Goal: Transaction & Acquisition: Purchase product/service

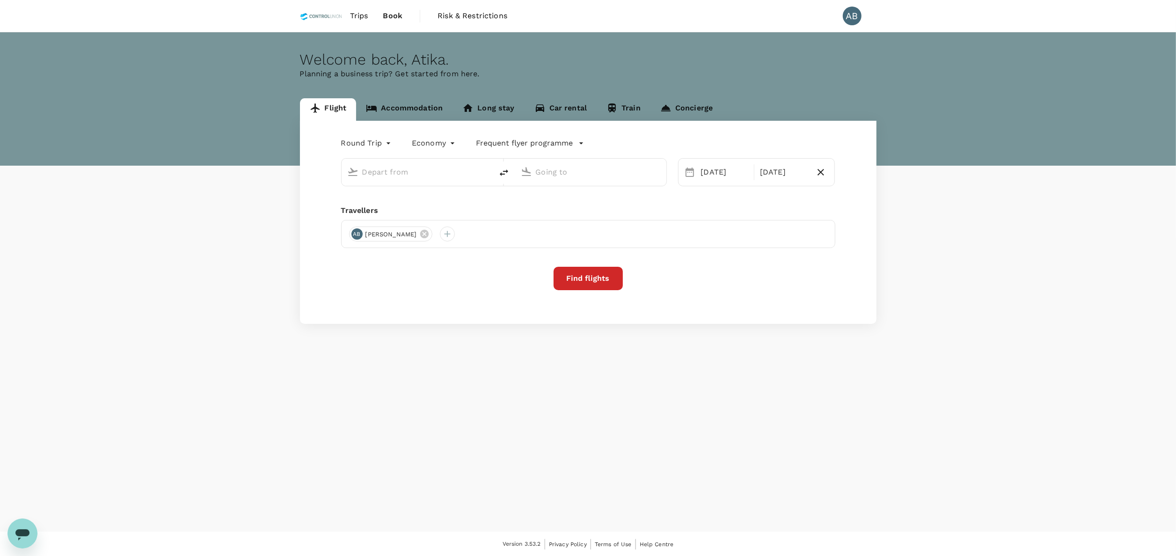
type input "Kuala Lumpur Intl ([GEOGRAPHIC_DATA])"
type input "[PERSON_NAME][GEOGRAPHIC_DATA][PERSON_NAME] (SYD)"
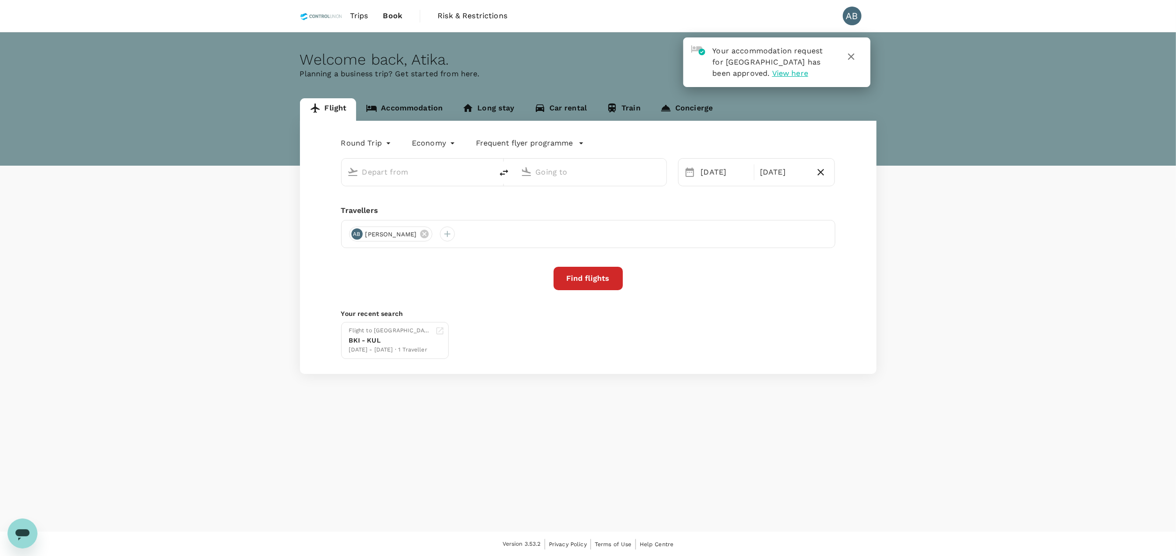
type input "Kuala Lumpur Intl (KUL)"
type input "Sydney Kingsford Smith Airport (SYD)"
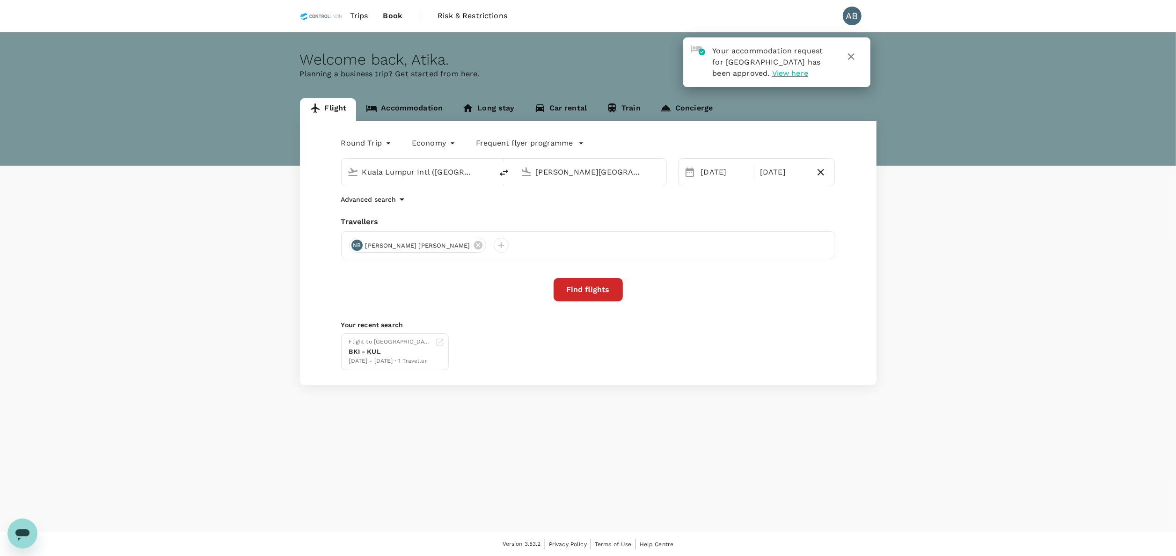
click at [364, 12] on span "Trips" at bounding box center [359, 15] width 18 height 11
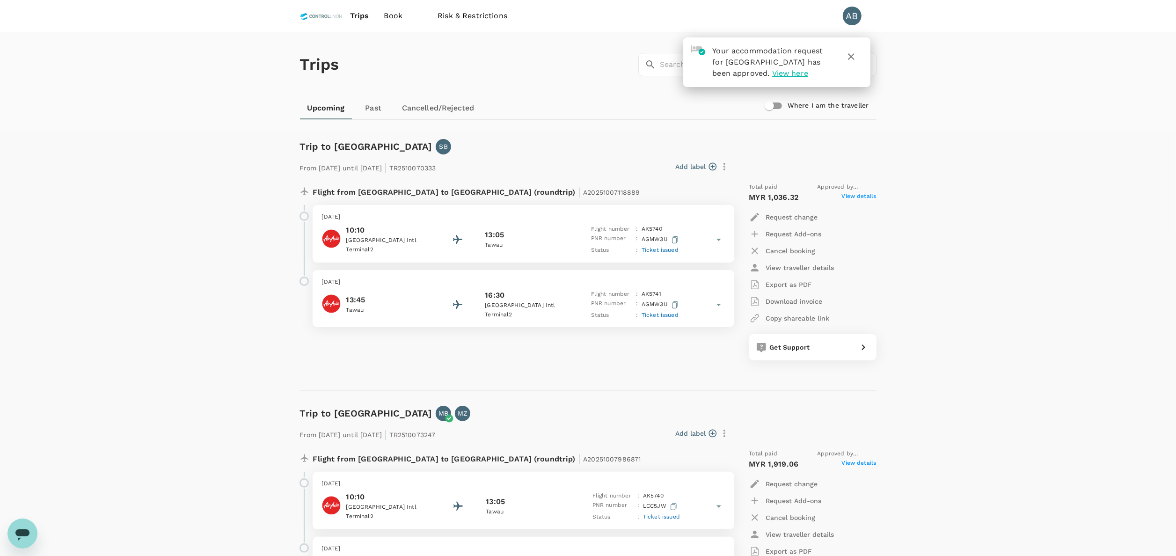
drag, startPoint x: 856, startPoint y: 57, endPoint x: 848, endPoint y: 55, distance: 8.1
click at [855, 57] on icon "button" at bounding box center [851, 56] width 11 height 11
click at [677, 68] on input "text" at bounding box center [768, 64] width 217 height 23
click at [697, 62] on input "text" at bounding box center [768, 64] width 217 height 23
paste input "A20251009705434"
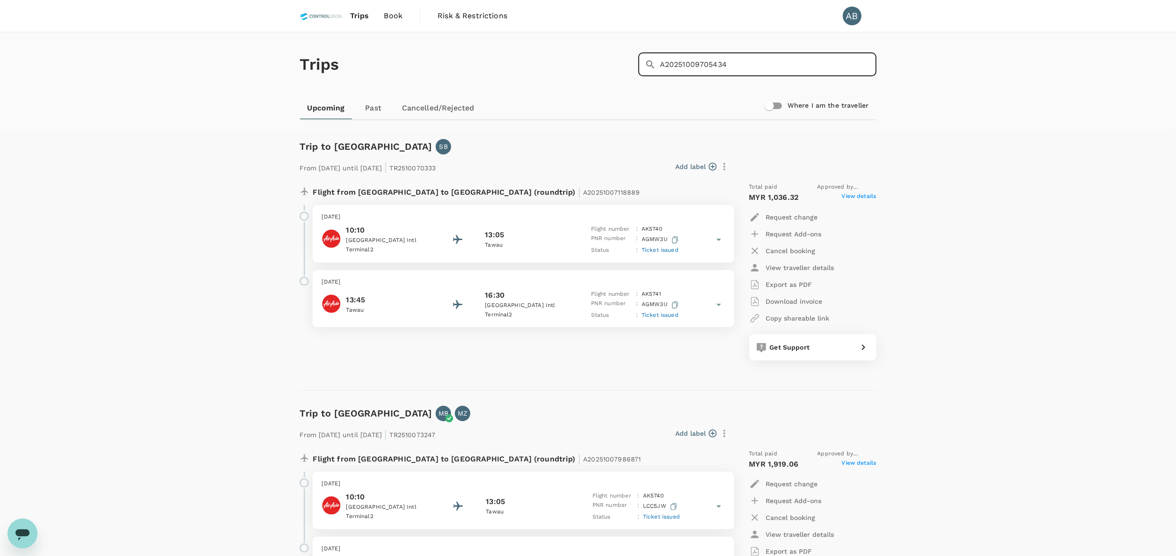
type input "A20251009705434"
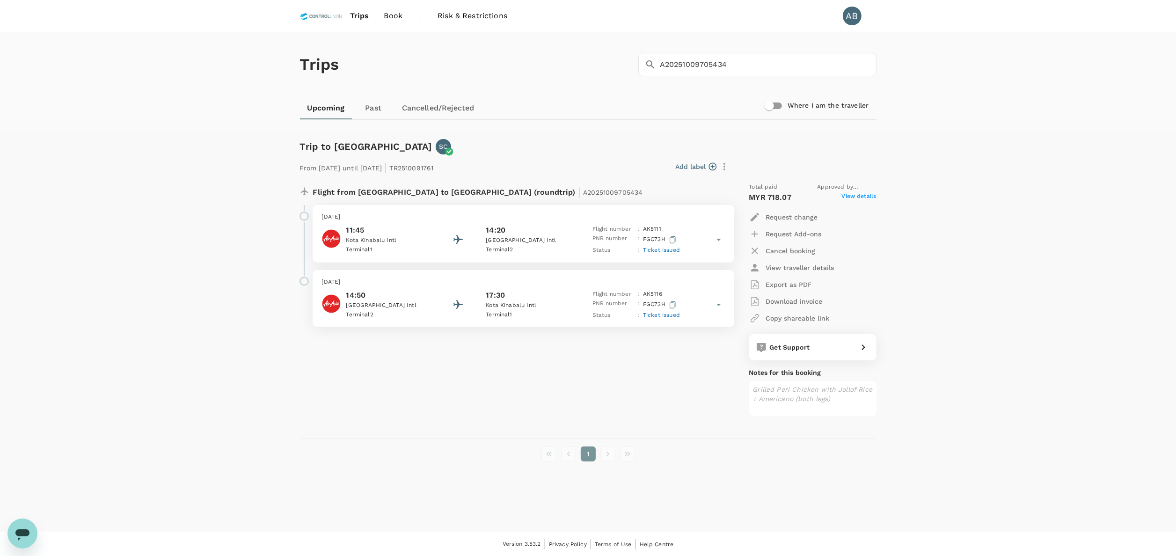
click at [663, 248] on span "Ticket issued" at bounding box center [661, 250] width 37 height 7
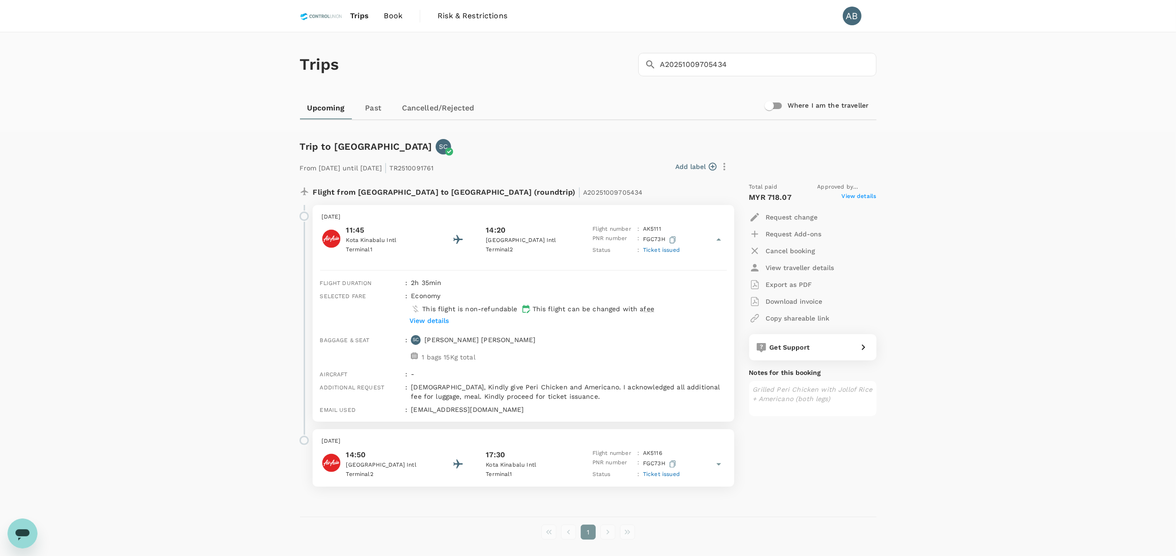
click at [840, 453] on div "Total paid Approved by Muhammad Hariz Bin Abdul Rahman MYR 718.07 View details …" at bounding box center [804, 334] width 146 height 319
click at [1045, 288] on div "Trips ​ A20251009705434 ​ Upcoming Past Cancelled/Rejected Where I am the trave…" at bounding box center [588, 300] width 1176 height 537
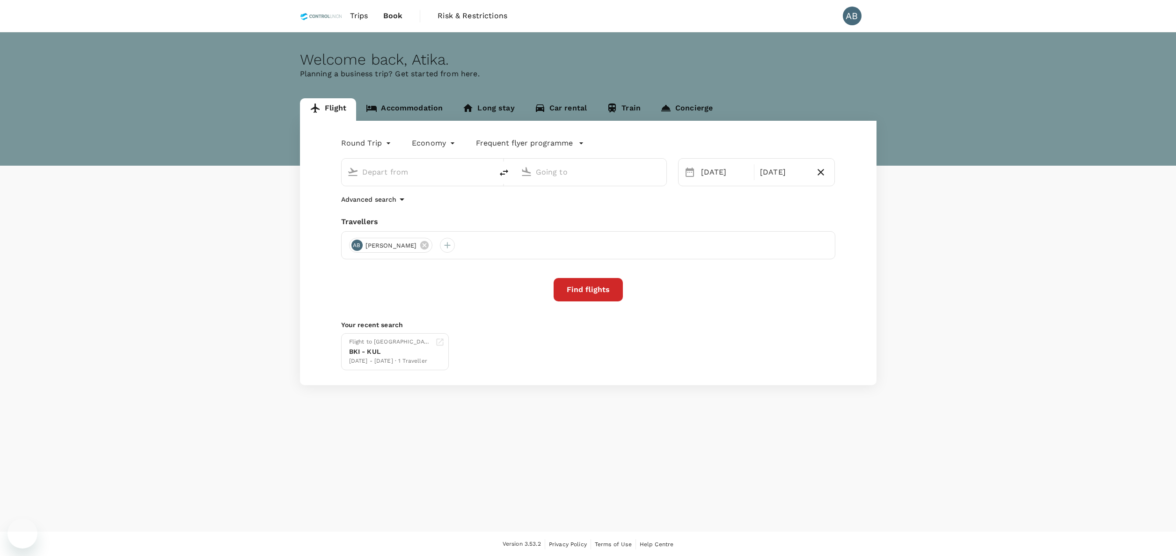
type input "Kuala Lumpur Intl ([GEOGRAPHIC_DATA])"
type input "[PERSON_NAME][GEOGRAPHIC_DATA][PERSON_NAME] (SYD)"
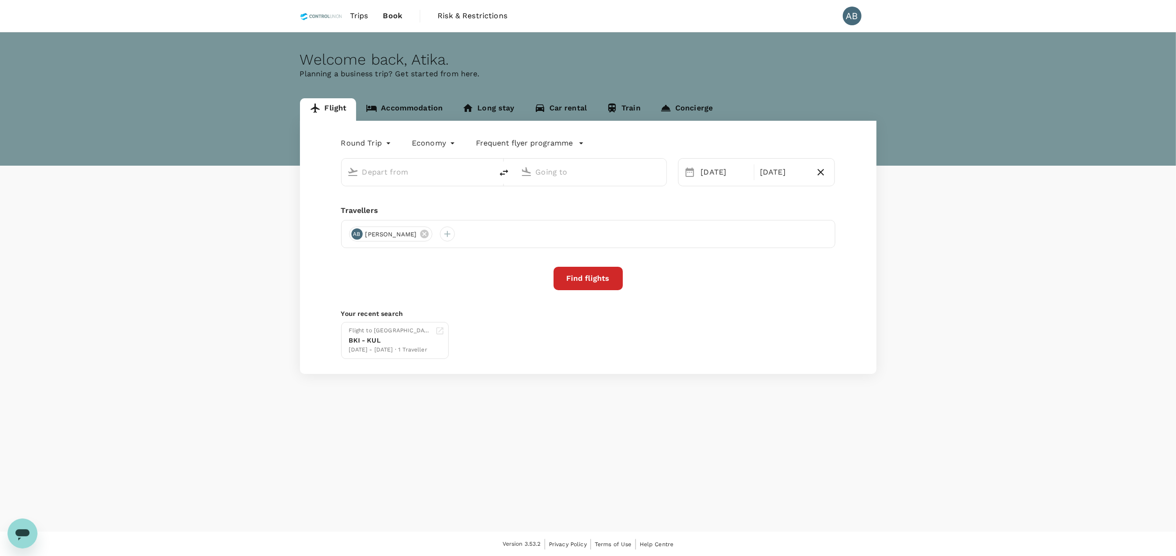
type input "Kuala Lumpur Intl ([GEOGRAPHIC_DATA])"
type input "[PERSON_NAME][GEOGRAPHIC_DATA][PERSON_NAME] (SYD)"
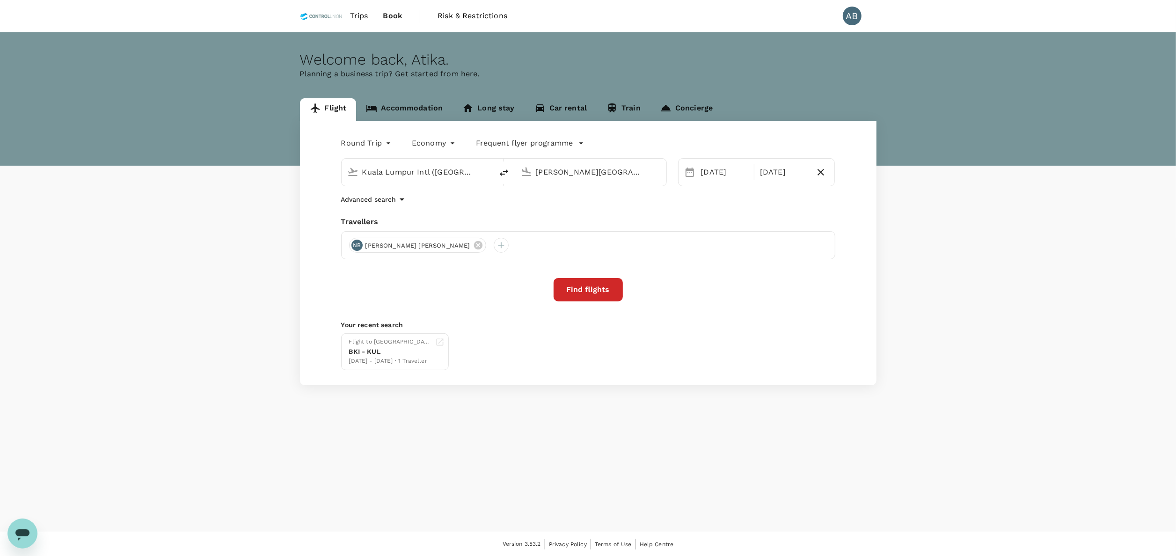
click at [455, 206] on div "Round Trip roundtrip Economy economy Frequent flyer programme Kuala Lumpur Intl…" at bounding box center [588, 253] width 577 height 264
click at [579, 170] on input "[PERSON_NAME][GEOGRAPHIC_DATA][PERSON_NAME] (SYD)" at bounding box center [591, 172] width 111 height 15
click at [577, 200] on li "Singapore Changi SIN" at bounding box center [598, 209] width 215 height 20
type input "Singapore Changi (SIN)"
click at [716, 283] on div "20" at bounding box center [715, 289] width 18 height 18
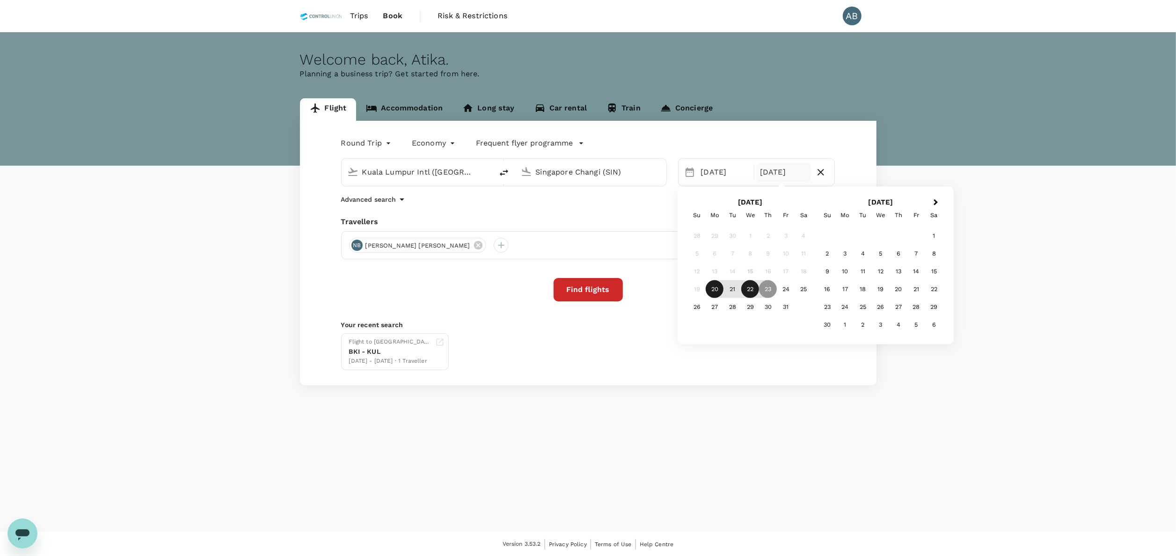
click at [751, 289] on div "22" at bounding box center [751, 289] width 18 height 18
click at [478, 245] on icon at bounding box center [478, 245] width 10 height 10
click at [357, 248] on div at bounding box center [356, 245] width 15 height 15
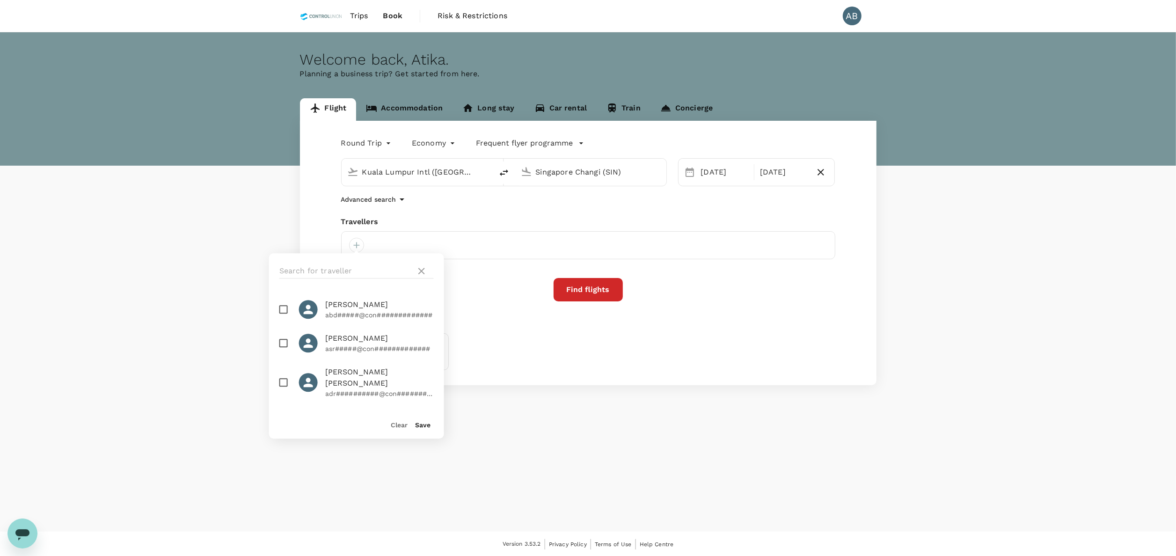
click at [332, 261] on div at bounding box center [356, 271] width 175 height 36
click at [329, 268] on input "text" at bounding box center [345, 271] width 133 height 15
type input "hai"
click at [285, 345] on input "checkbox" at bounding box center [284, 355] width 20 height 20
checkbox input "true"
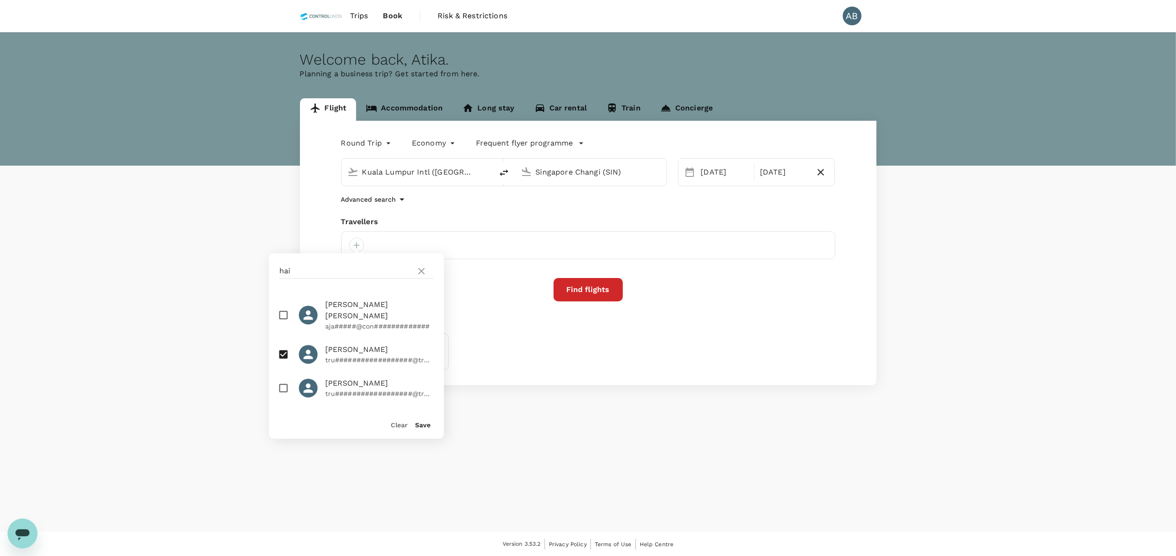
click at [429, 422] on button "Save" at bounding box center [422, 424] width 15 height 7
click at [473, 294] on div "Find flights" at bounding box center [588, 289] width 494 height 23
click at [575, 290] on button "Find flights" at bounding box center [588, 289] width 69 height 23
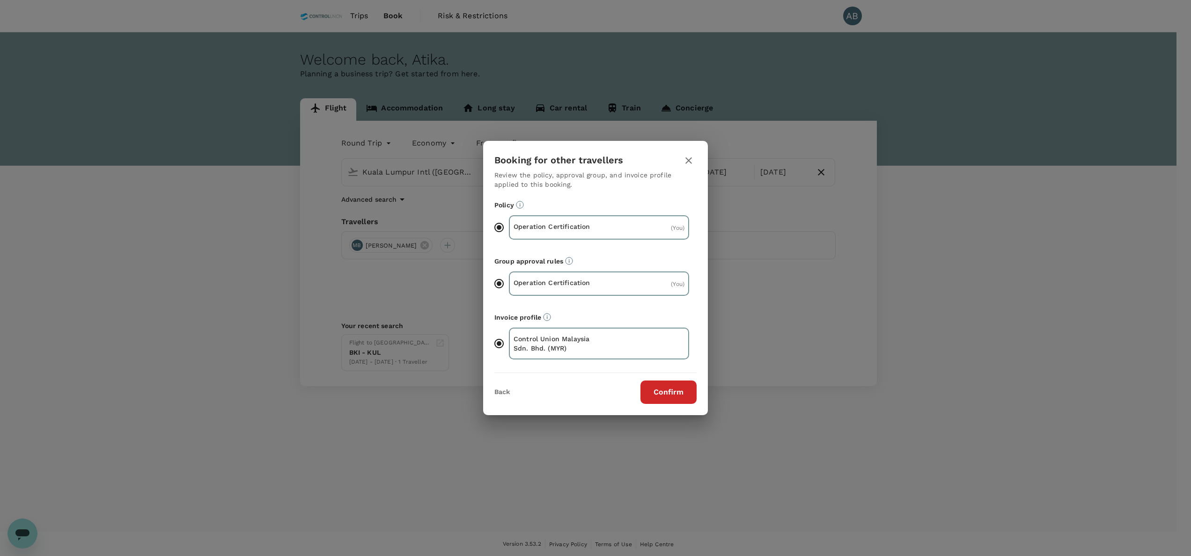
click at [656, 393] on button "Confirm" at bounding box center [668, 392] width 56 height 23
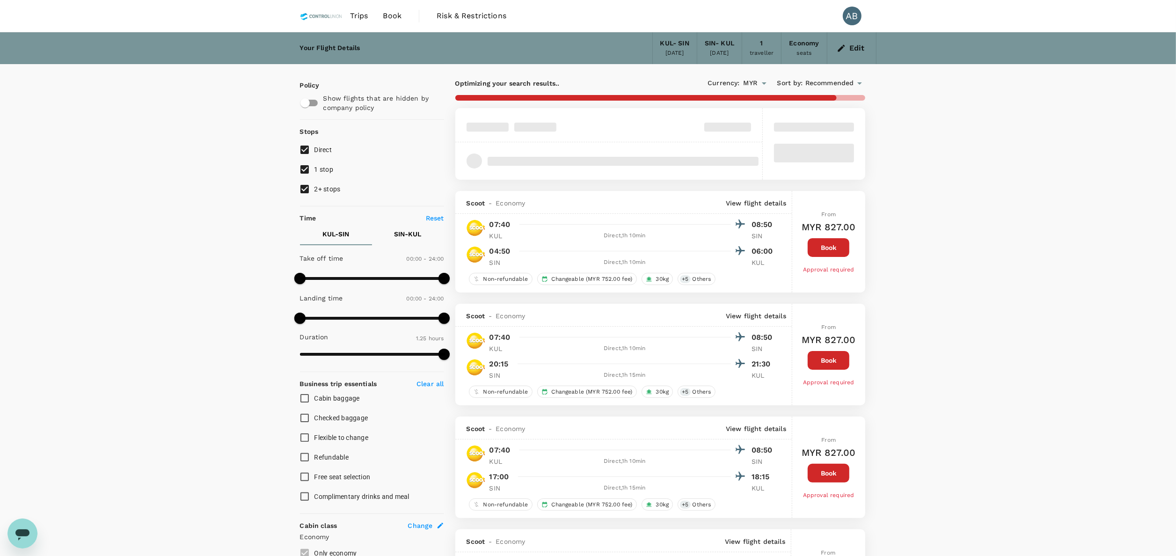
click at [306, 188] on input "2+ stops" at bounding box center [305, 189] width 20 height 20
checkbox input "false"
click at [306, 171] on input "1 stop" at bounding box center [305, 170] width 20 height 20
checkbox input "false"
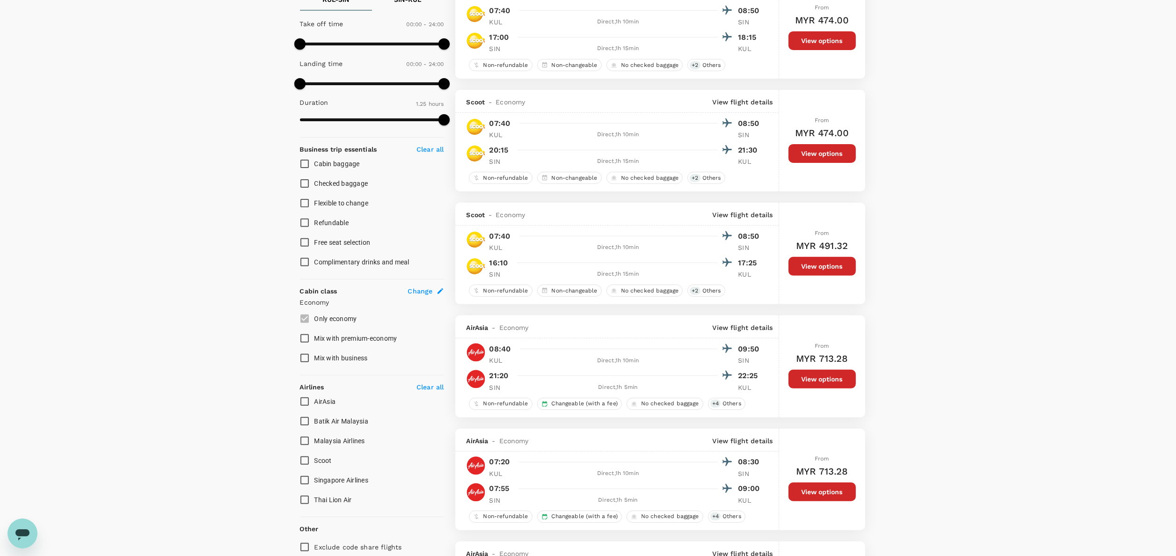
scroll to position [94, 0]
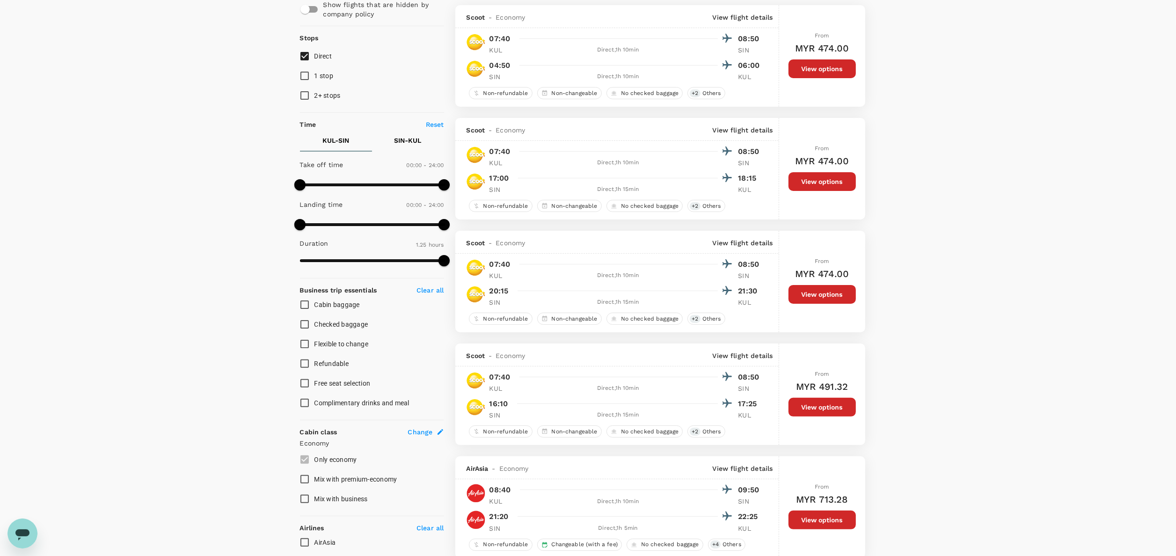
click at [332, 139] on p "KUL - SIN" at bounding box center [336, 140] width 27 height 9
click at [363, 181] on span at bounding box center [372, 185] width 144 height 14
click at [375, 180] on span at bounding box center [372, 185] width 144 height 14
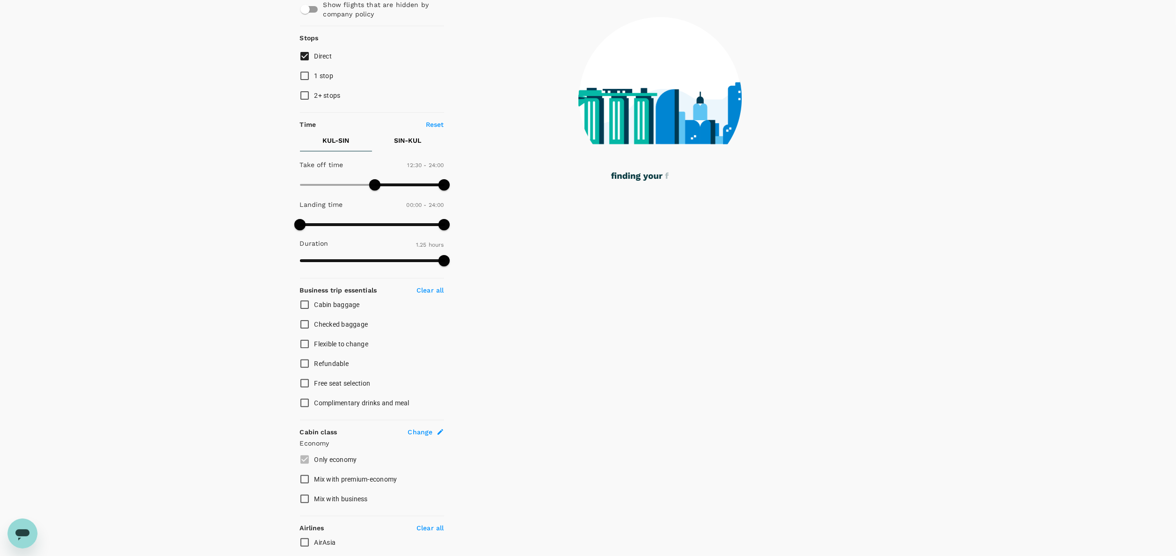
click at [389, 180] on span at bounding box center [372, 185] width 144 height 14
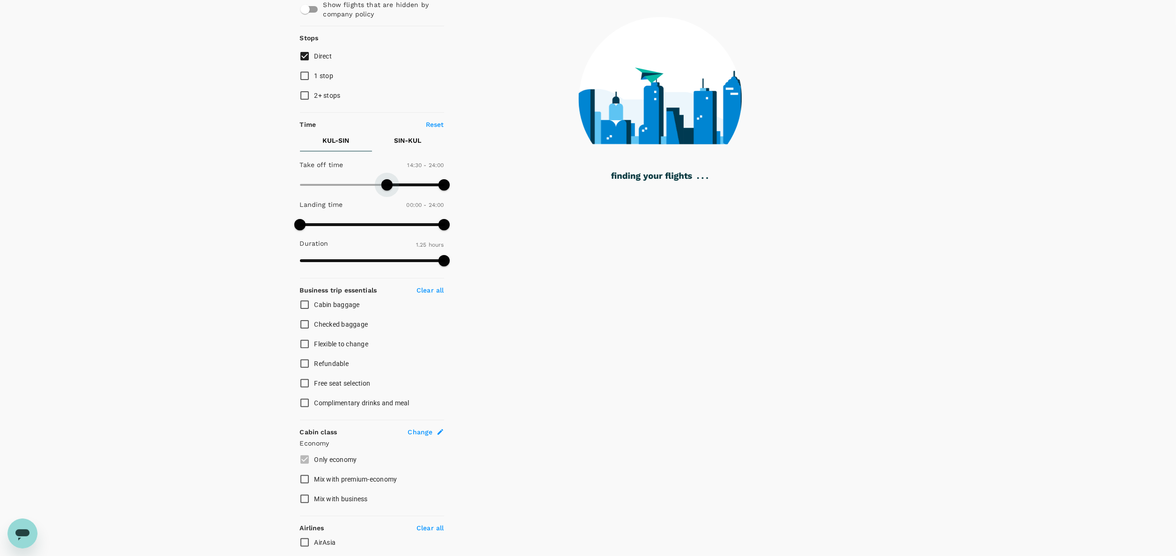
type input "810"
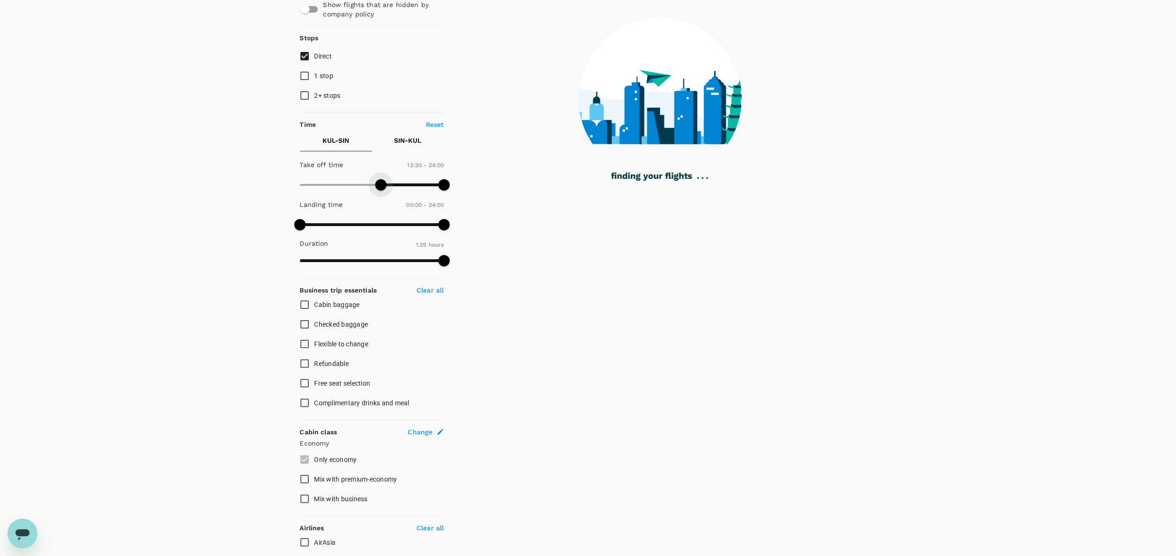
drag, startPoint x: 388, startPoint y: 186, endPoint x: 381, endPoint y: 186, distance: 6.6
click at [381, 186] on span at bounding box center [380, 184] width 11 height 11
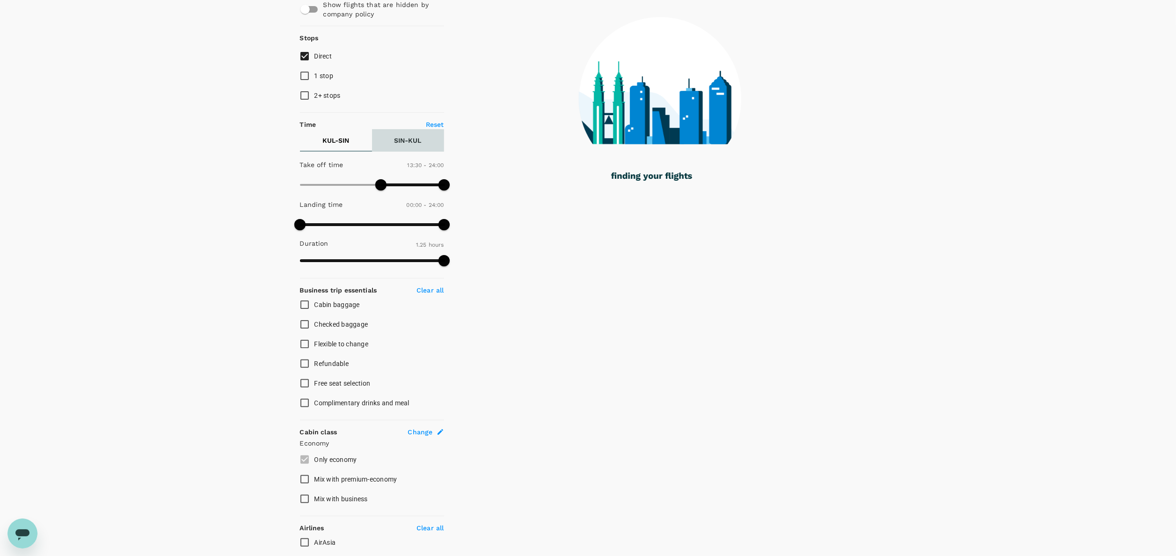
click at [420, 140] on p "SIN - KUL" at bounding box center [408, 140] width 27 height 9
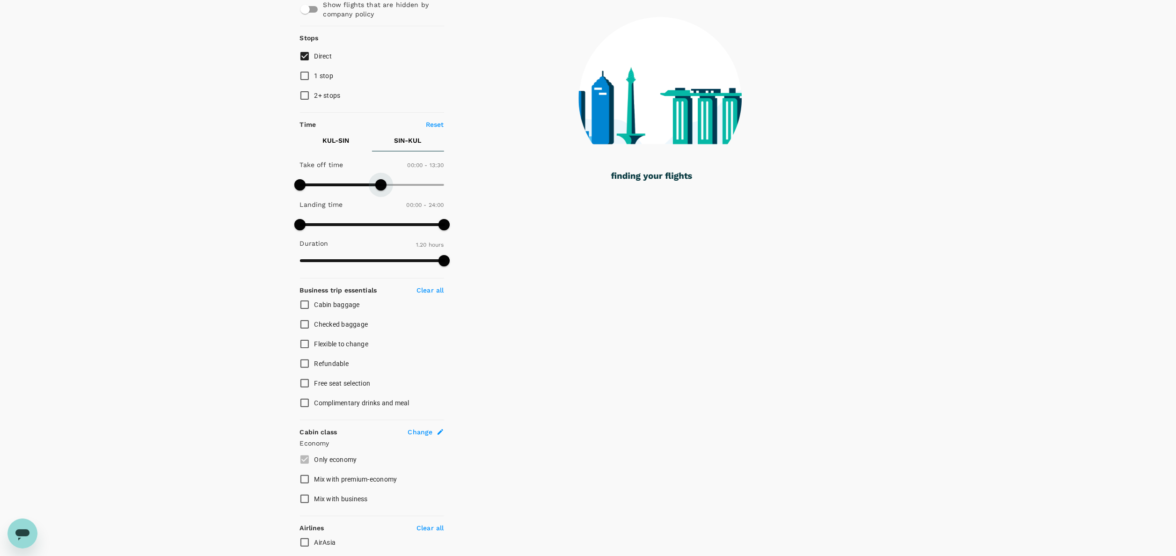
click at [381, 181] on span at bounding box center [372, 185] width 144 height 14
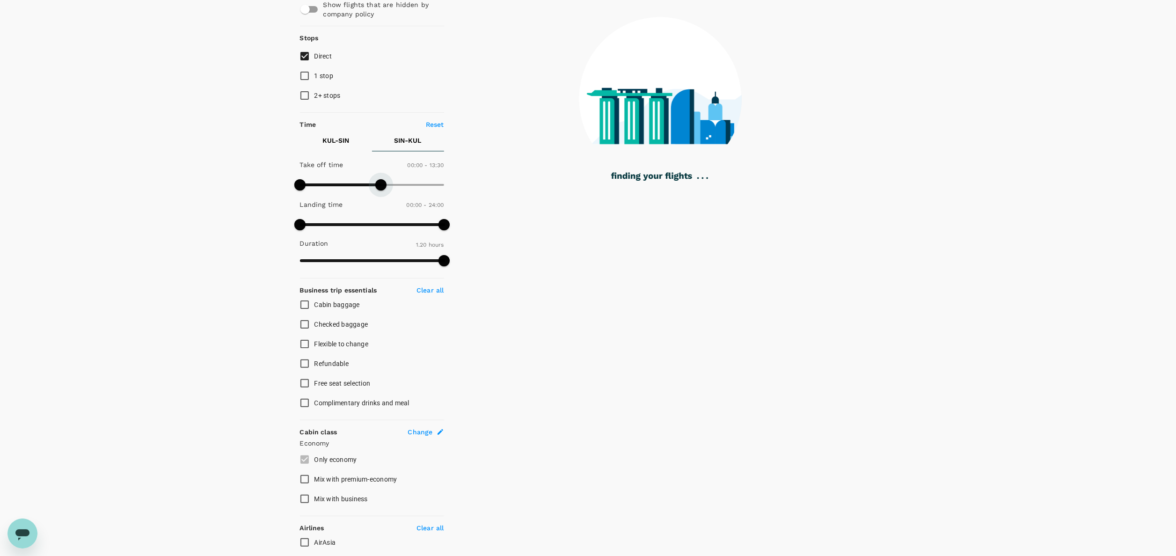
type input "1440"
drag, startPoint x: 382, startPoint y: 184, endPoint x: 462, endPoint y: 185, distance: 79.6
click at [465, 186] on div "Policy Show flights that are hidden by company policy Stops Direct 1 stop 2+ st…" at bounding box center [588, 334] width 577 height 727
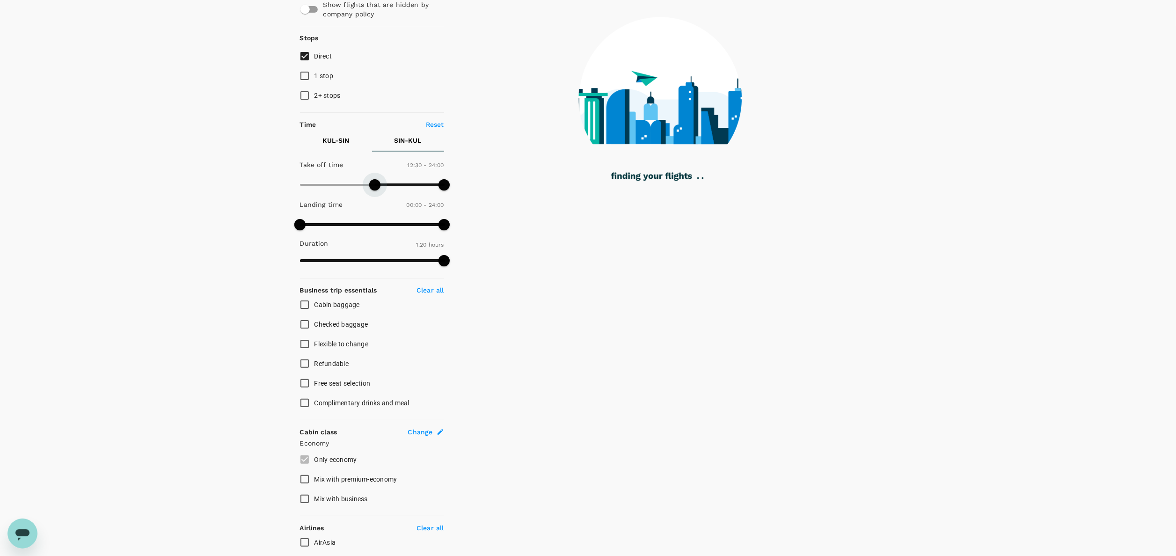
drag, startPoint x: 300, startPoint y: 182, endPoint x: 375, endPoint y: 183, distance: 74.9
click at [375, 183] on span at bounding box center [374, 184] width 11 height 11
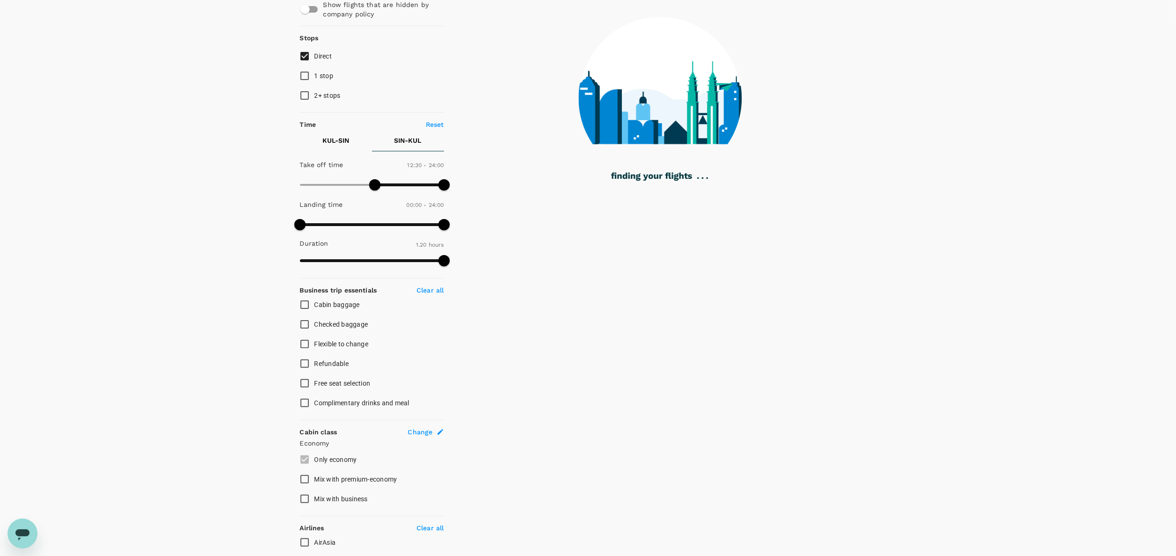
type input "1020"
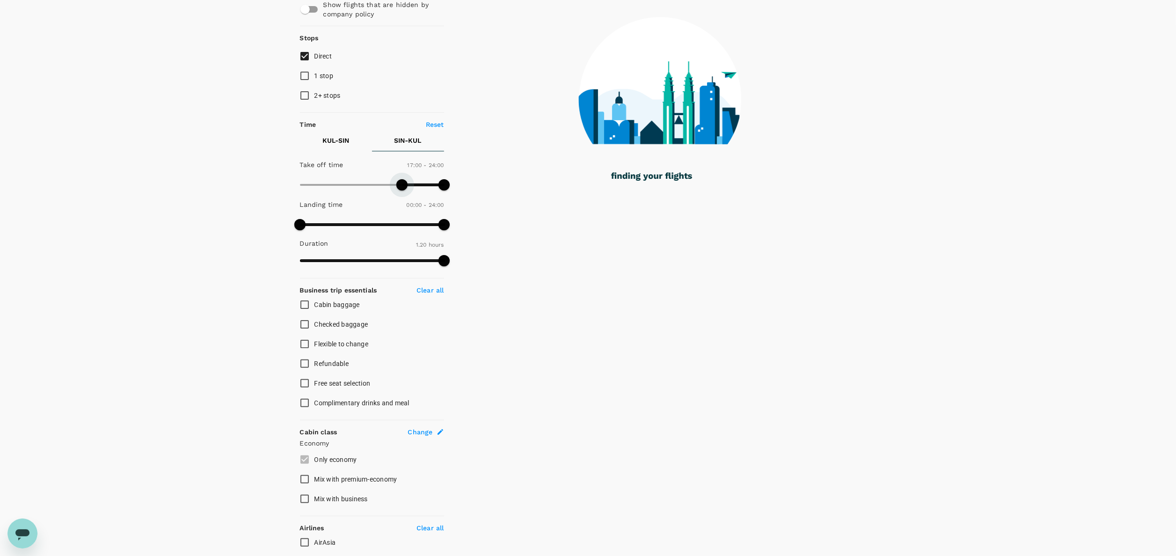
click at [401, 184] on span at bounding box center [372, 185] width 144 height 14
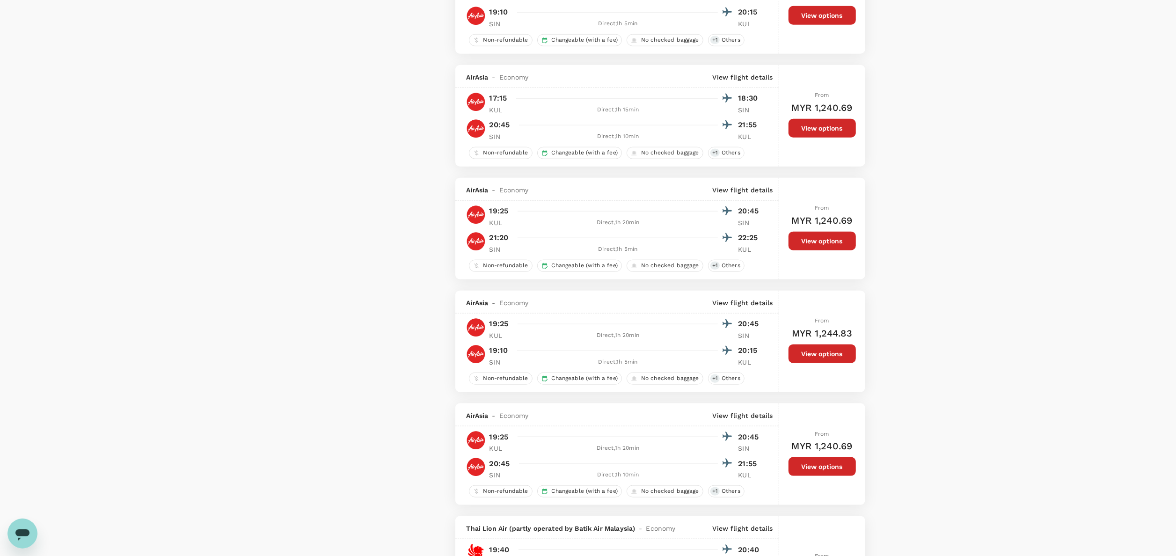
scroll to position [936, 0]
click at [1051, 189] on div "Your Flight Details KUL - SIN 20 Oct 2025 SIN - KUL 22 Oct 2025 1 traveller Eco…" at bounding box center [588, 372] width 1176 height 2553
click at [284, 297] on div "Your Flight Details KUL - SIN 20 Oct 2025 SIN - KUL 22 Oct 2025 1 traveller Eco…" at bounding box center [588, 372] width 1176 height 2553
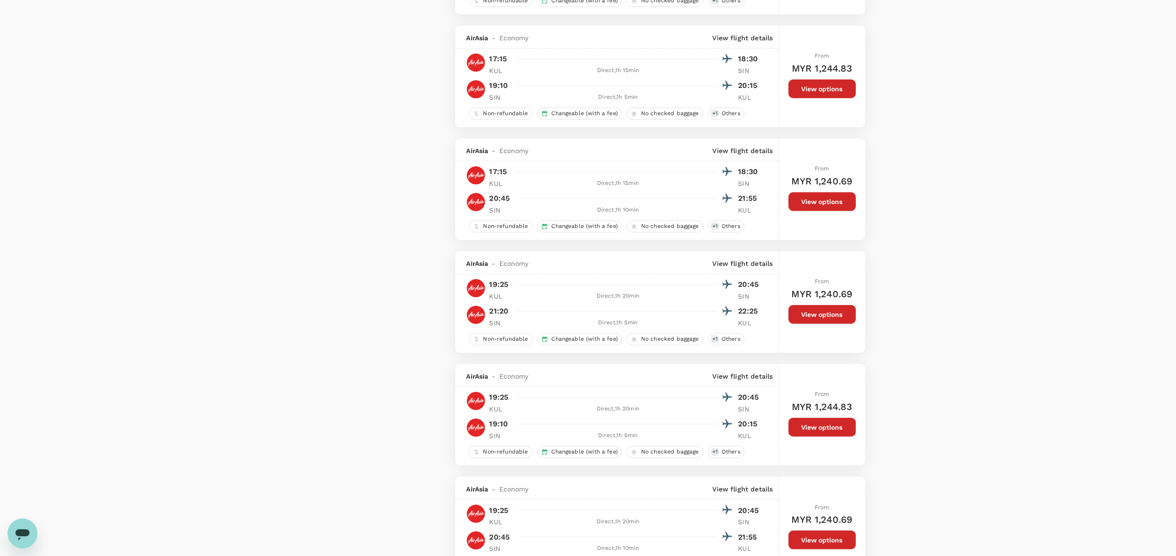
scroll to position [749, 0]
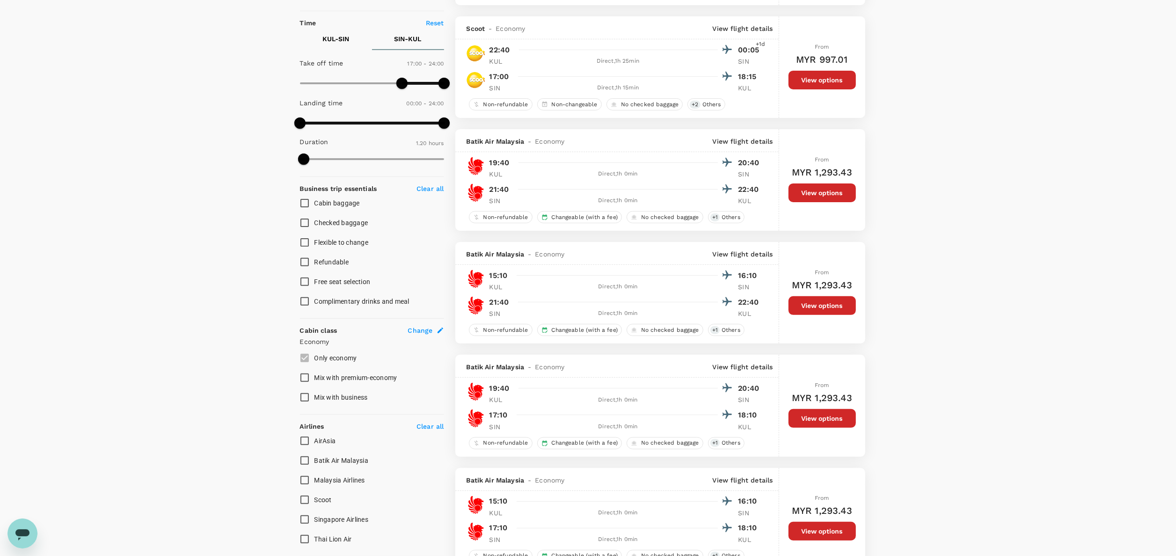
scroll to position [0, 0]
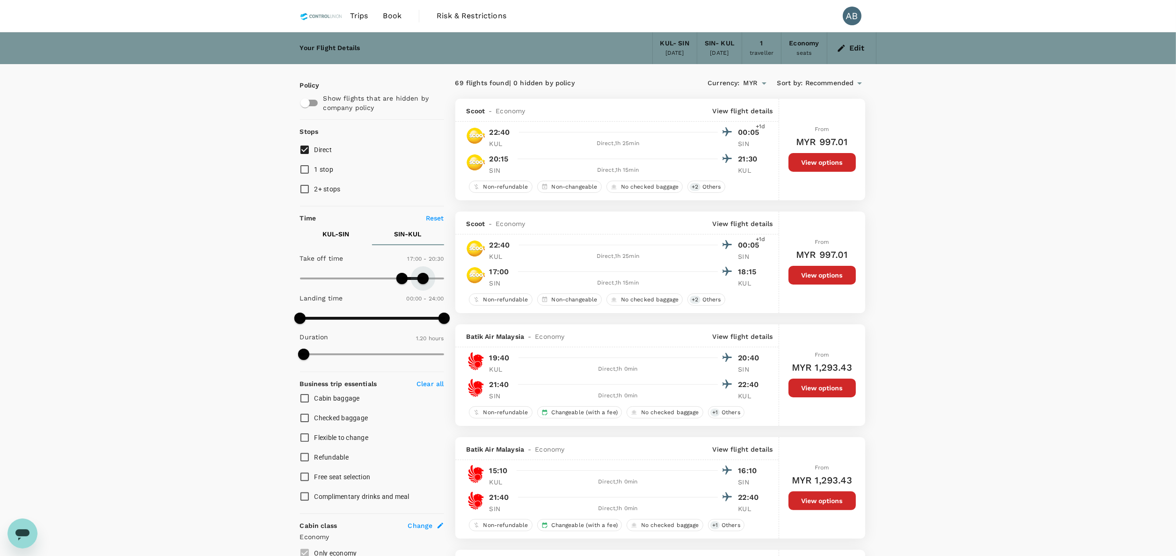
type input "1200"
drag, startPoint x: 441, startPoint y: 278, endPoint x: 420, endPoint y: 281, distance: 21.3
click at [420, 281] on span at bounding box center [419, 278] width 11 height 11
type input "750"
drag, startPoint x: 399, startPoint y: 277, endPoint x: 375, endPoint y: 280, distance: 24.0
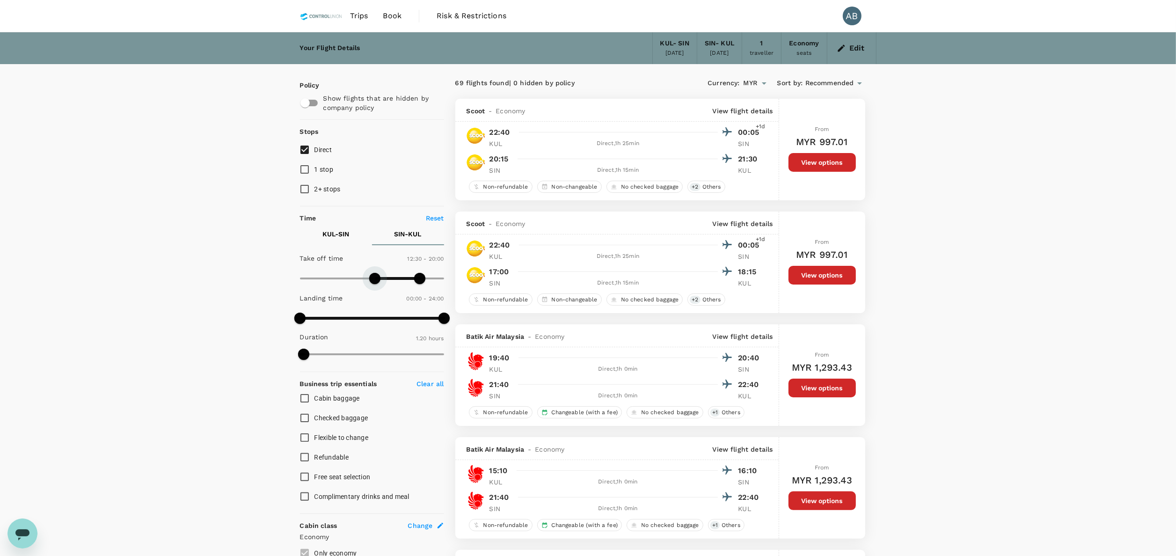
click at [375, 280] on span at bounding box center [374, 278] width 11 height 11
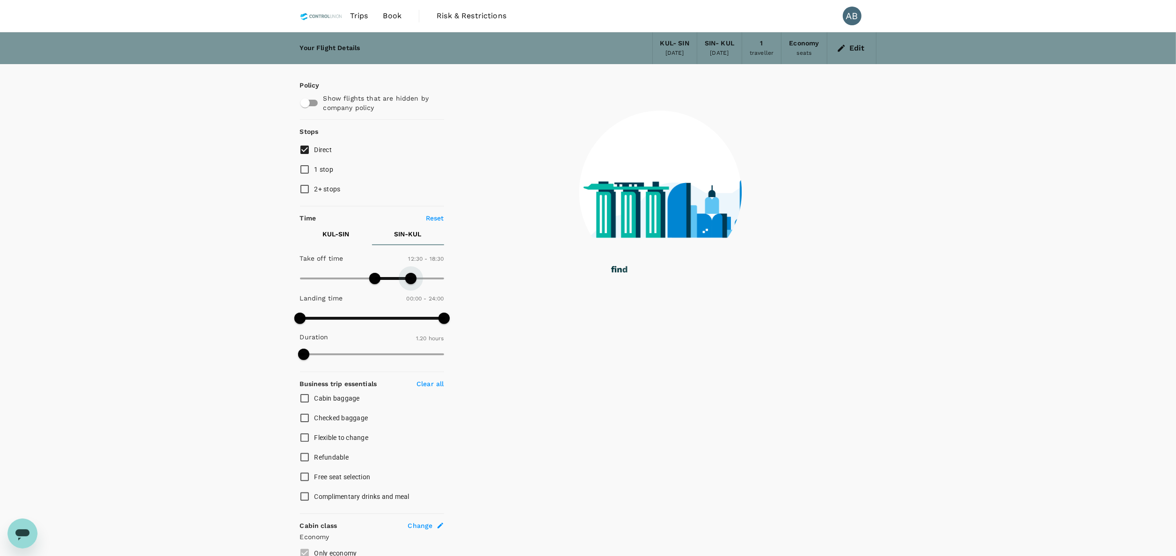
type input "1080"
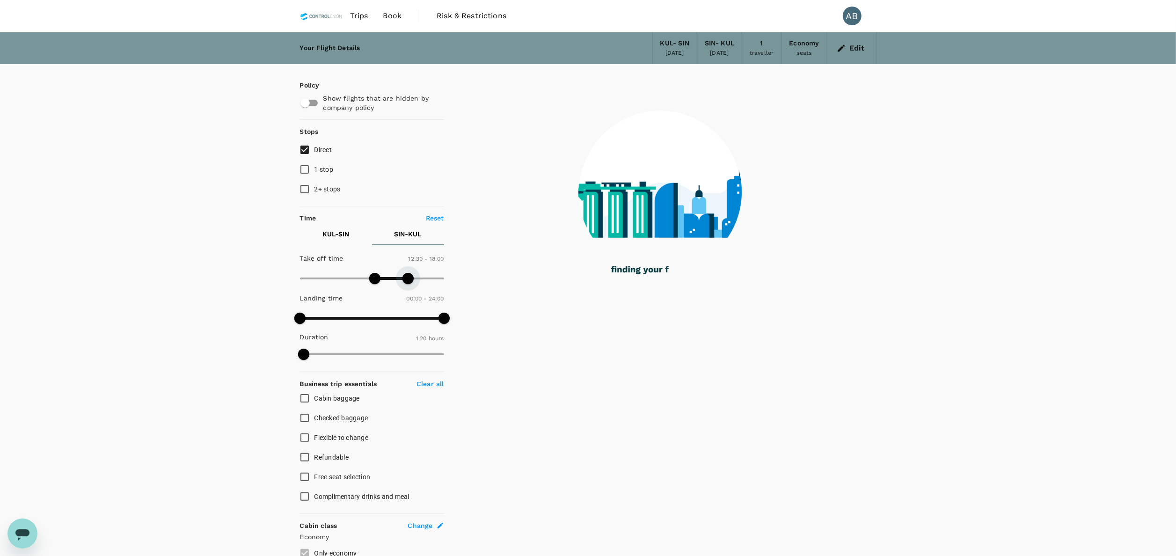
drag, startPoint x: 419, startPoint y: 278, endPoint x: 408, endPoint y: 281, distance: 11.7
click at [408, 281] on span at bounding box center [408, 278] width 11 height 11
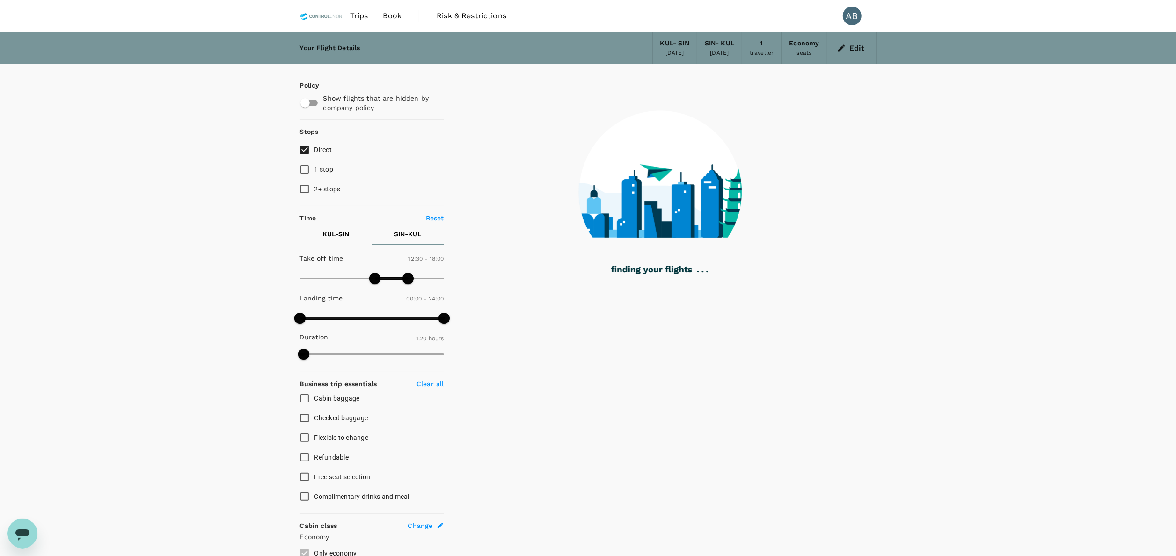
click at [214, 319] on div "Your Flight Details KUL - SIN 20 Oct 2025 SIN - KUL 22 Oct 2025 1 traveller Eco…" at bounding box center [588, 419] width 1176 height 774
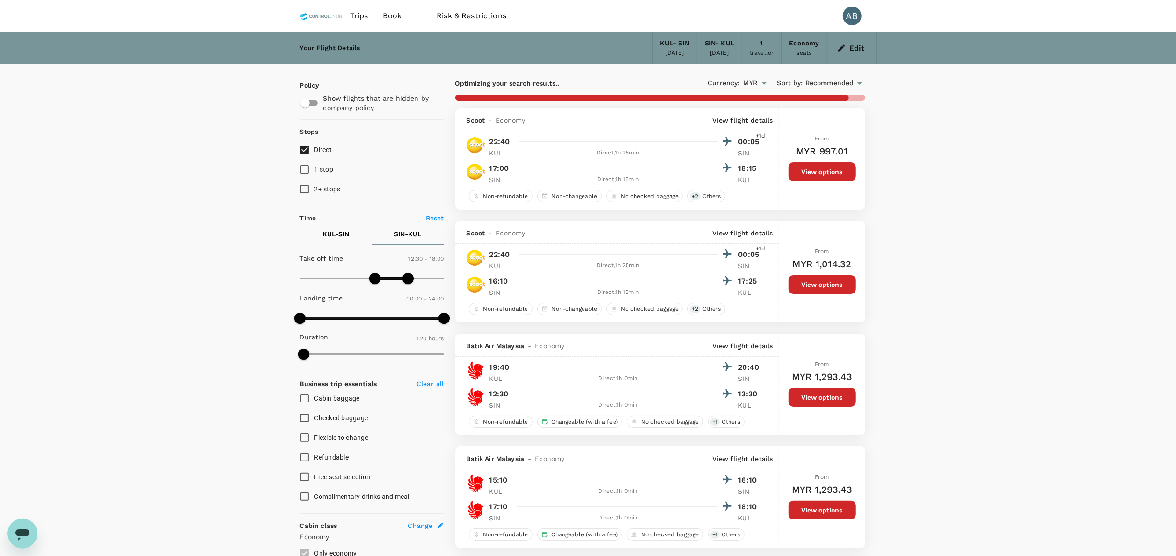
click at [333, 236] on p "KUL - SIN" at bounding box center [336, 233] width 27 height 9
type input "1200"
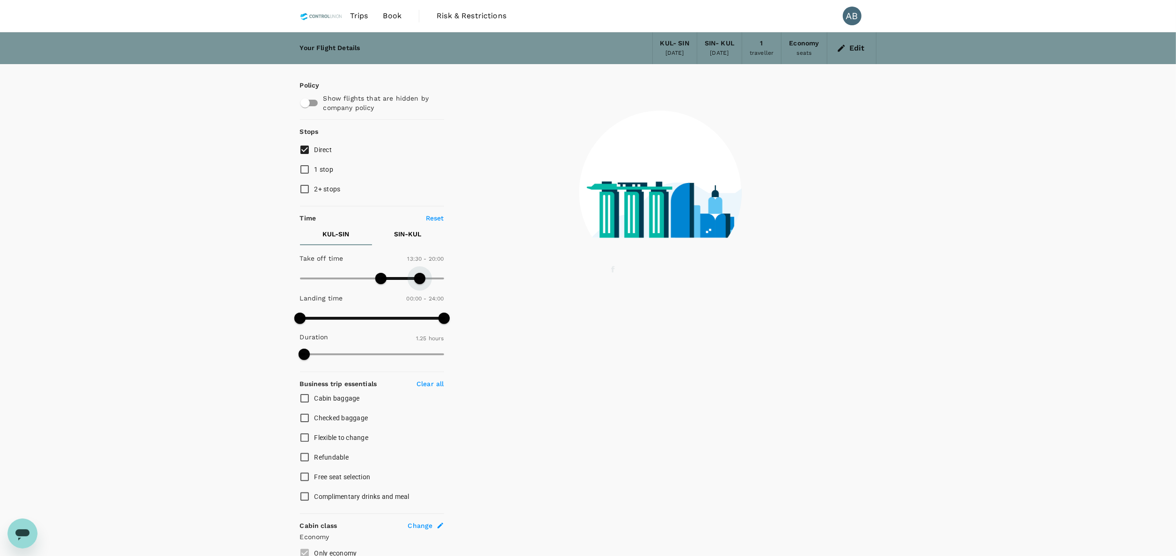
drag, startPoint x: 446, startPoint y: 279, endPoint x: 419, endPoint y: 282, distance: 26.3
click at [419, 282] on span at bounding box center [419, 278] width 11 height 11
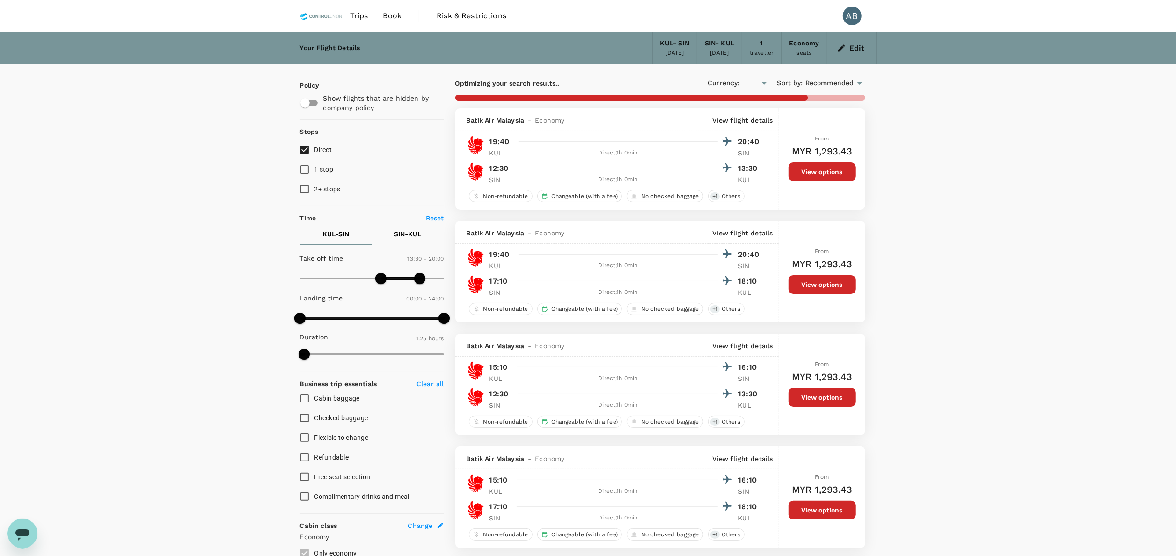
type input "MYR"
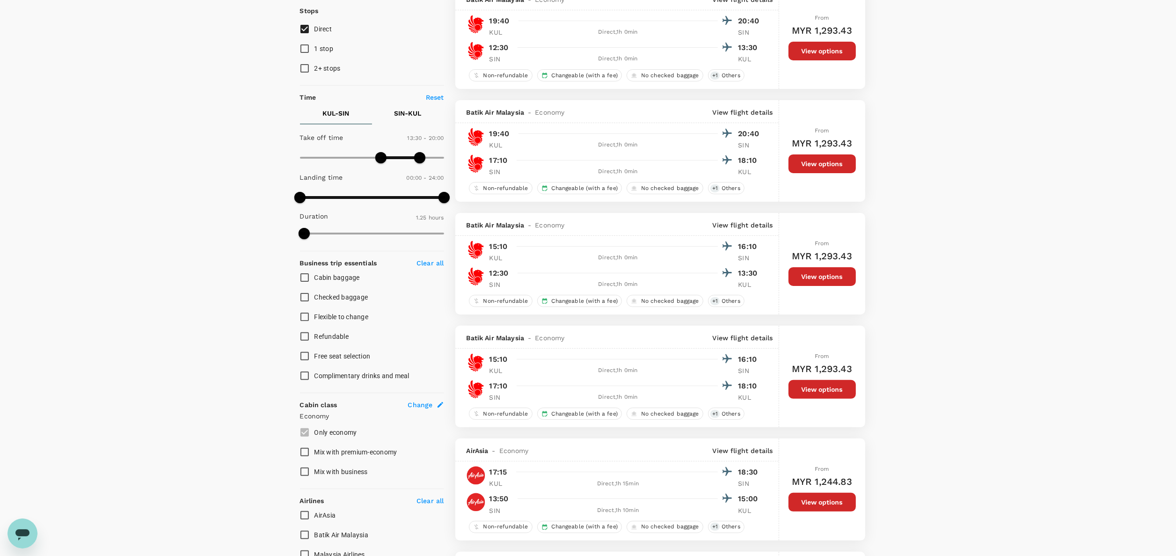
scroll to position [94, 0]
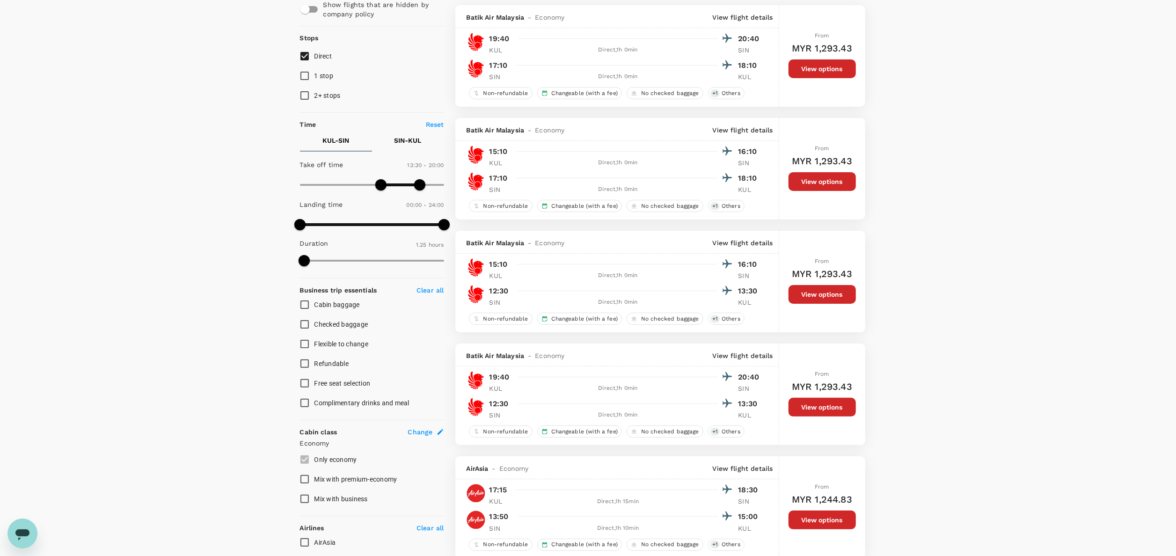
click at [401, 143] on p "SIN - KUL" at bounding box center [408, 140] width 27 height 9
type input "1020"
drag, startPoint x: 406, startPoint y: 186, endPoint x: 401, endPoint y: 186, distance: 5.6
click at [401, 186] on span at bounding box center [402, 184] width 11 height 11
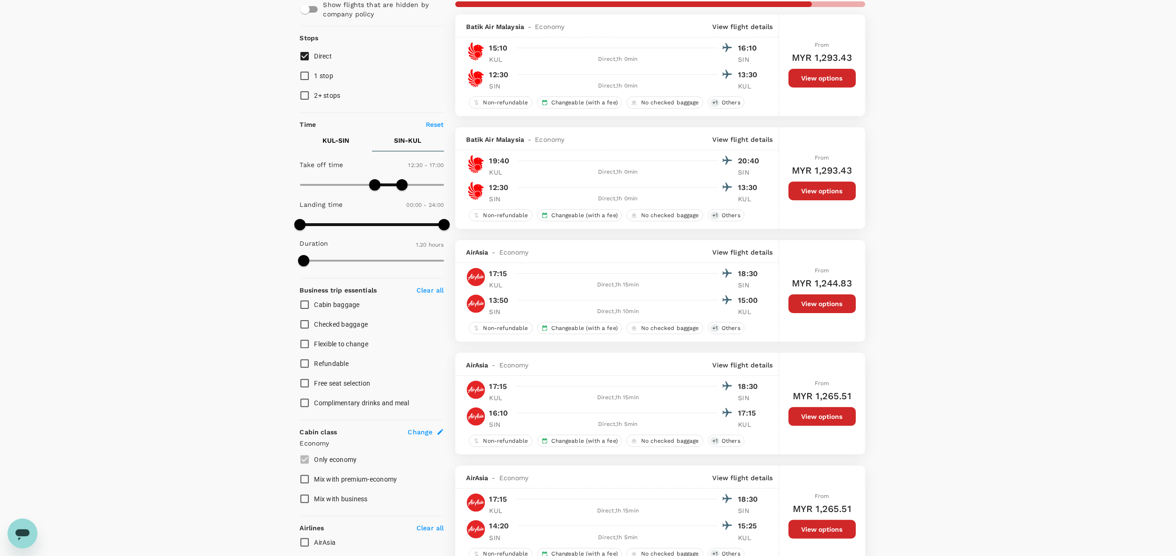
click at [337, 146] on button "KUL - SIN" at bounding box center [336, 140] width 72 height 22
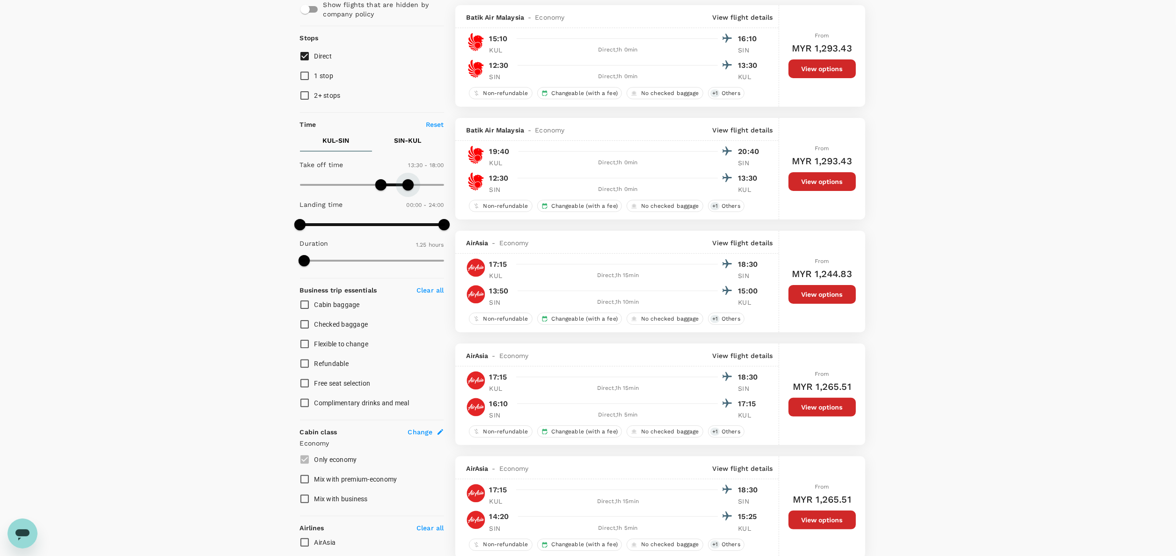
type input "1050"
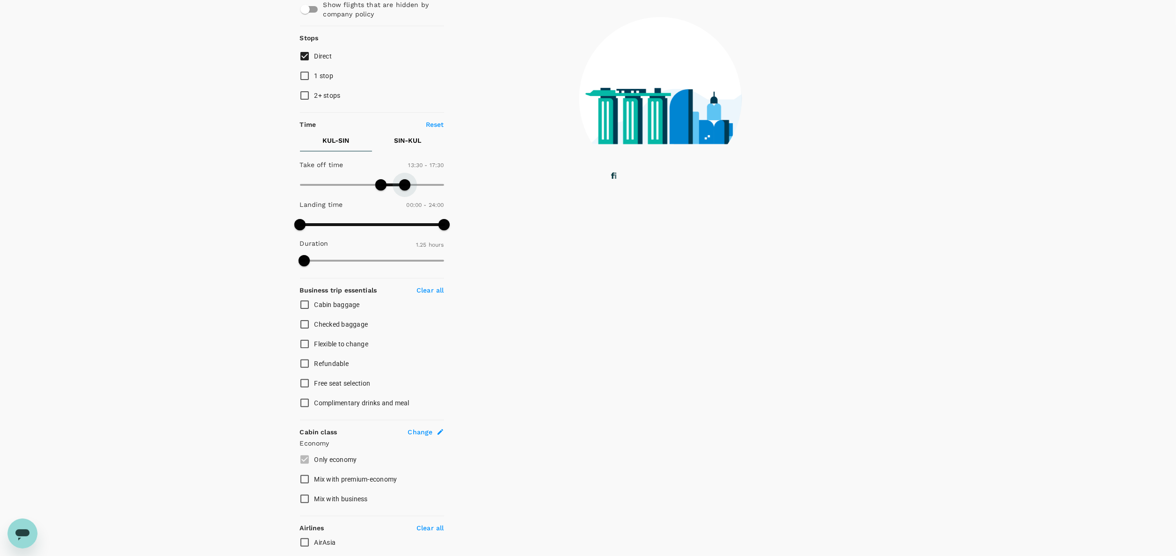
drag, startPoint x: 420, startPoint y: 182, endPoint x: 405, endPoint y: 182, distance: 15.0
click at [405, 182] on span at bounding box center [404, 184] width 11 height 11
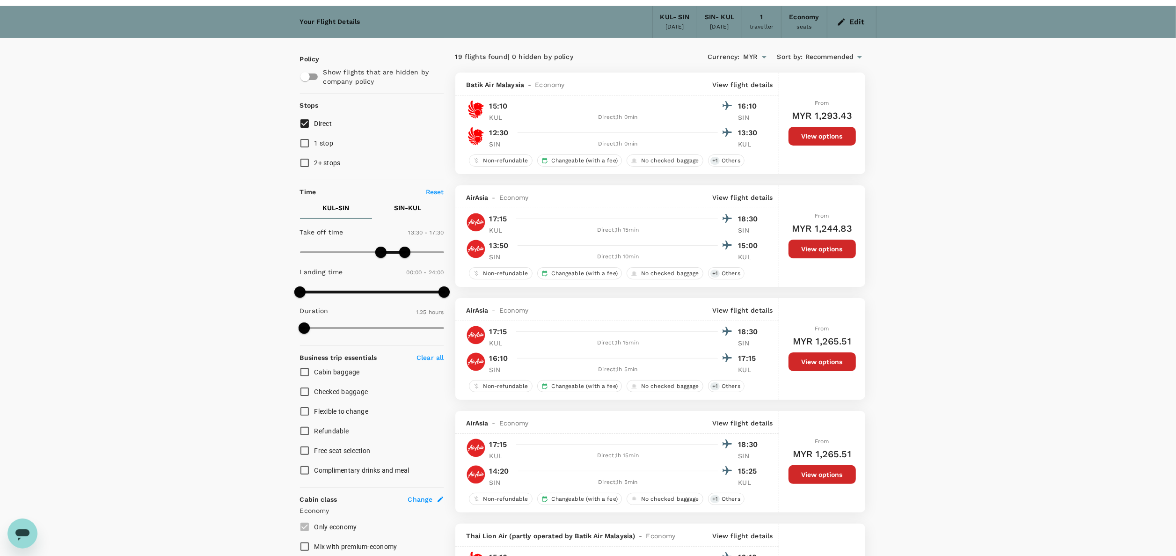
scroll to position [0, 0]
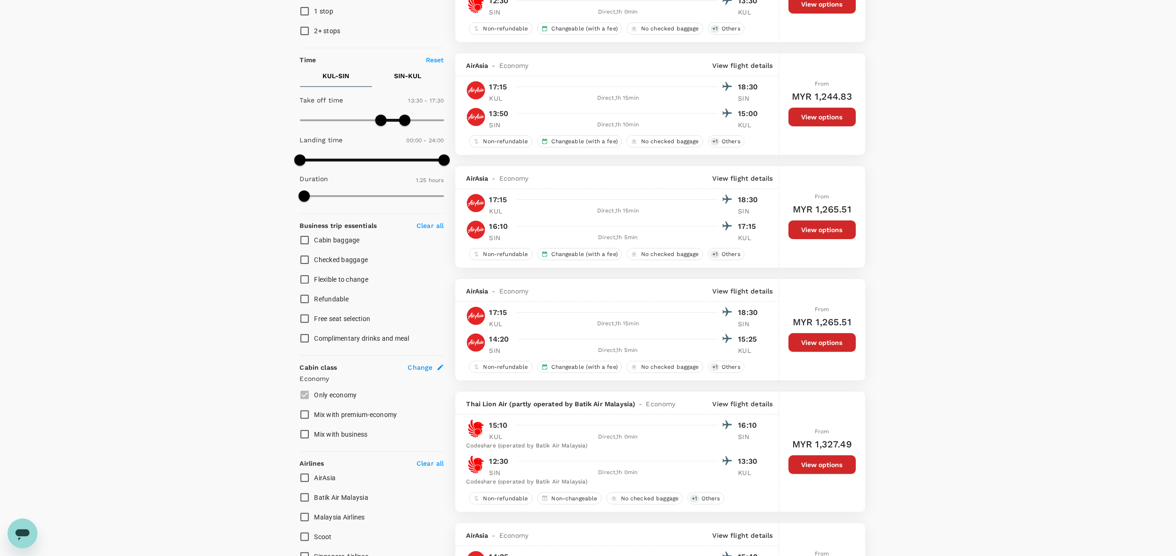
scroll to position [187, 0]
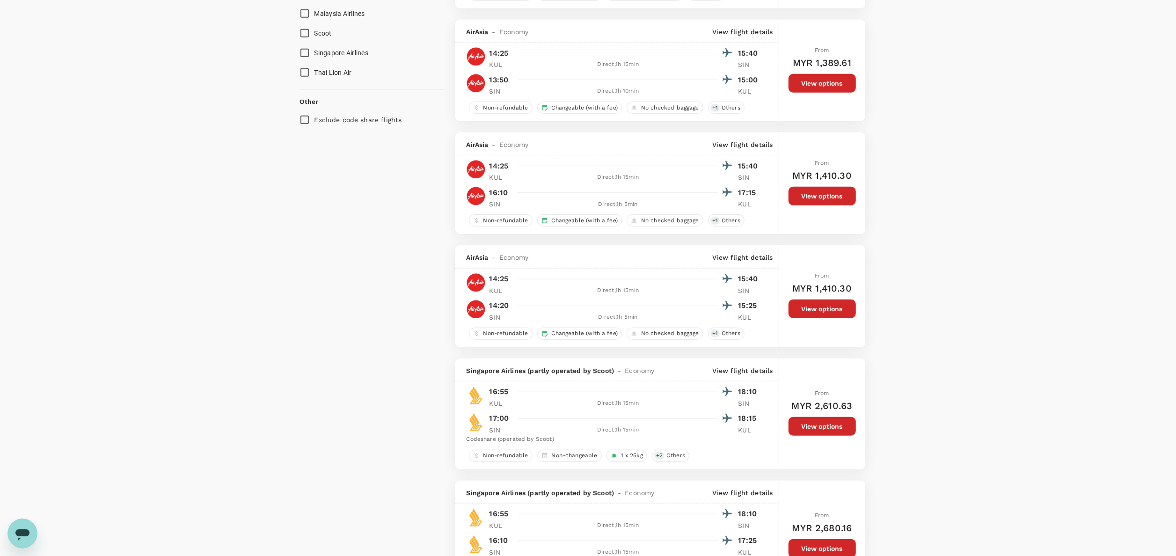
scroll to position [375, 0]
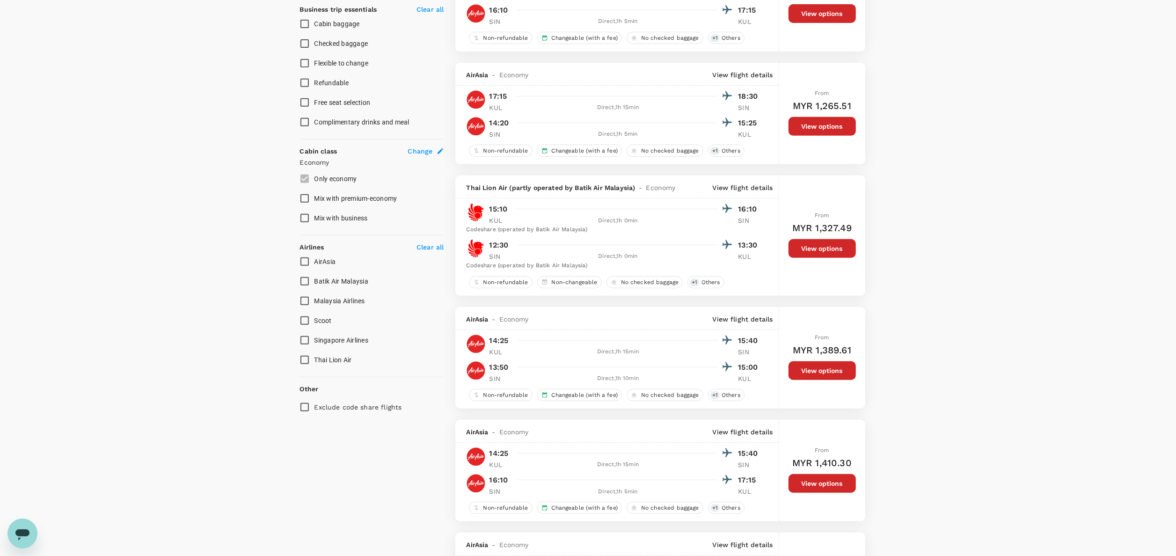
click at [305, 302] on input "Malaysia Airlines" at bounding box center [305, 301] width 20 height 20
checkbox input "true"
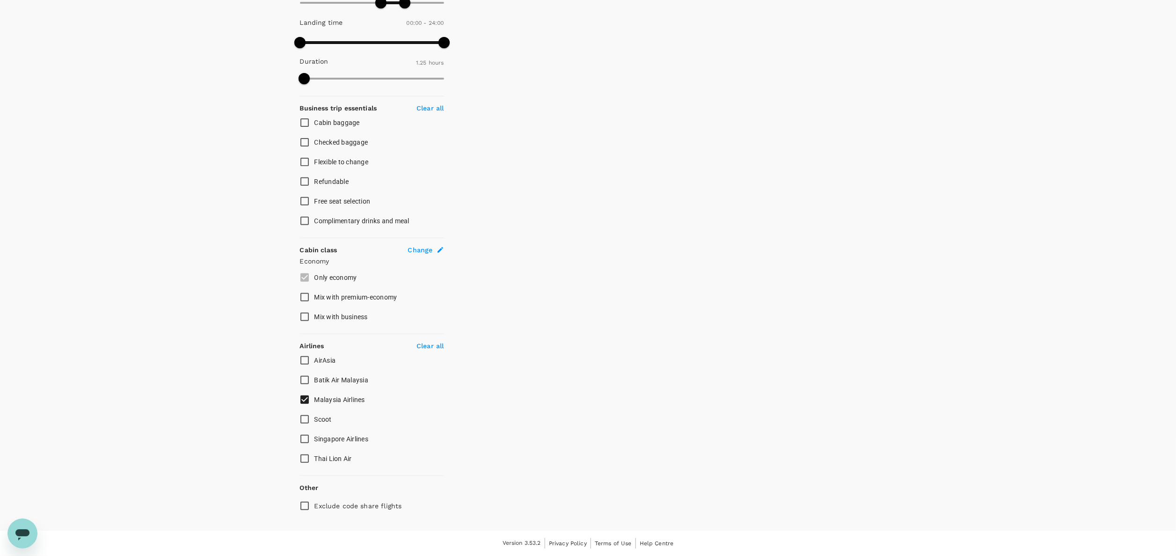
scroll to position [276, 0]
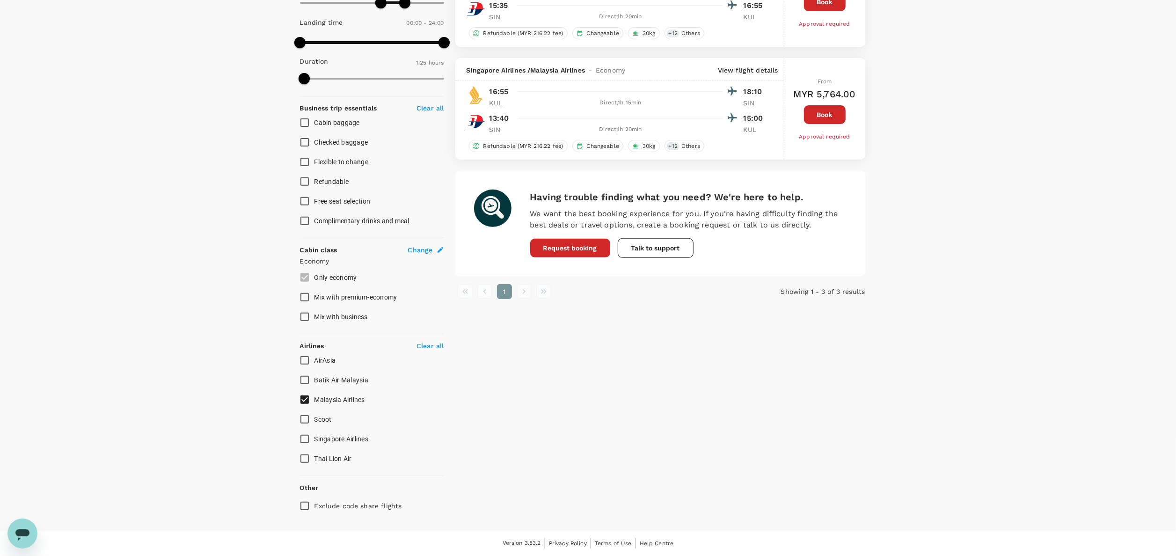
type input "MYR"
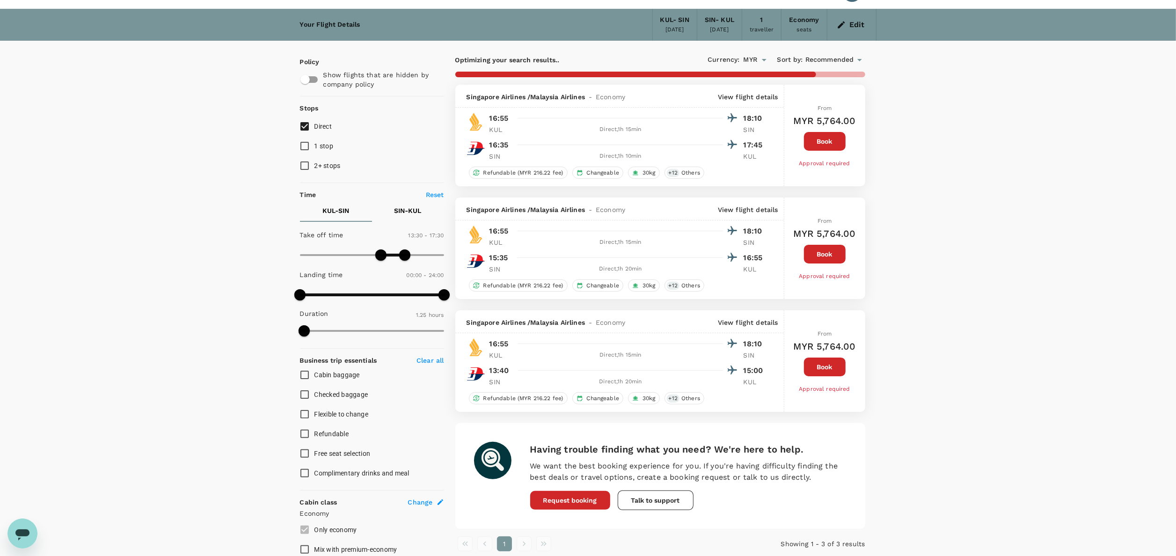
scroll to position [0, 0]
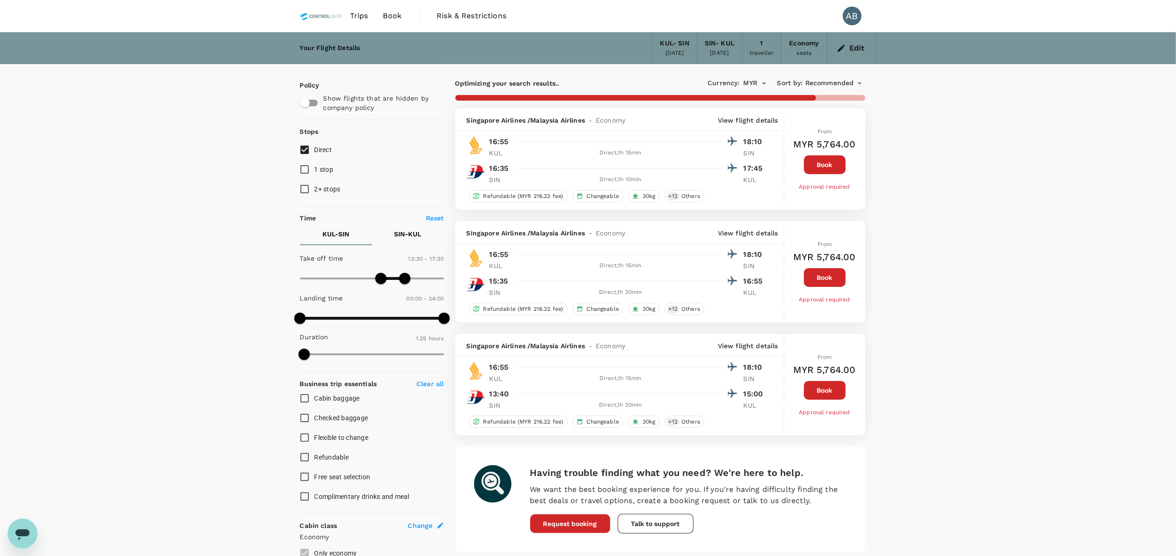
click at [967, 326] on div "Your Flight Details KUL - SIN 20 Oct 2025 SIN - KUL 22 Oct 2025 1 traveller Eco…" at bounding box center [588, 419] width 1176 height 774
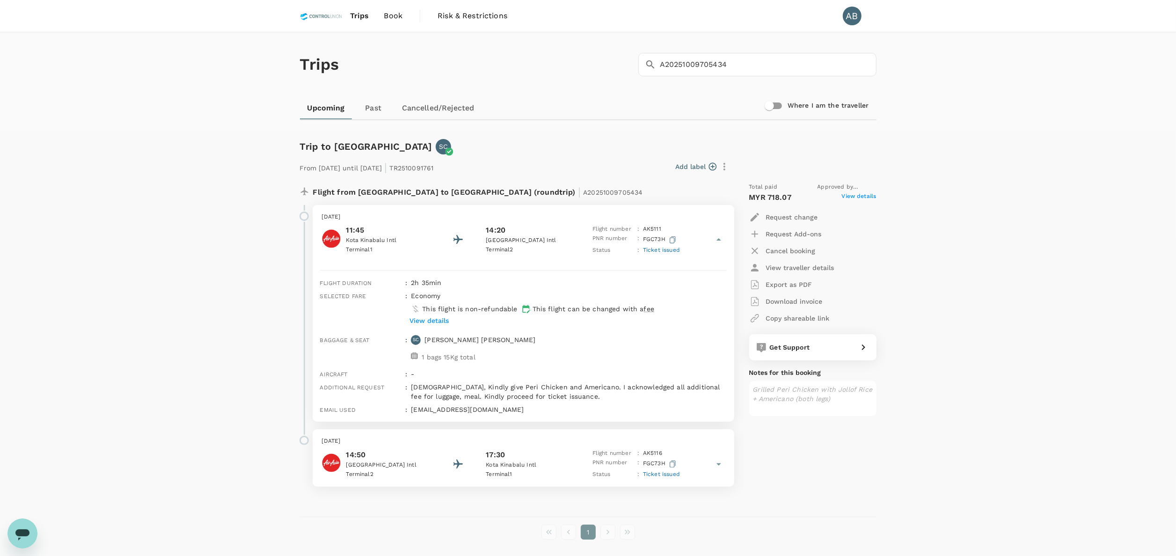
click at [1105, 367] on div "Trips ​ A20251009705434 ​ Upcoming Past Cancelled/Rejected Where I am the trave…" at bounding box center [588, 300] width 1176 height 537
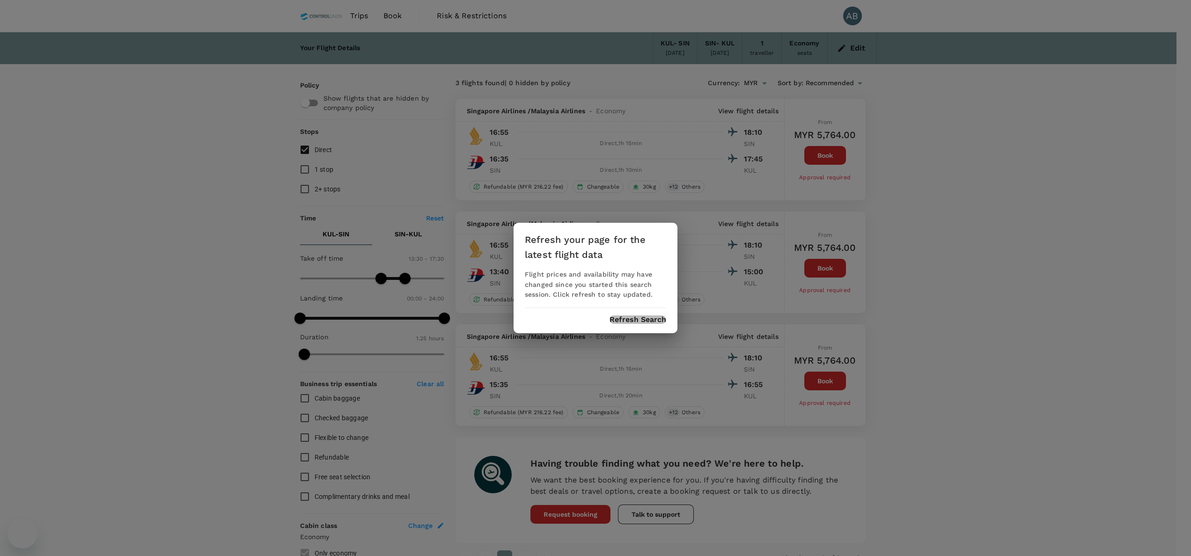
click at [641, 316] on button "Refresh Search" at bounding box center [638, 320] width 57 height 8
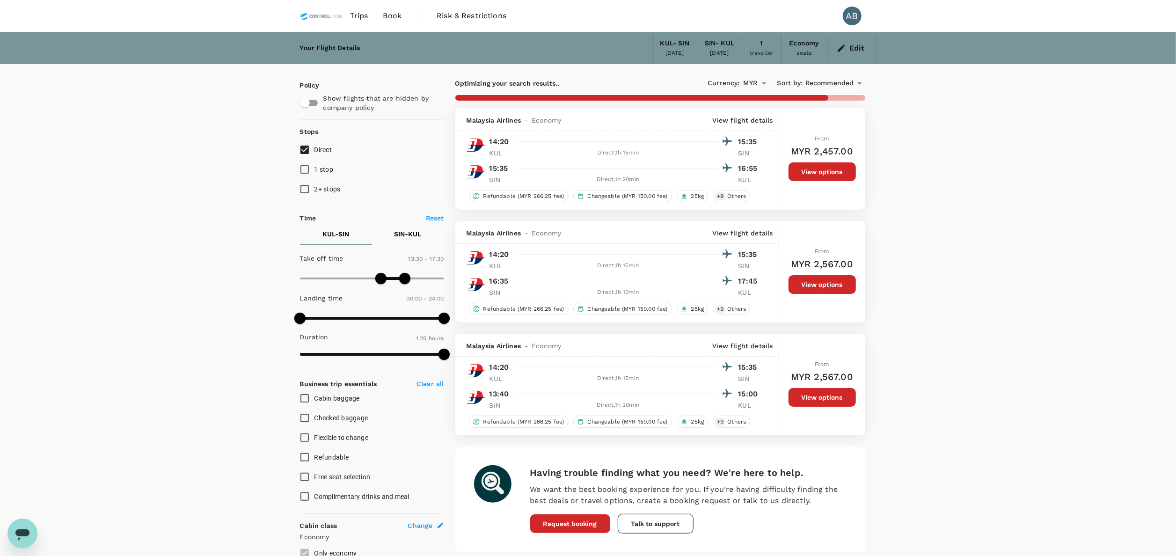
type input "85"
checkbox input "false"
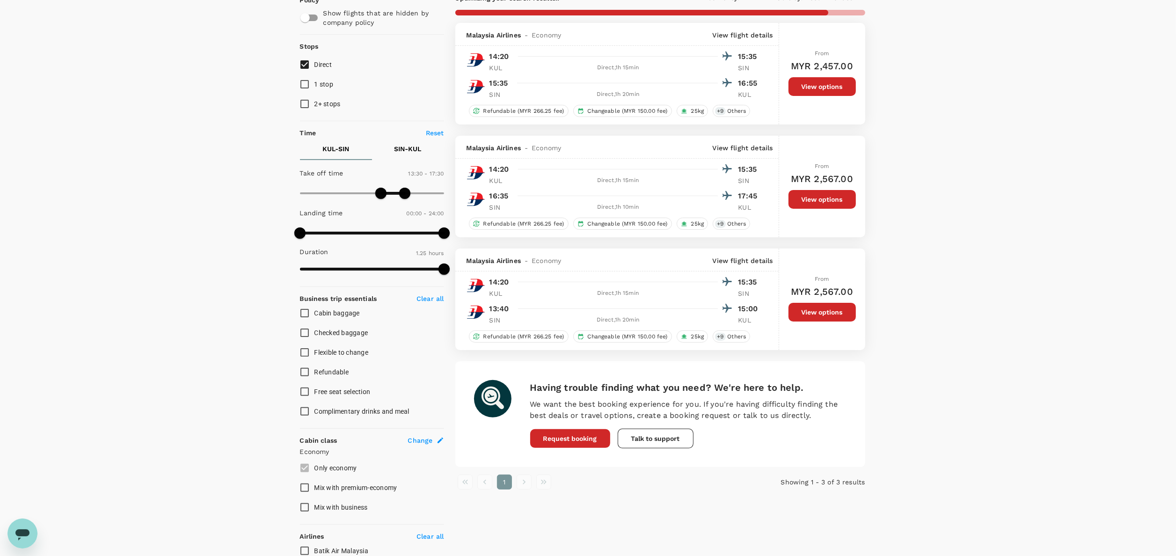
scroll to position [187, 0]
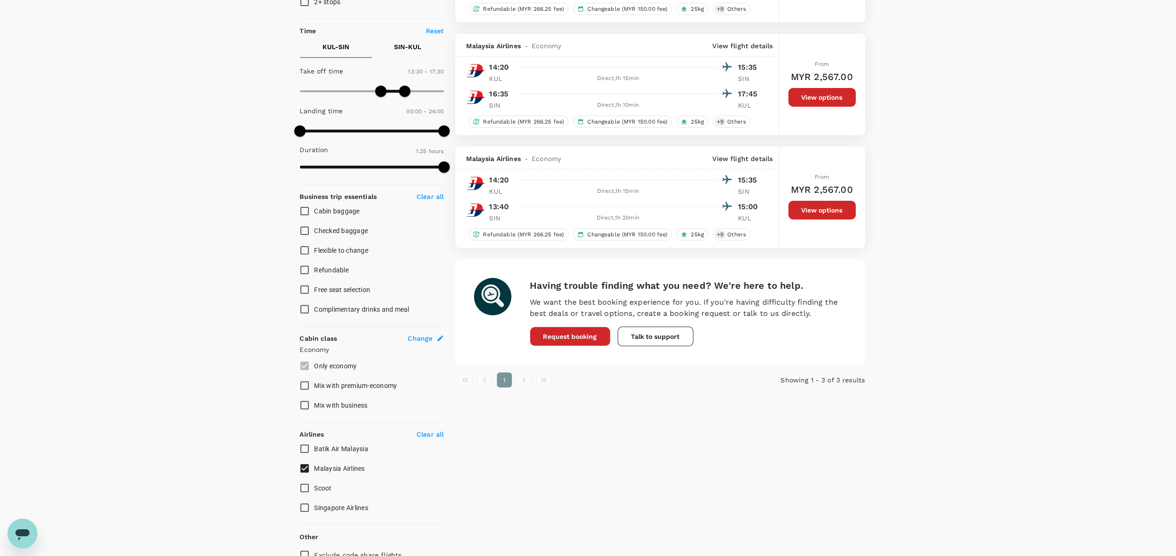
click at [304, 469] on input "Malaysia Airlines" at bounding box center [305, 469] width 20 height 20
checkbox input "false"
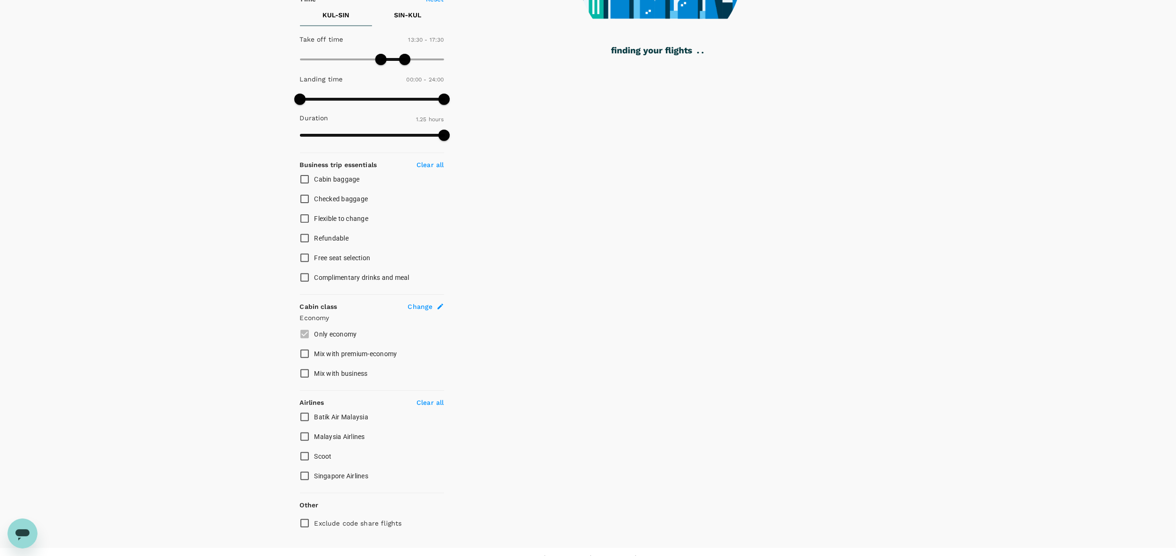
scroll to position [236, 0]
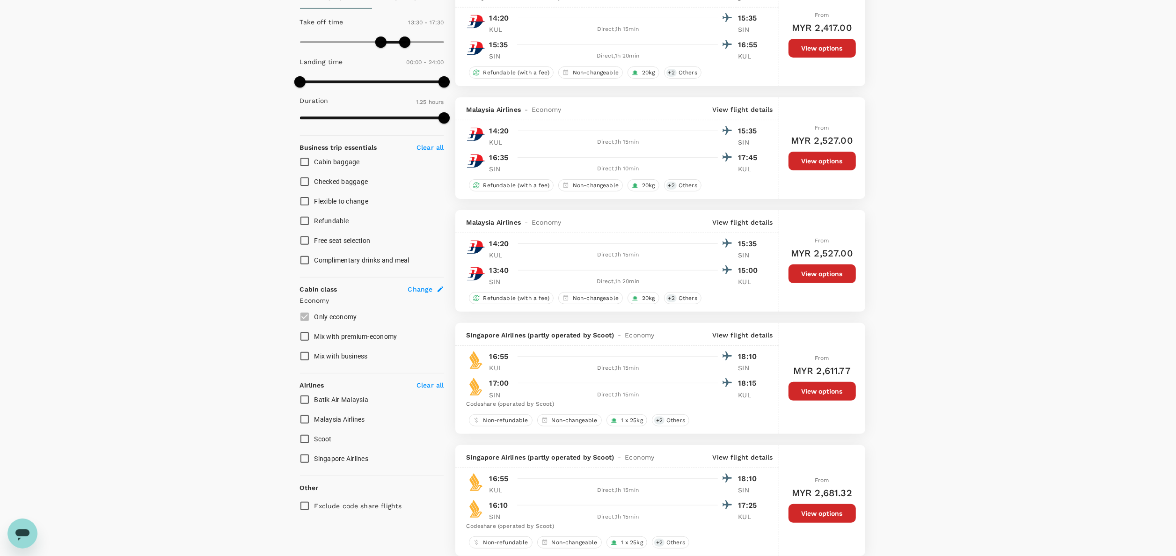
click at [431, 384] on p "Clear all" at bounding box center [430, 385] width 27 height 9
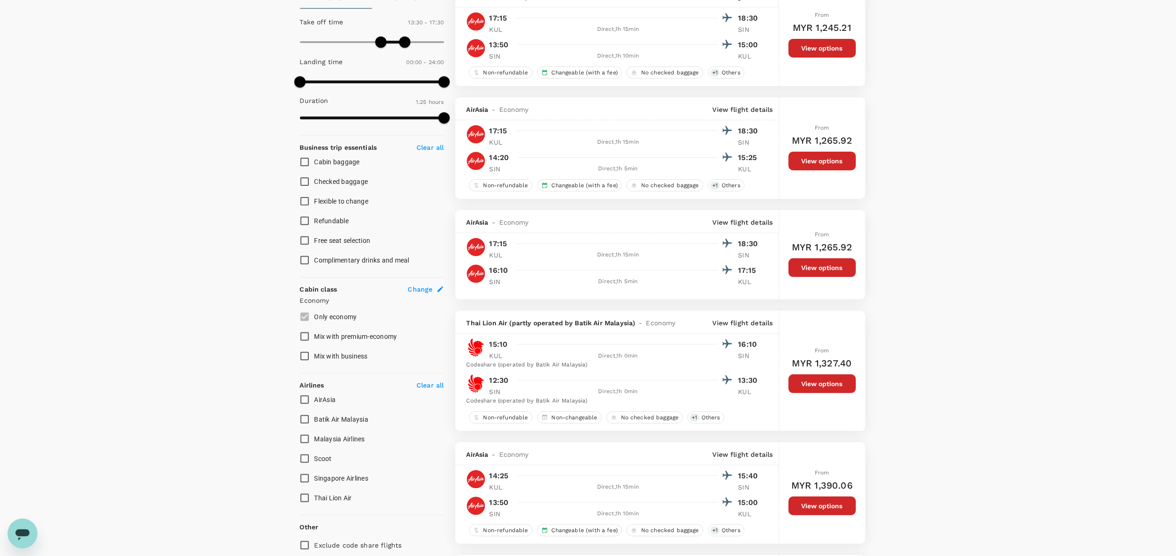
scroll to position [143, 0]
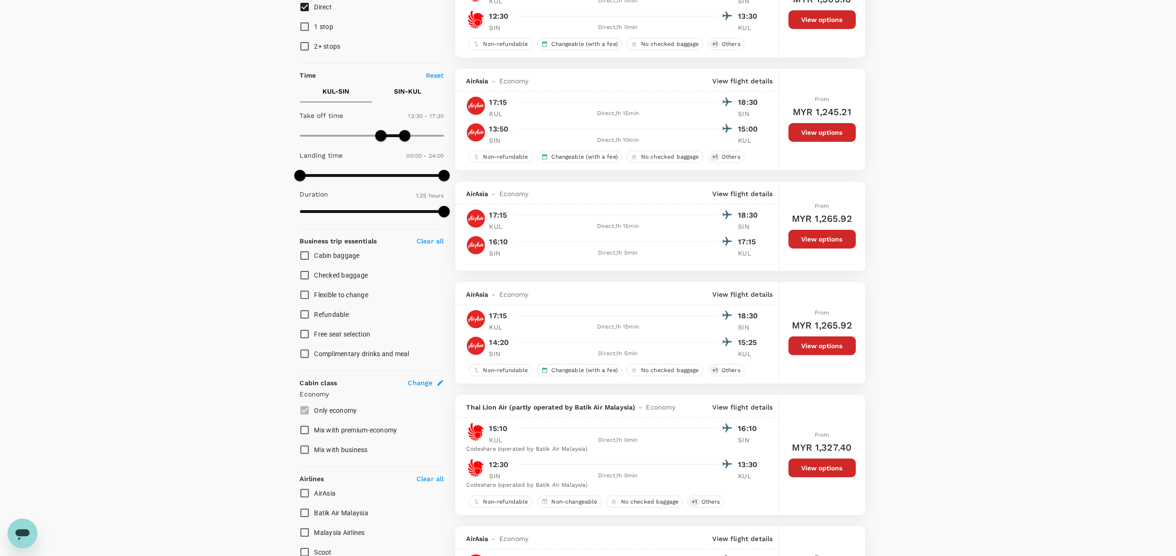
click at [849, 135] on button "View options" at bounding box center [822, 132] width 67 height 19
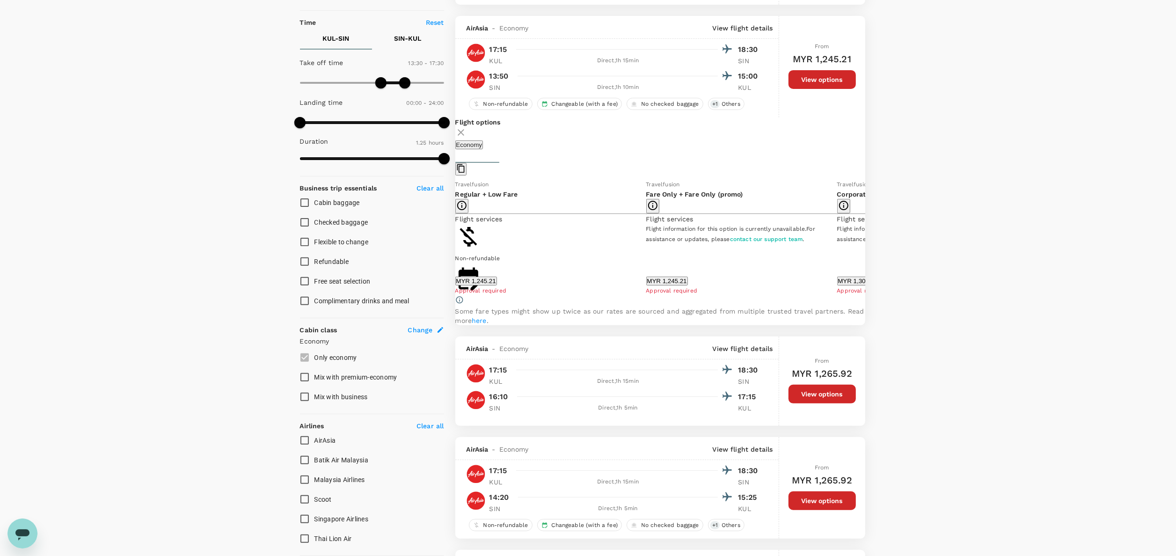
scroll to position [213, 0]
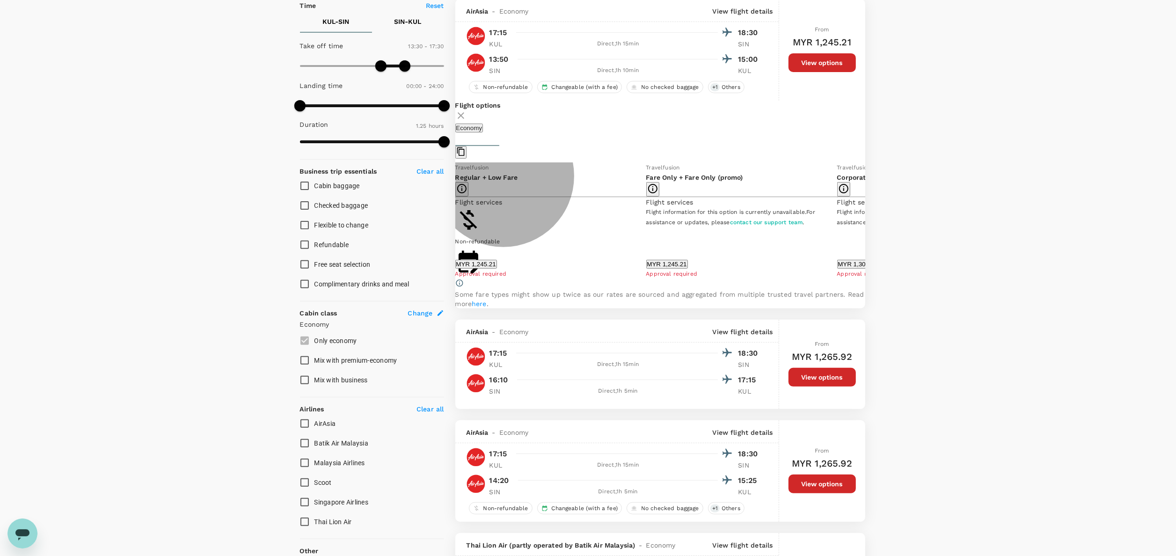
click at [497, 269] on button "MYR 1,245.21" at bounding box center [477, 264] width 42 height 9
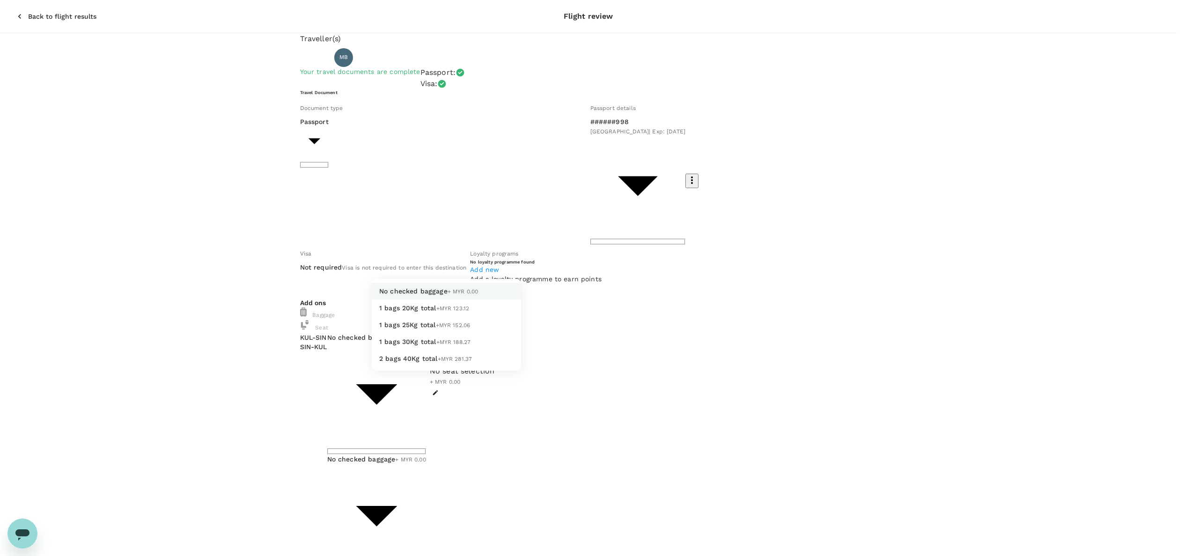
click at [510, 267] on body "Back to flight results Flight review Traveller(s) Traveller 1 : MB Mohd Hairi B…" at bounding box center [595, 471] width 1191 height 942
click at [467, 316] on li "1 bags 20Kg total +MYR 123.12" at bounding box center [446, 308] width 149 height 17
type input "1 - 123.12"
click at [487, 312] on body "Back to flight results Flight review Traveller(s) Traveller 1 : MB Mohd Hairi B…" at bounding box center [595, 471] width 1191 height 942
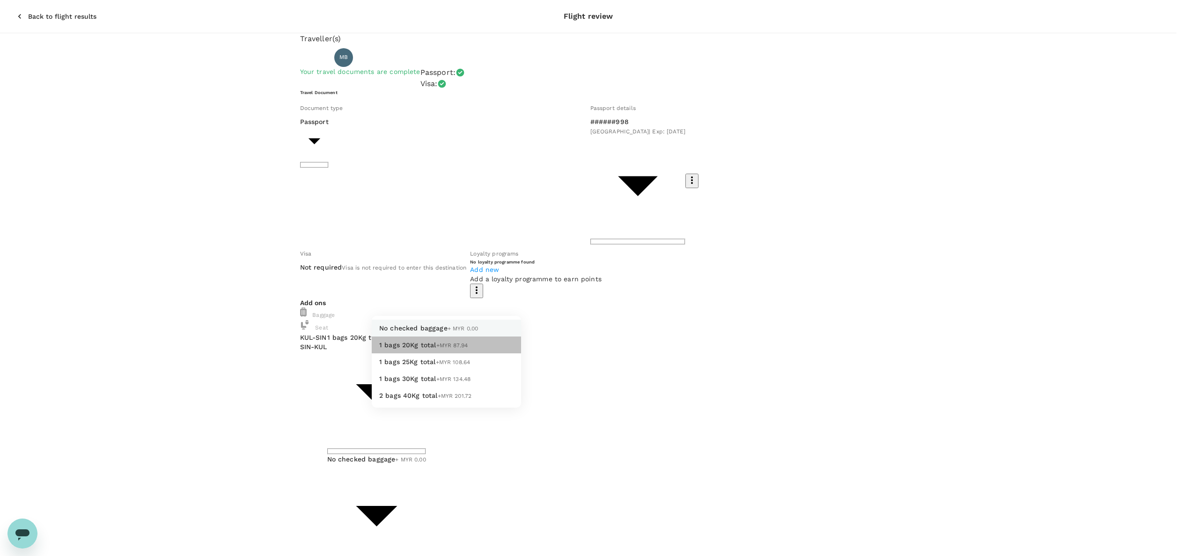
click at [465, 353] on li "1 bags 20Kg total +MYR 87.94" at bounding box center [446, 345] width 149 height 17
type input "1 - 87.94"
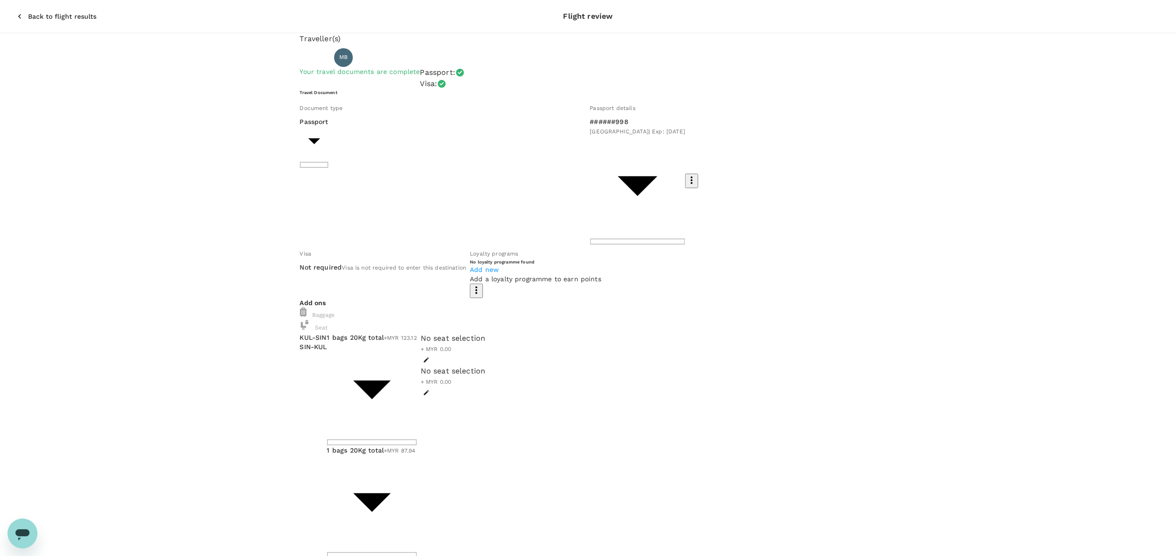
click at [486, 333] on div "No seat selection + MYR 0.00" at bounding box center [453, 349] width 65 height 33
click at [430, 357] on icon "button" at bounding box center [426, 360] width 7 height 7
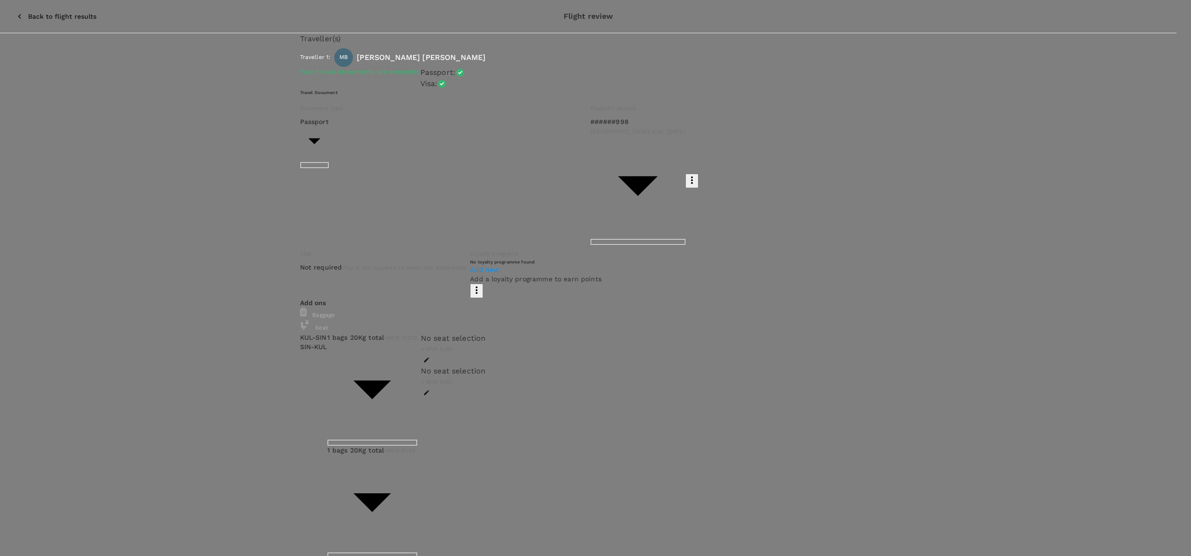
click at [353, 133] on p "Select" at bounding box center [297, 137] width 111 height 9
click at [352, 156] on p "Select" at bounding box center [296, 160] width 111 height 9
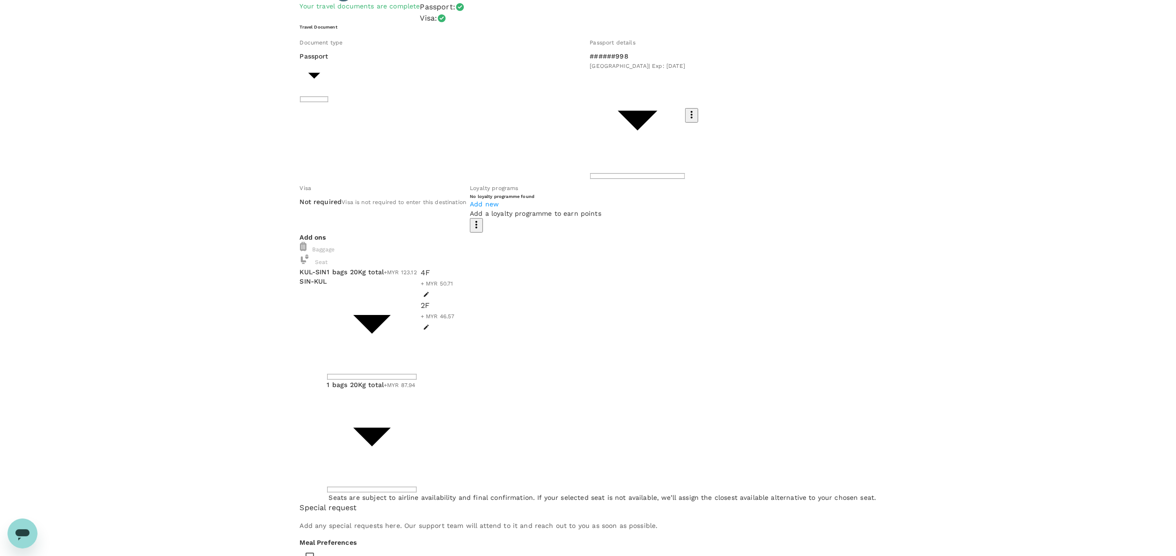
scroll to position [68, 0]
checkbox input "false"
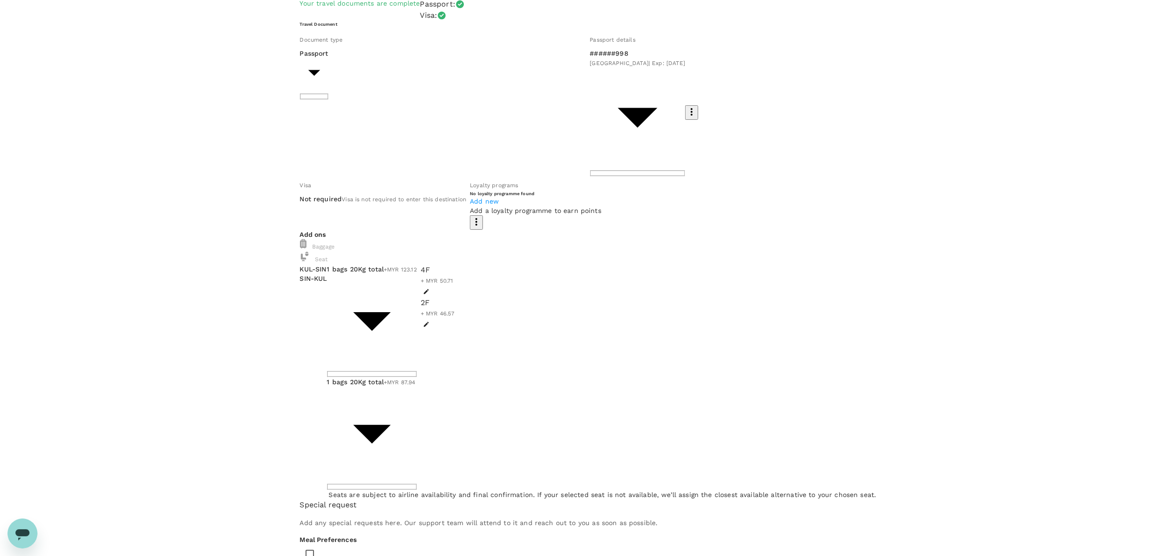
click at [394, 500] on p "Special request" at bounding box center [588, 505] width 577 height 11
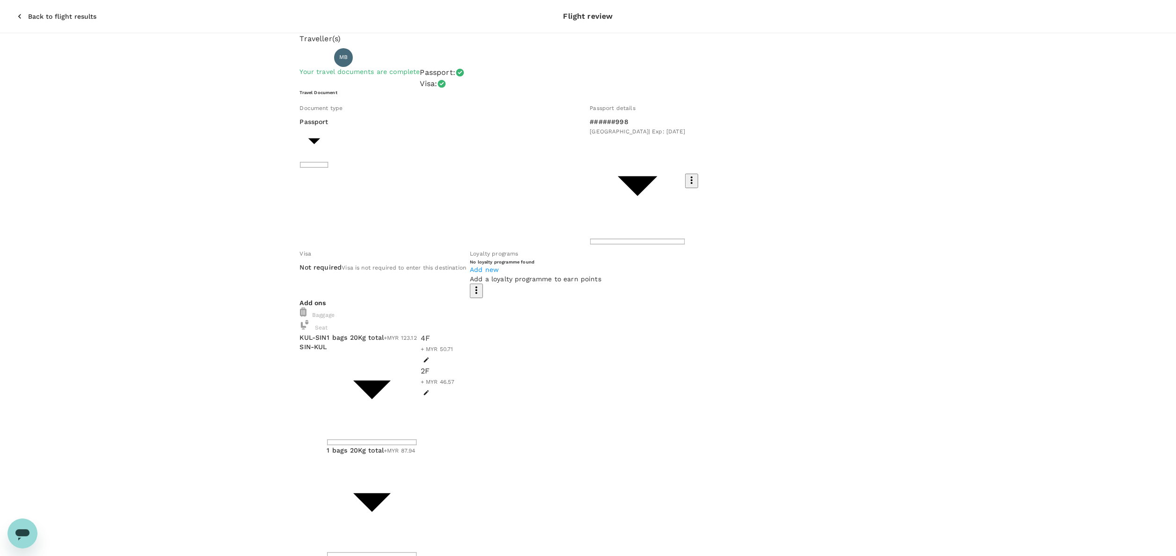
scroll to position [81, 0]
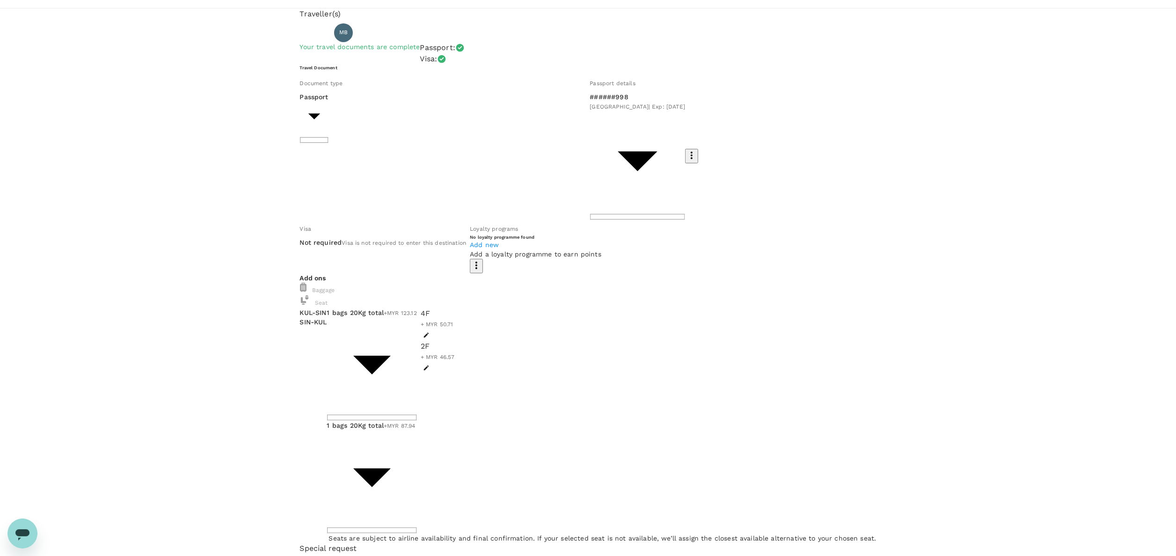
scroll to position [0, 0]
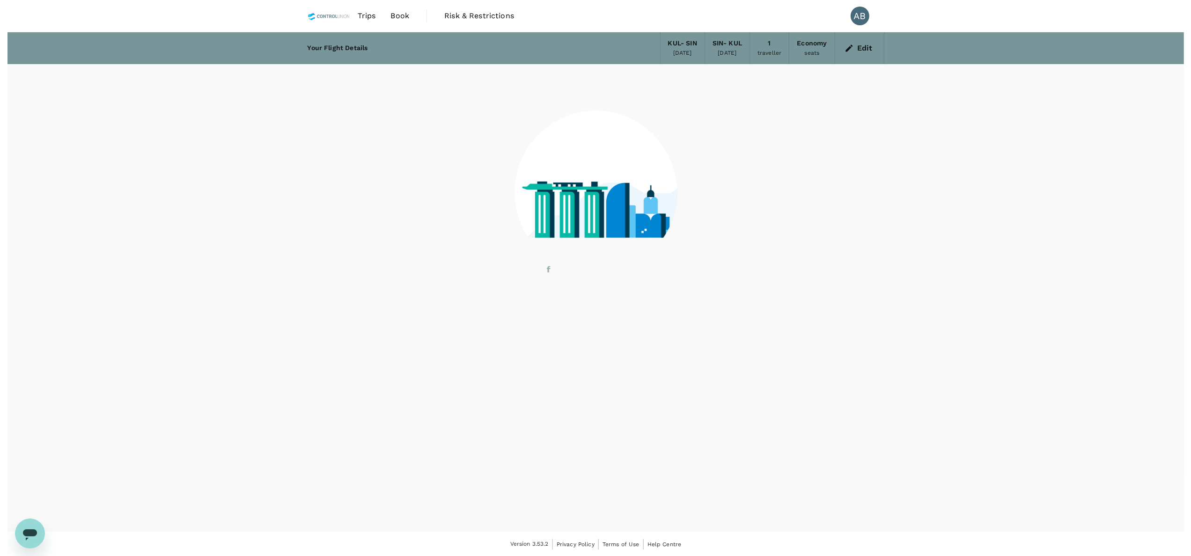
scroll to position [0, 0]
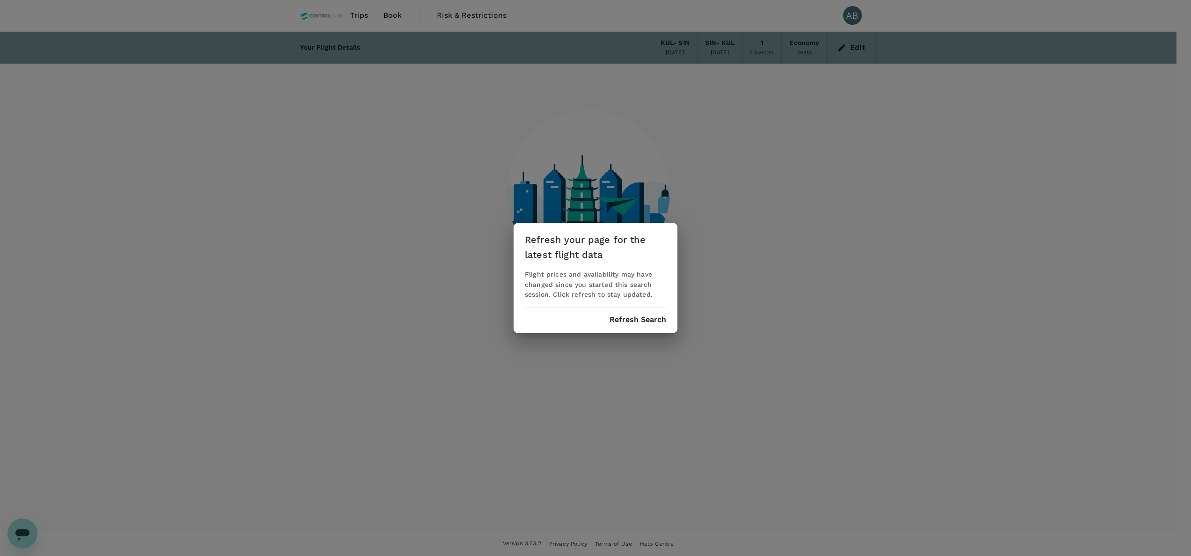
click at [641, 314] on div "Refresh your page for the latest flight data Flight prices and availability may…" at bounding box center [596, 278] width 164 height 111
click at [642, 317] on button "Refresh Search" at bounding box center [638, 320] width 57 height 8
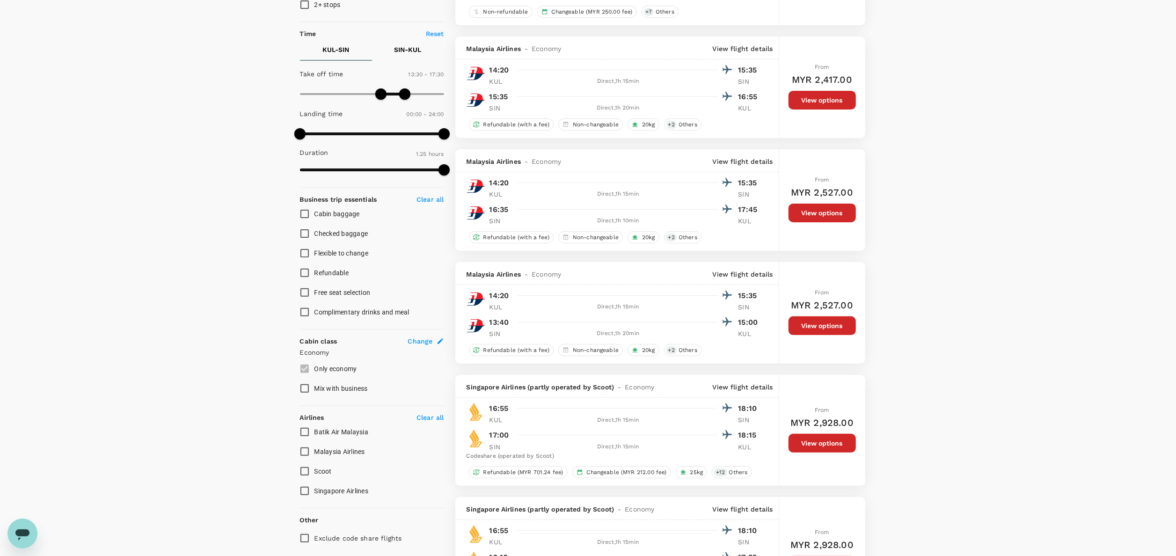
scroll to position [187, 0]
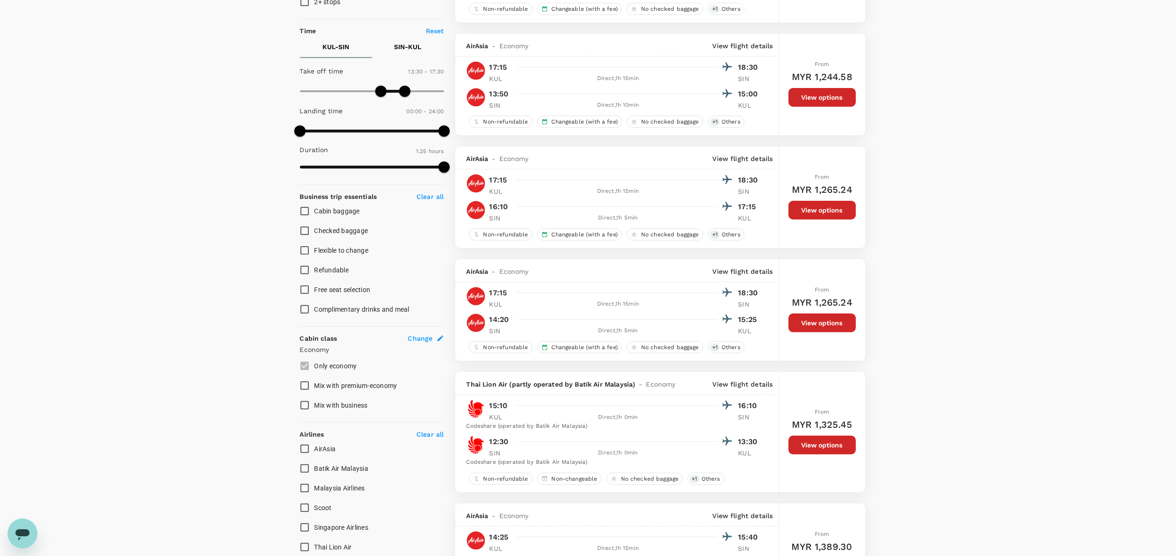
drag, startPoint x: 304, startPoint y: 445, endPoint x: 318, endPoint y: 441, distance: 15.1
click at [304, 445] on input "AirAsia" at bounding box center [305, 449] width 20 height 20
checkbox input "true"
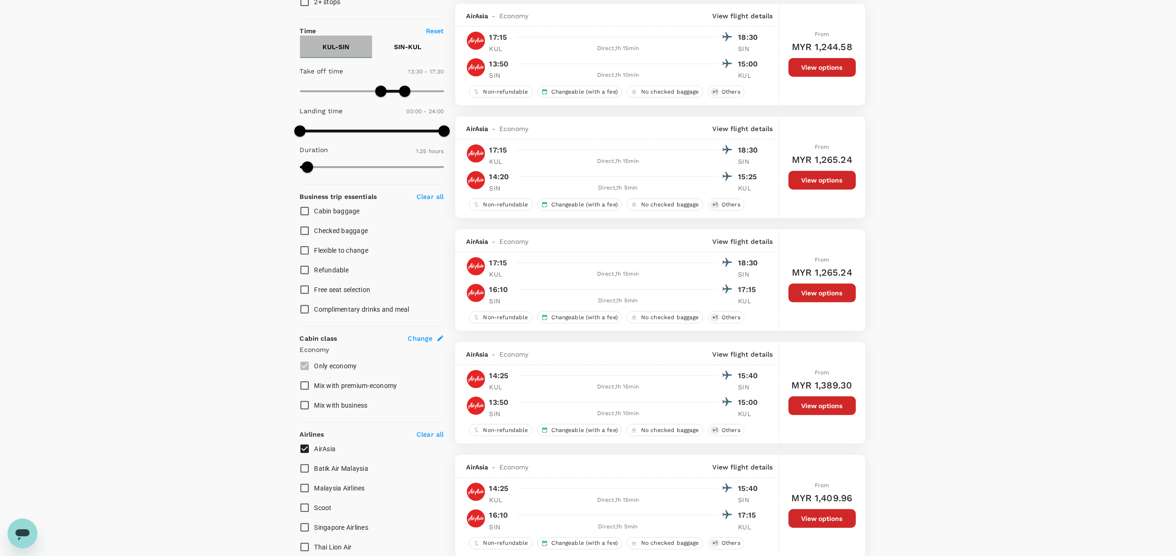
click at [334, 49] on p "KUL - SIN" at bounding box center [336, 46] width 27 height 9
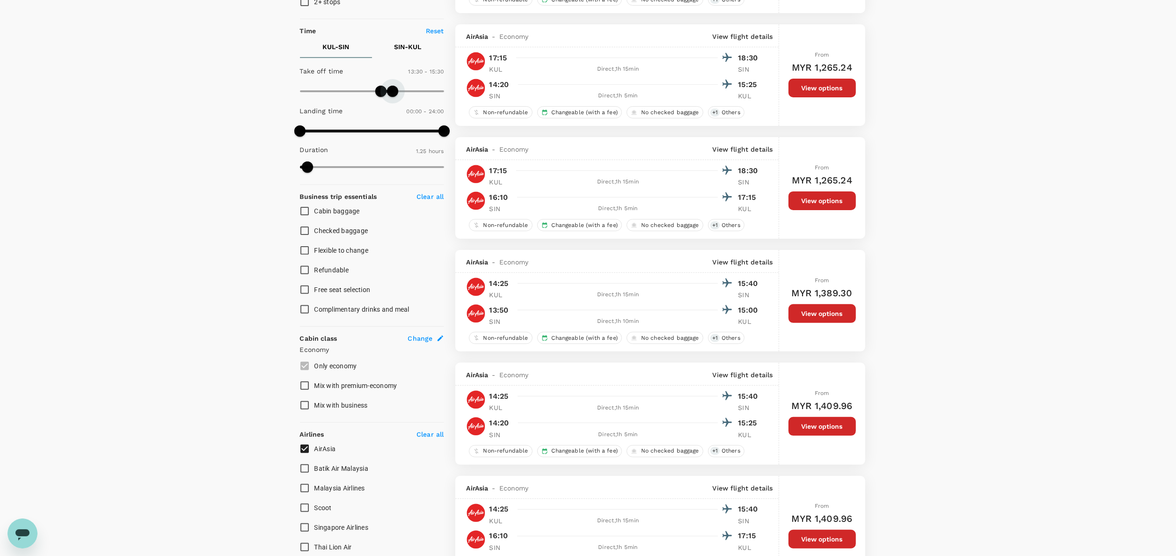
drag, startPoint x: 401, startPoint y: 88, endPoint x: 393, endPoint y: 89, distance: 8.0
click at [393, 89] on span at bounding box center [392, 91] width 11 height 11
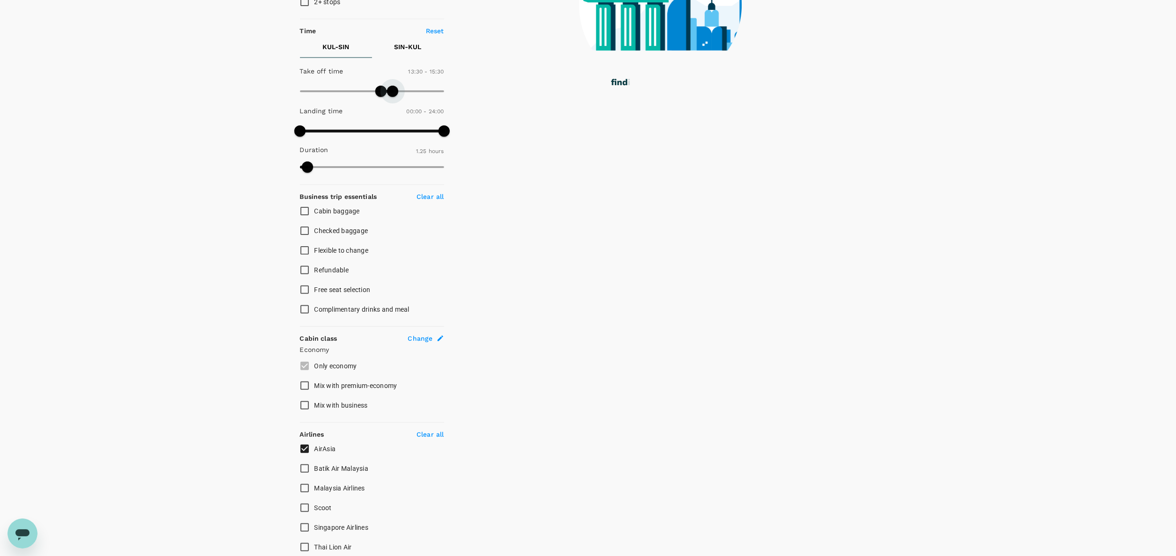
type input "960"
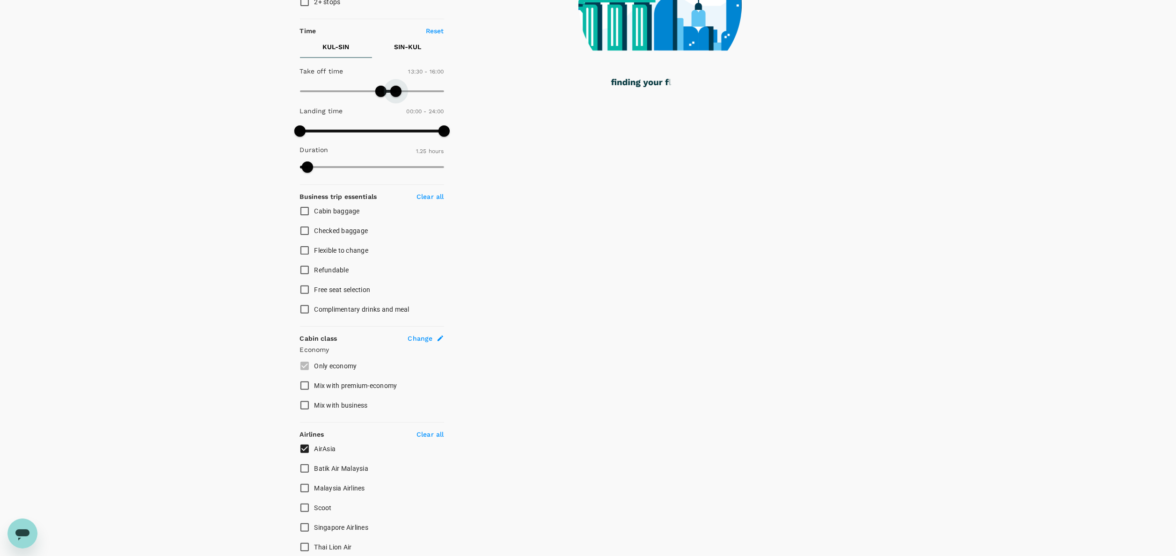
click at [397, 89] on span at bounding box center [395, 91] width 11 height 11
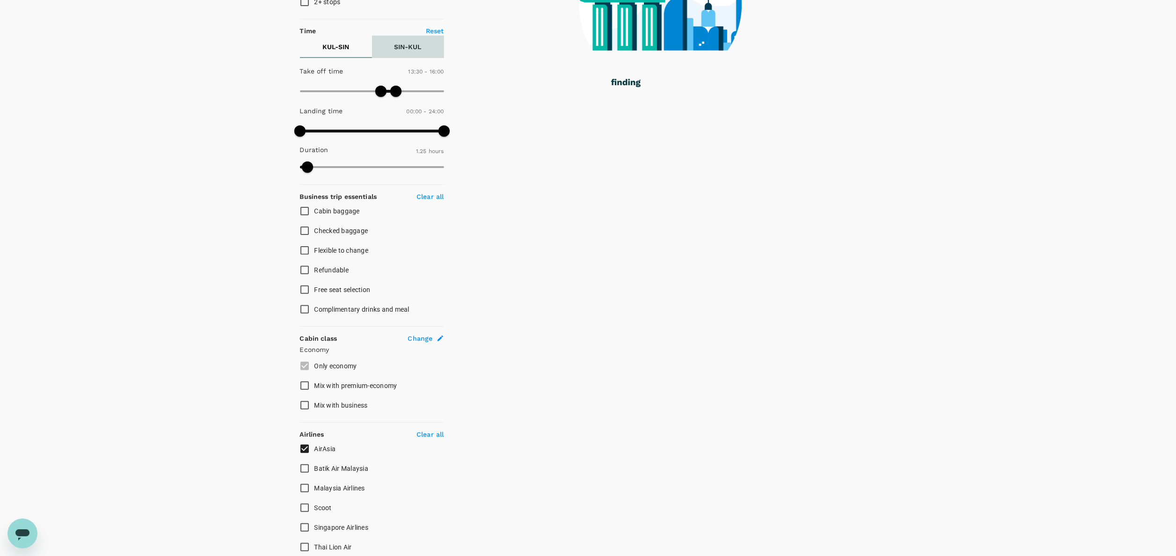
click at [412, 46] on p "SIN - KUL" at bounding box center [408, 46] width 27 height 9
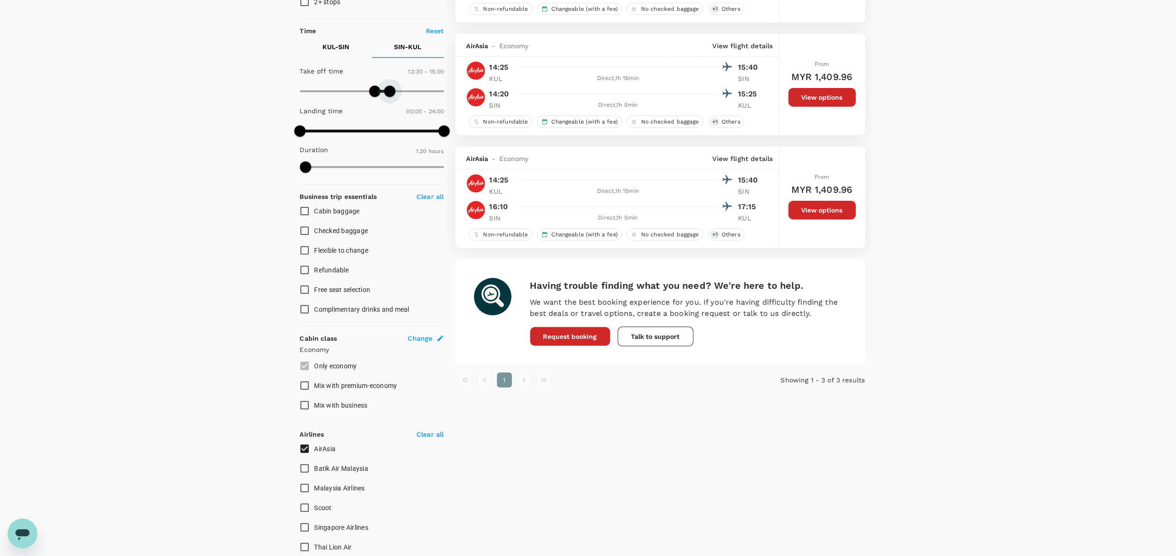
drag, startPoint x: 399, startPoint y: 87, endPoint x: 391, endPoint y: 87, distance: 8.0
click at [391, 87] on span at bounding box center [389, 91] width 11 height 11
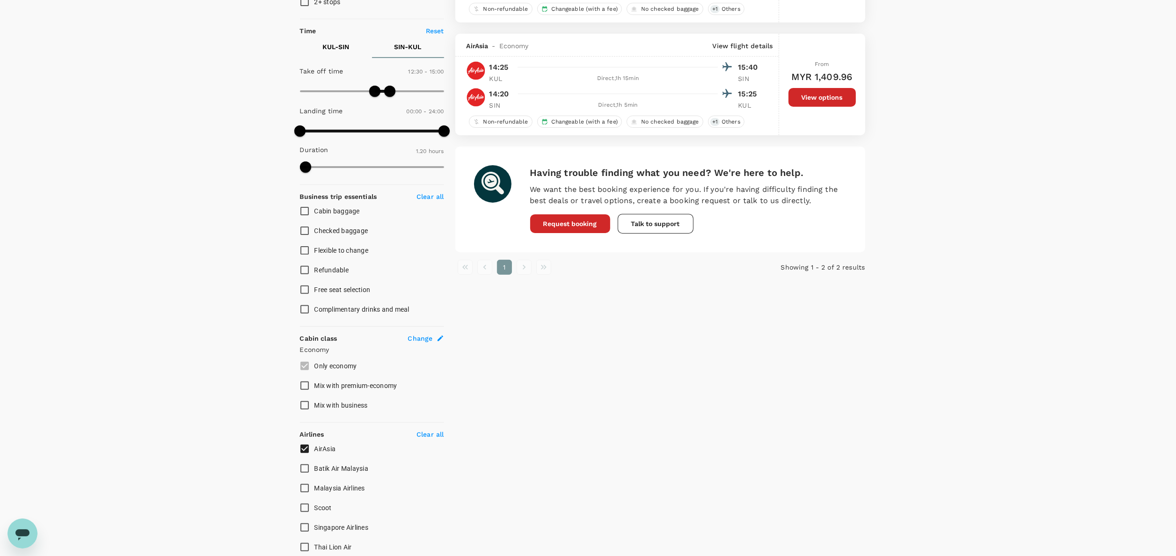
click at [1000, 198] on div "Your Flight Details KUL - SIN [DATE] SIN - KUL [DATE] 1 traveller Economy seats…" at bounding box center [588, 232] width 1176 height 774
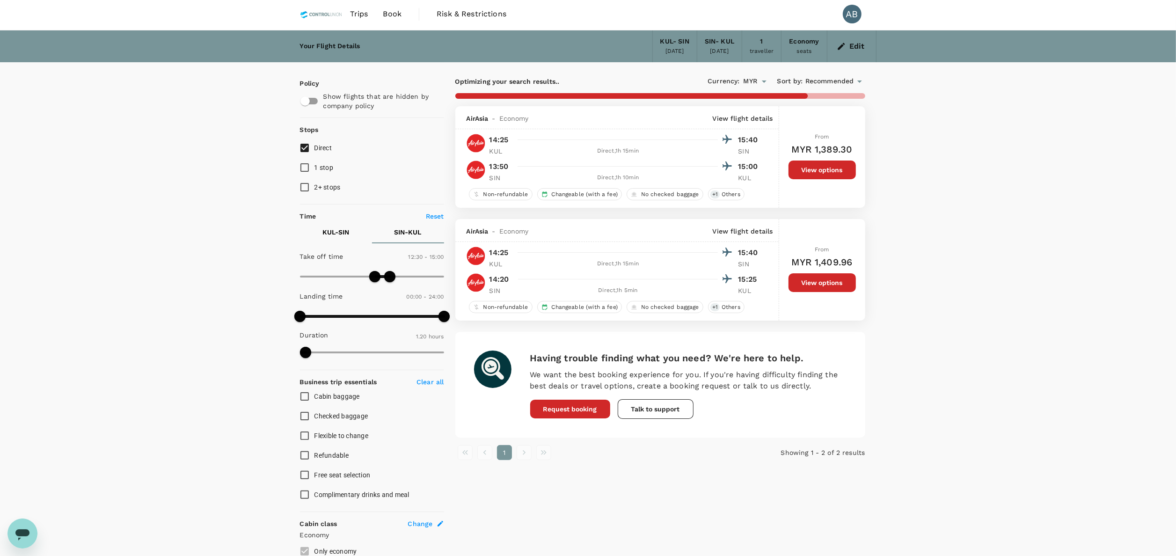
scroll to position [0, 0]
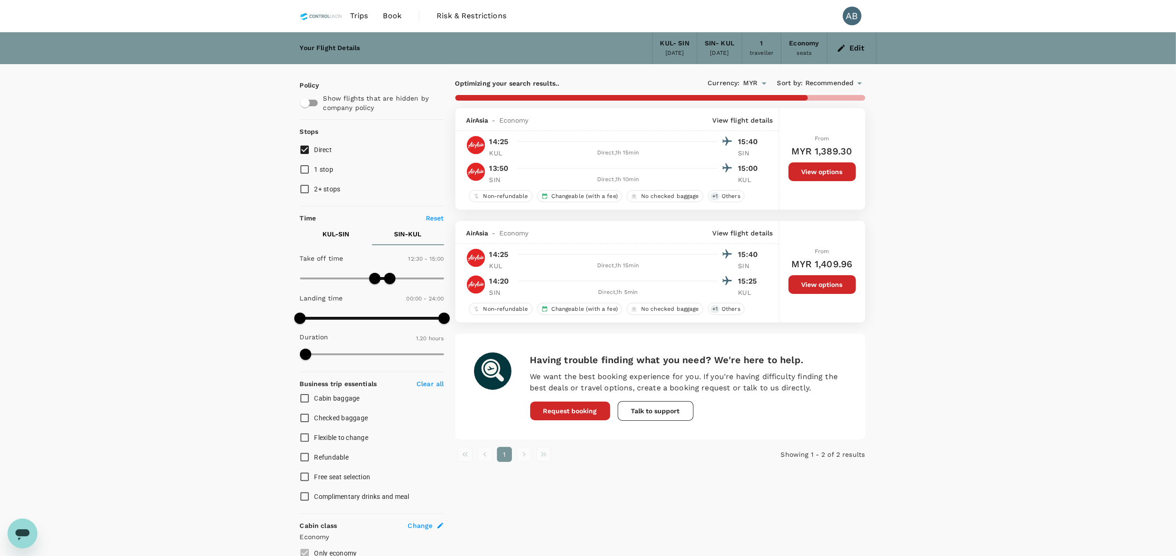
click at [1006, 234] on div "Your Flight Details KUL - SIN [DATE] SIN - KUL [DATE] 1 traveller Economy seats…" at bounding box center [588, 419] width 1176 height 774
click at [976, 180] on div "Your Flight Details KUL - SIN [DATE] SIN - KUL [DATE] 1 traveller Economy seats…" at bounding box center [588, 419] width 1176 height 774
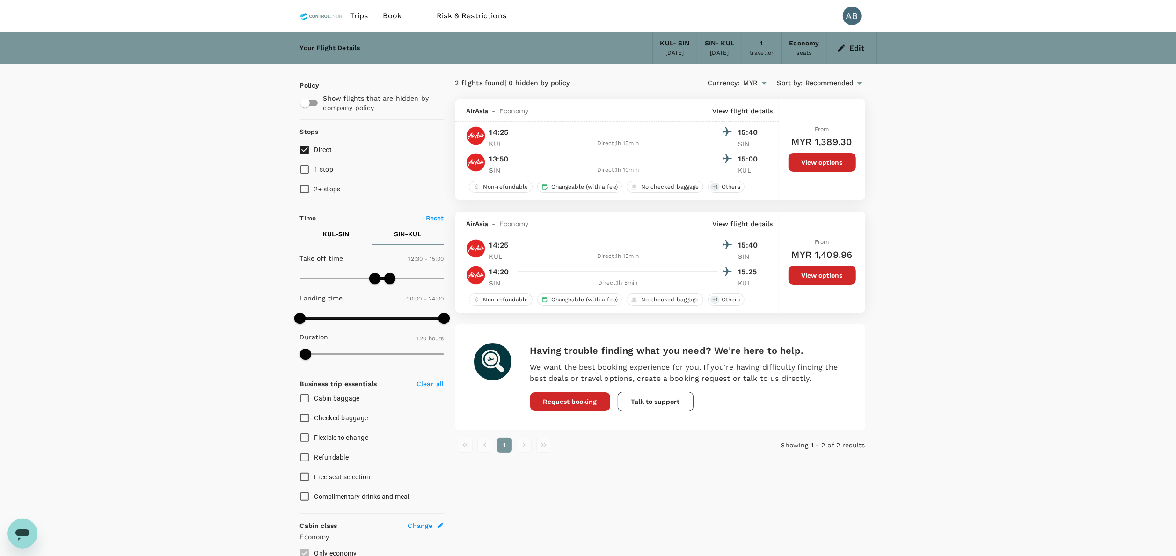
click at [920, 253] on div "Your Flight Details KUL - SIN [DATE] SIN - KUL [DATE] 1 traveller Economy seats…" at bounding box center [588, 419] width 1176 height 774
type input "990"
drag, startPoint x: 392, startPoint y: 274, endPoint x: 399, endPoint y: 274, distance: 7.0
click at [399, 274] on span at bounding box center [398, 278] width 11 height 11
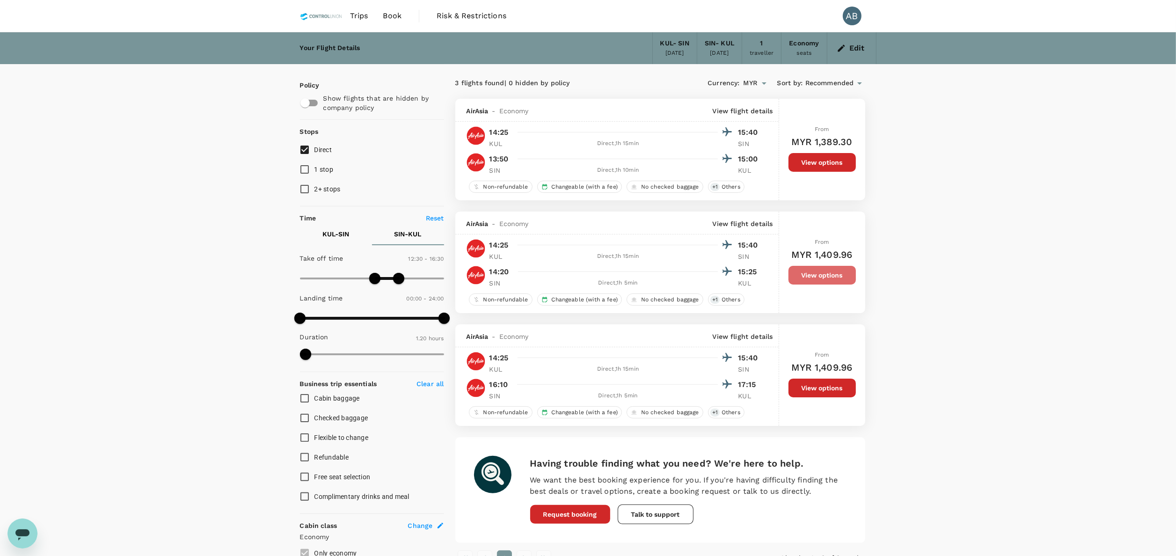
click at [814, 272] on button "View options" at bounding box center [822, 275] width 67 height 19
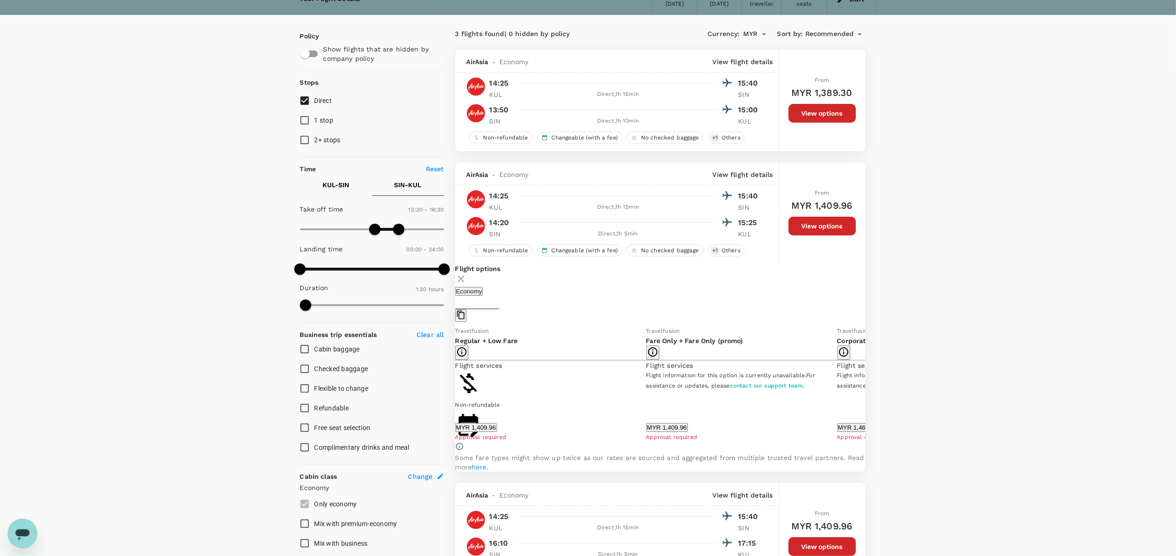
scroll to position [22, 0]
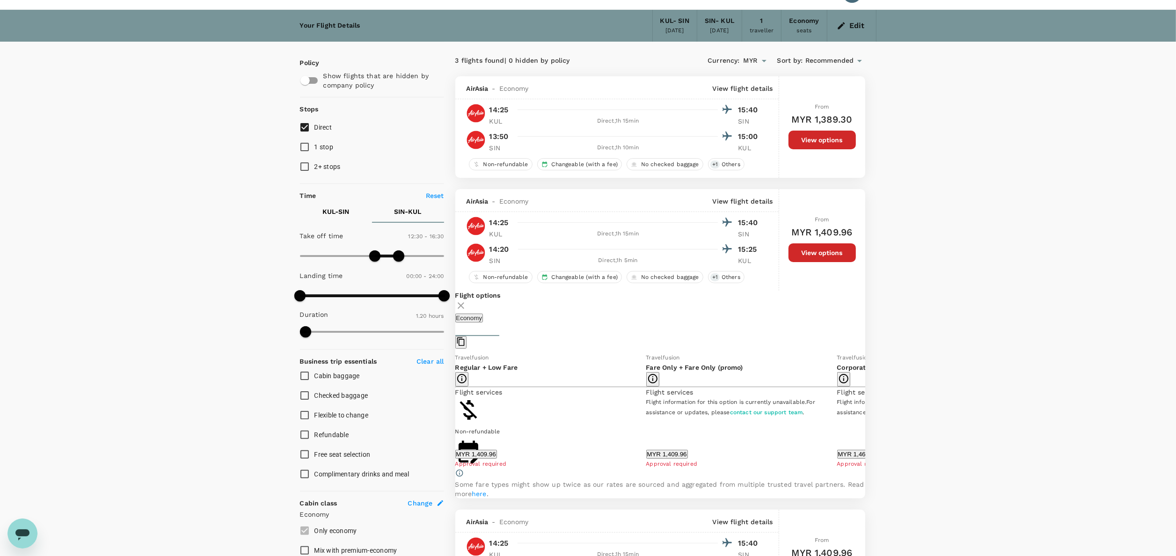
click at [1021, 168] on div "Your Flight Details KUL - SIN [DATE] SIN - KUL [DATE] 1 traveller Economy seats…" at bounding box center [588, 397] width 1176 height 774
click at [228, 191] on div "Your Flight Details KUL - SIN [DATE] SIN - KUL [DATE] 1 traveller Economy seats…" at bounding box center [588, 397] width 1176 height 774
click at [1117, 163] on div "Your Flight Details KUL - SIN [DATE] SIN - KUL [DATE] 1 traveller Economy seats…" at bounding box center [588, 397] width 1176 height 774
click at [333, 217] on button "KUL - SIN" at bounding box center [336, 211] width 72 height 22
type input "1050"
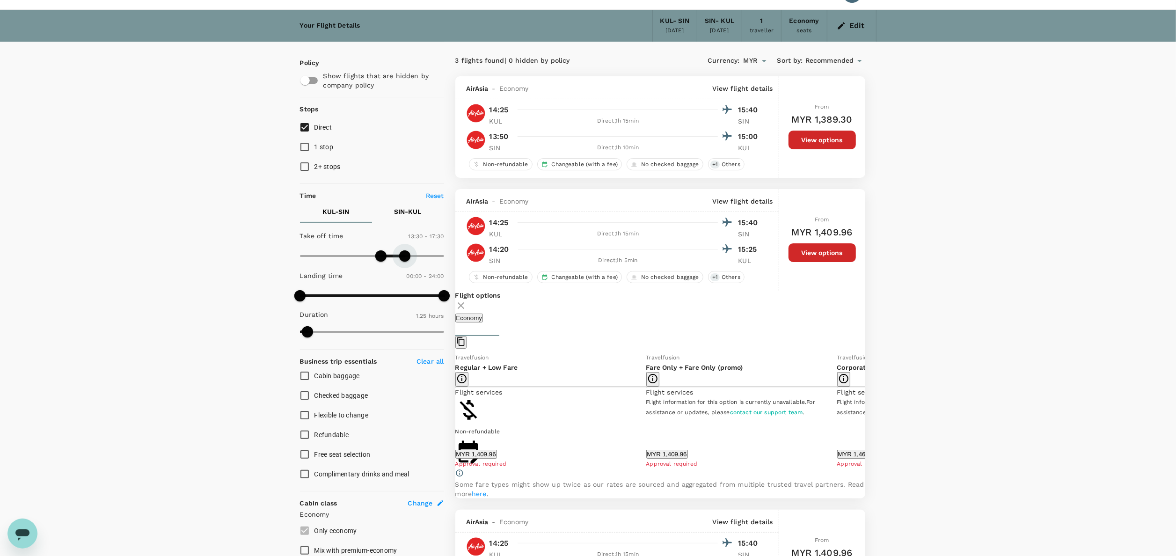
drag, startPoint x: 399, startPoint y: 257, endPoint x: 404, endPoint y: 257, distance: 5.6
click at [404, 257] on span at bounding box center [404, 255] width 11 height 11
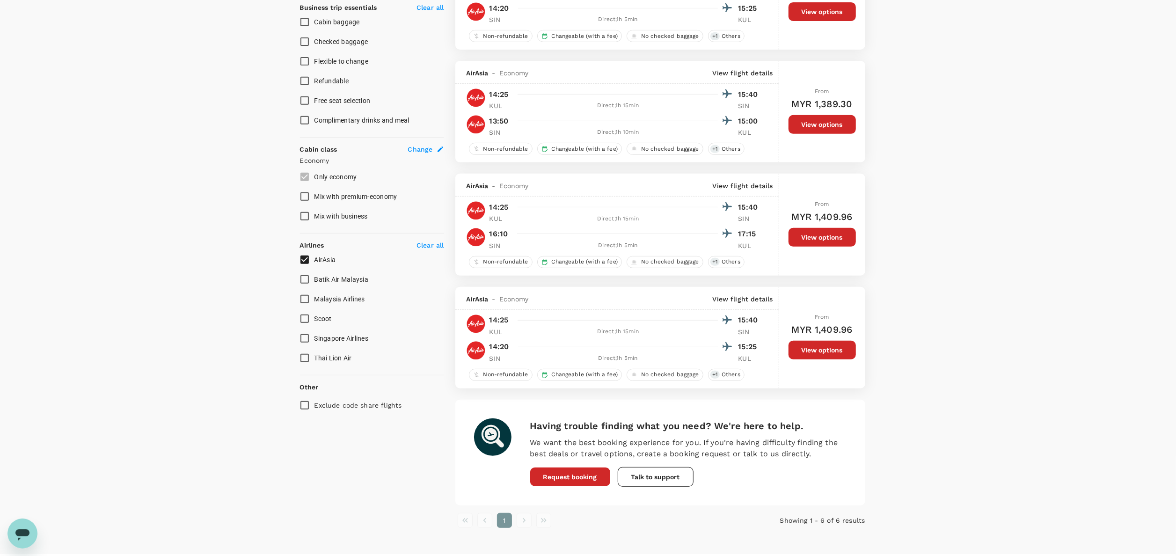
scroll to position [404, 0]
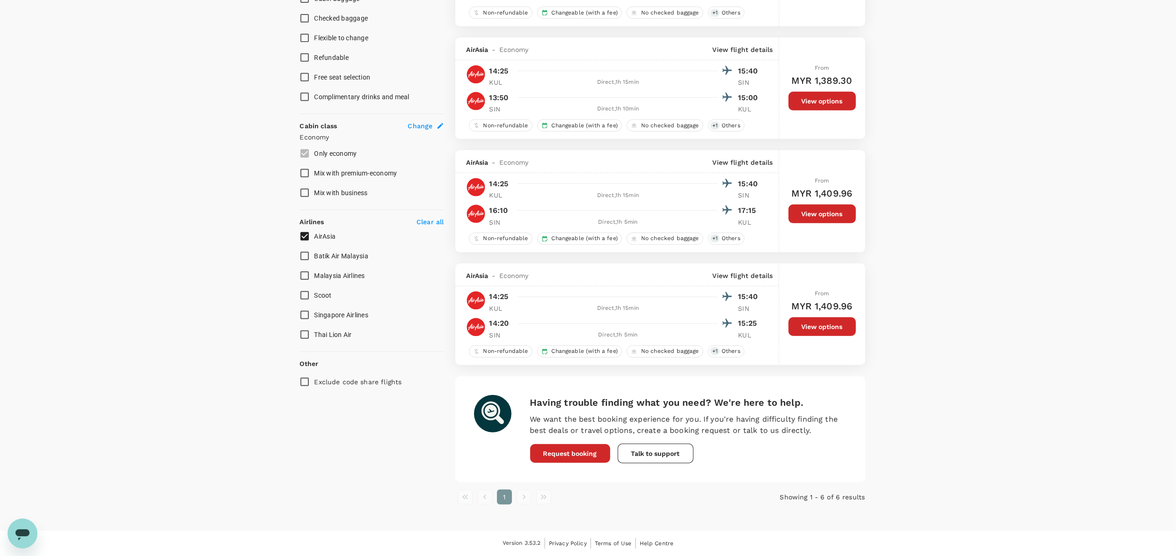
click at [816, 324] on button "View options" at bounding box center [822, 326] width 67 height 19
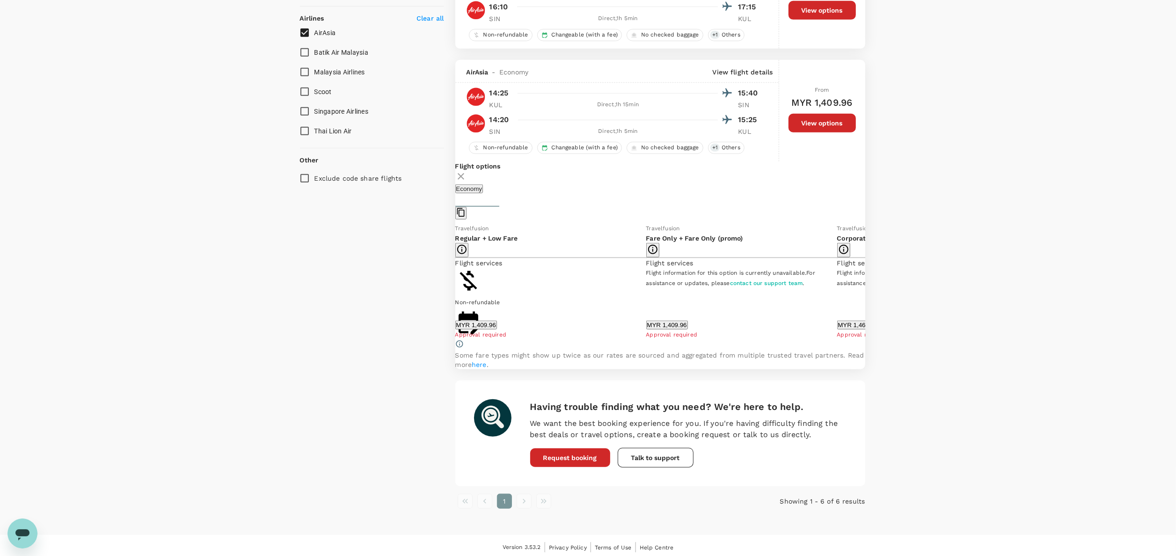
scroll to position [644, 0]
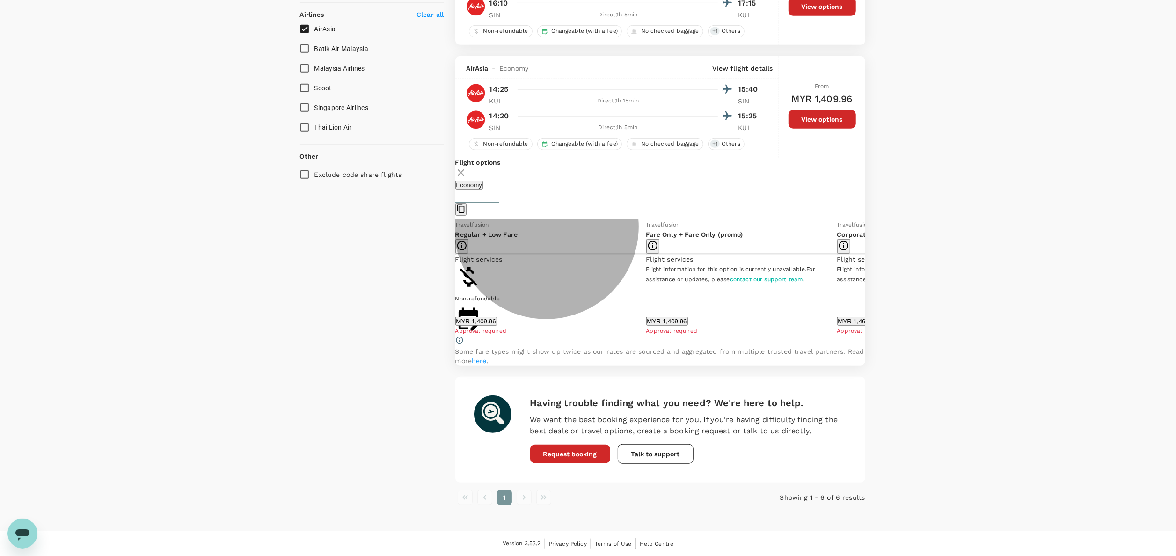
click at [497, 317] on button "MYR 1,409.96" at bounding box center [477, 321] width 42 height 9
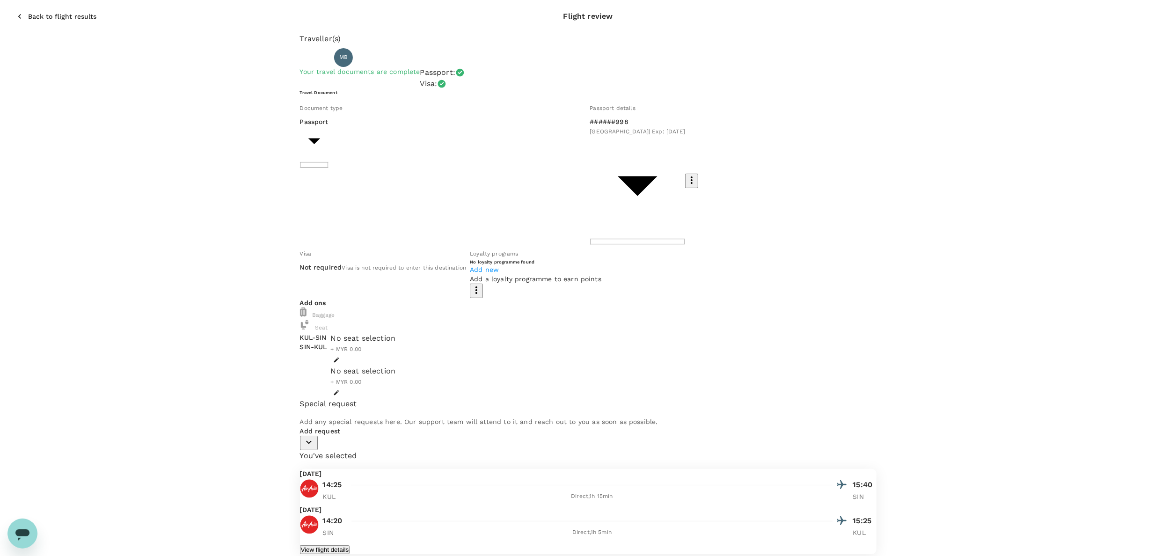
click at [457, 124] on div "Document type Passport Passport ​" at bounding box center [441, 171] width 290 height 145
click at [452, 124] on div "Document type Passport Passport ​" at bounding box center [441, 171] width 290 height 145
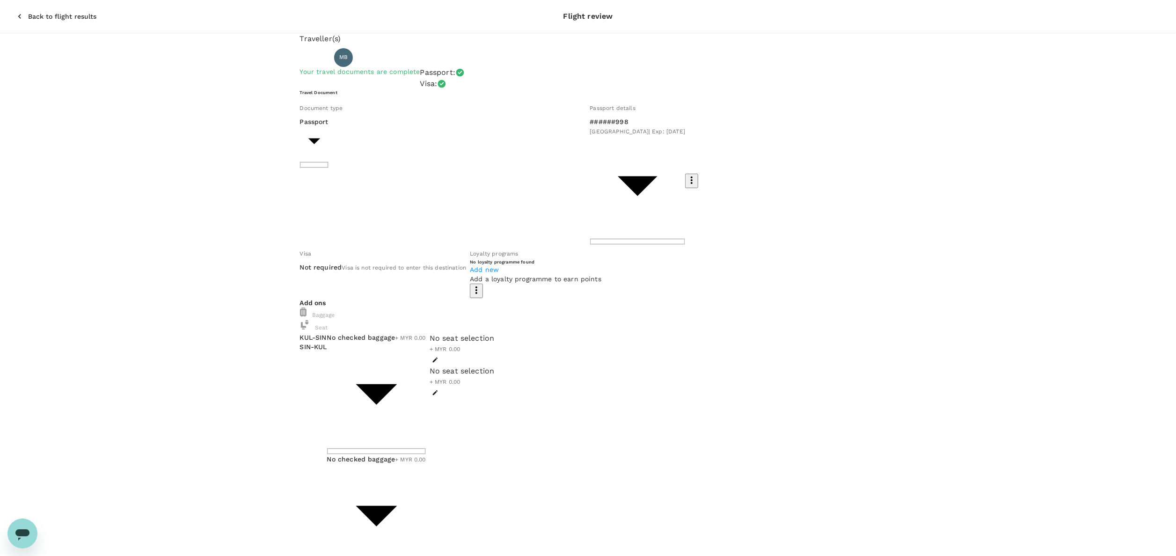
click at [790, 452] on div "Back to flight results Flight review Traveller(s) Traveller 1 : MB Mohd Hairi B…" at bounding box center [588, 458] width 1176 height 917
click at [477, 486] on div "Back to flight results Flight review Traveller(s) Traveller 1 : MB Mohd Hairi B…" at bounding box center [588, 458] width 1176 height 917
drag, startPoint x: 1113, startPoint y: 163, endPoint x: 984, endPoint y: 72, distance: 158.2
click at [1111, 160] on div "Traveller(s) Traveller 1 : MB Mohd Hairi Bin Adris Your travel documents are co…" at bounding box center [588, 475] width 1176 height 884
click at [1093, 244] on div "Traveller(s) Traveller 1 : MB Mohd Hairi Bin Adris Your travel documents are co…" at bounding box center [588, 475] width 1176 height 884
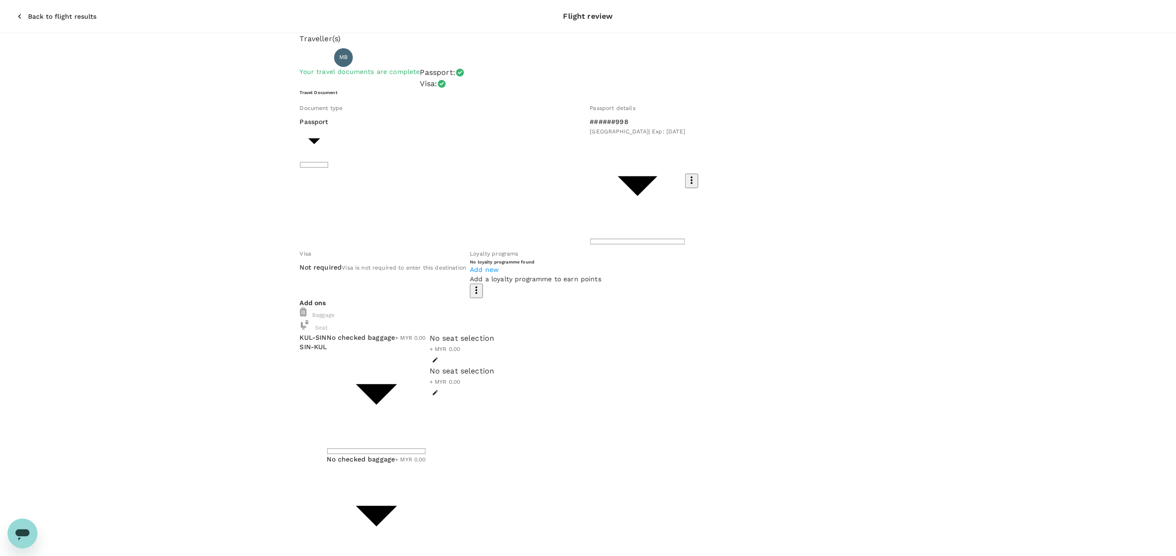
drag, startPoint x: 317, startPoint y: 335, endPoint x: 317, endPoint y: 313, distance: 22.0
click at [318, 318] on div "Traveller(s) Traveller 1 : MB Mohd Hairi Bin Adris Your travel documents are co…" at bounding box center [588, 330] width 577 height 595
drag, startPoint x: 183, startPoint y: 259, endPoint x: 156, endPoint y: 93, distance: 168.3
click at [183, 257] on div "Traveller(s) Traveller 1 : MB Mohd Hairi Bin Adris Your travel documents are co…" at bounding box center [588, 475] width 1176 height 884
drag, startPoint x: 190, startPoint y: 491, endPoint x: 191, endPoint y: 451, distance: 39.8
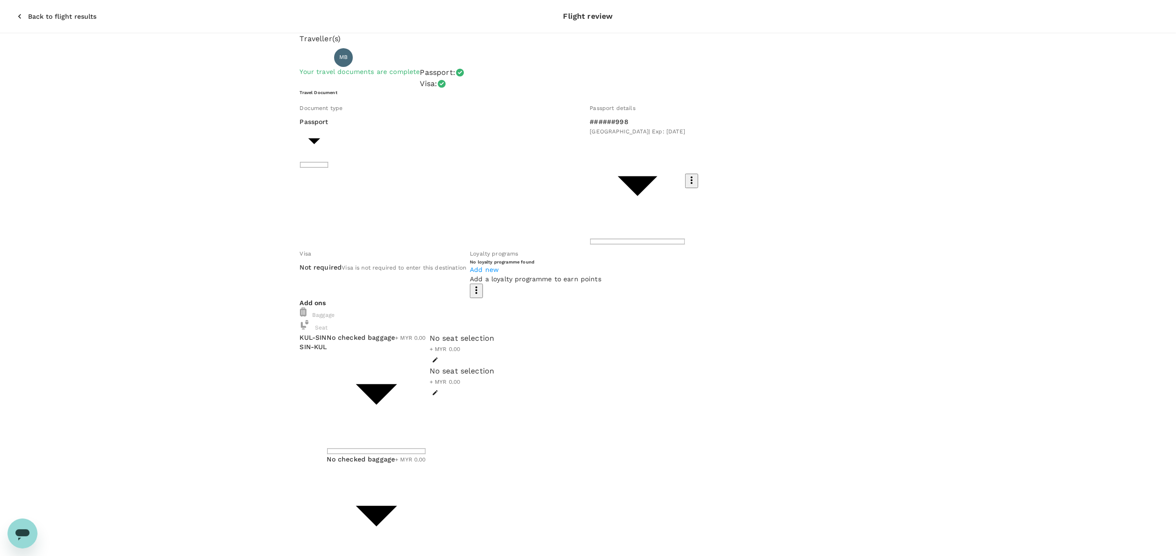
click at [190, 489] on div "Back to flight results Flight review Traveller(s) Traveller 1 : MB Mohd Hairi B…" at bounding box center [588, 458] width 1176 height 917
click at [191, 188] on div "Traveller(s) Traveller 1 : MB Mohd Hairi Bin Adris Your travel documents are co…" at bounding box center [588, 475] width 1176 height 884
click at [411, 263] on body "Back to flight results Flight review Traveller(s) Traveller 1 : MB Mohd Hairi B…" at bounding box center [588, 471] width 1176 height 942
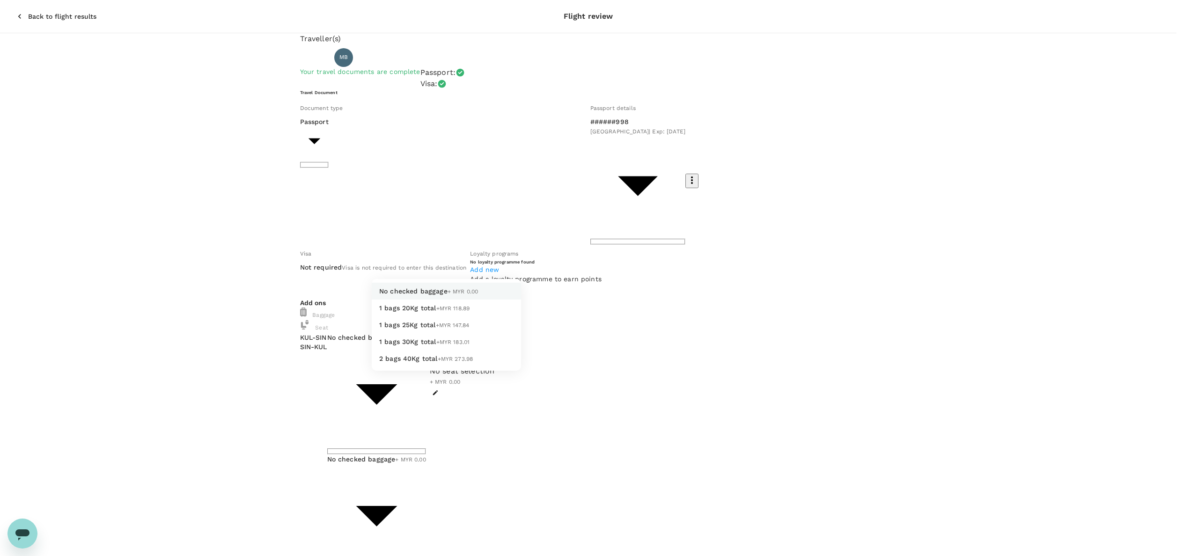
click at [423, 311] on span "1 bags 20Kg total" at bounding box center [407, 307] width 57 height 7
type input "1 - 118.89"
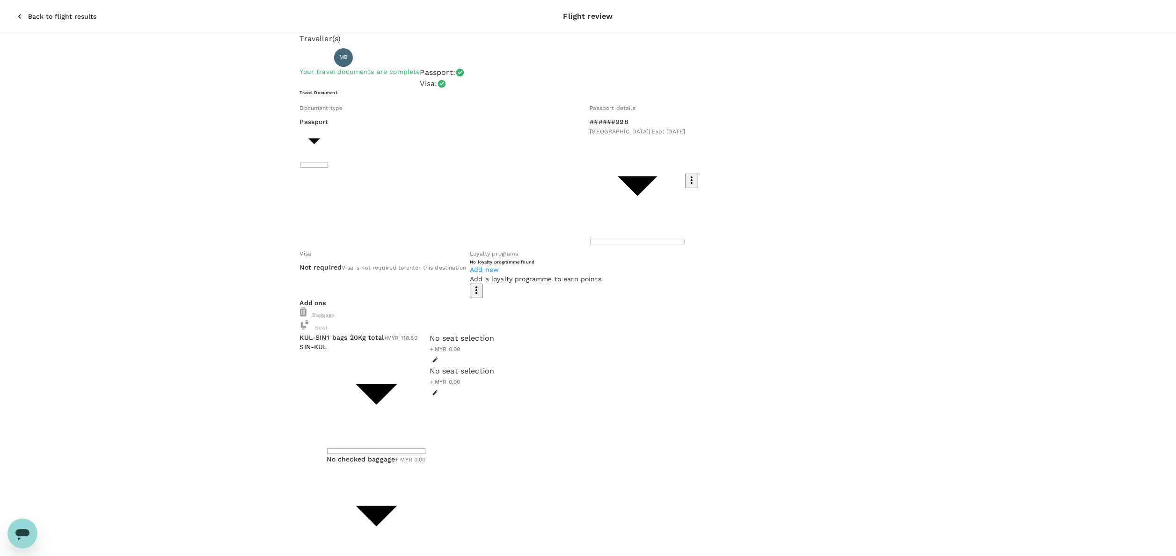
click at [433, 297] on body "Back to flight results Flight review Traveller(s) Traveller 1 : MB Mohd Hairi B…" at bounding box center [588, 471] width 1176 height 942
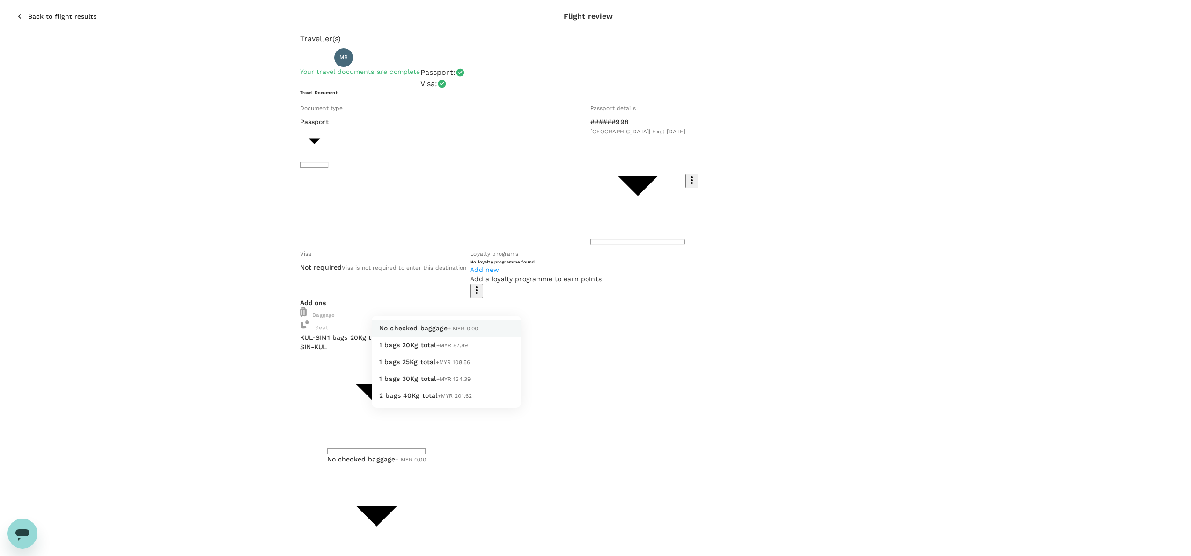
drag, startPoint x: 422, startPoint y: 360, endPoint x: 429, endPoint y: 362, distance: 7.8
click at [436, 349] on span "+MYR 87.89" at bounding box center [452, 345] width 32 height 7
type input "1 - 87.89"
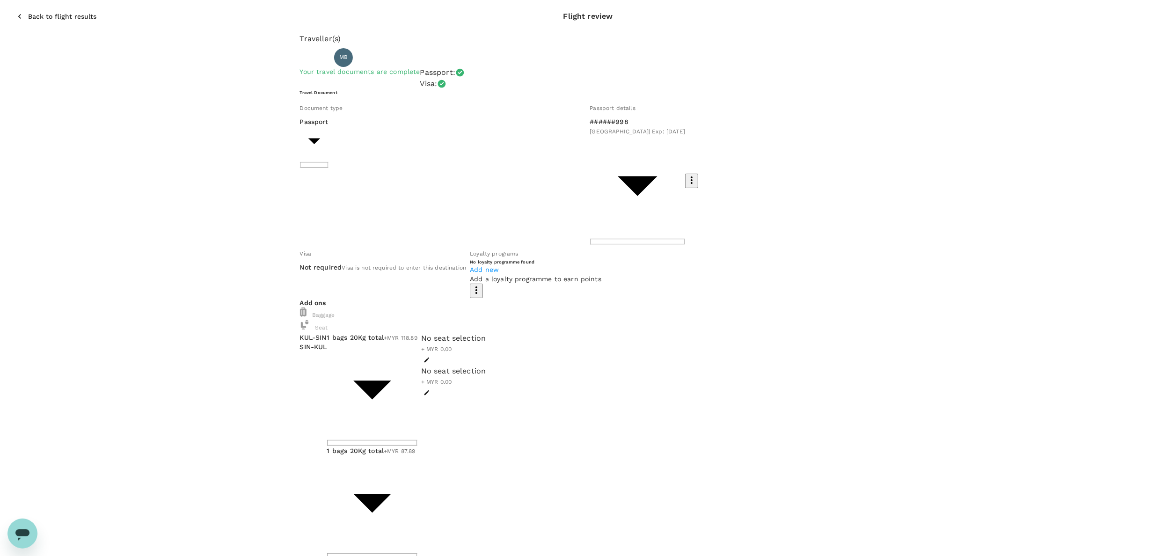
click at [572, 452] on div "Back to flight results Flight review Traveller(s) Traveller 1 : MB Mohd Hairi B…" at bounding box center [588, 450] width 1176 height 900
click at [433, 354] on button "button" at bounding box center [426, 359] width 11 height 11
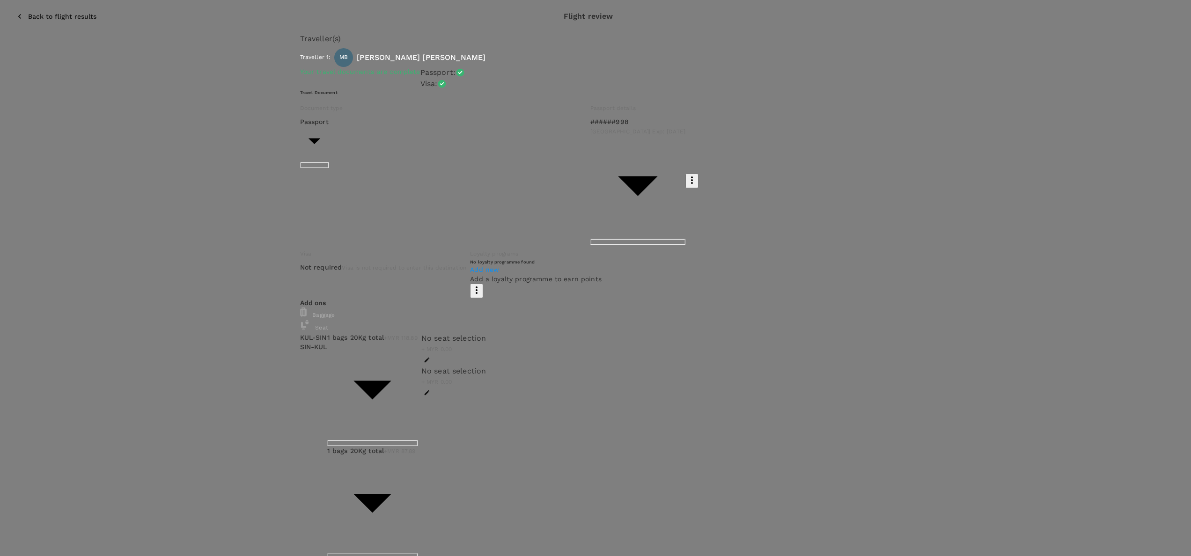
click at [352, 109] on p "Select" at bounding box center [296, 113] width 111 height 9
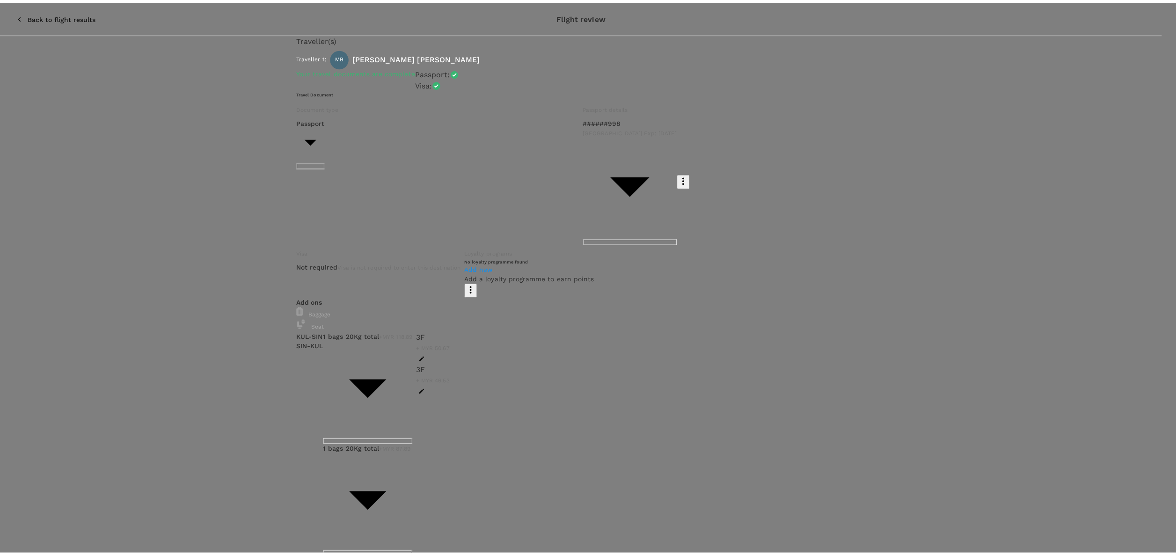
scroll to position [346, 0]
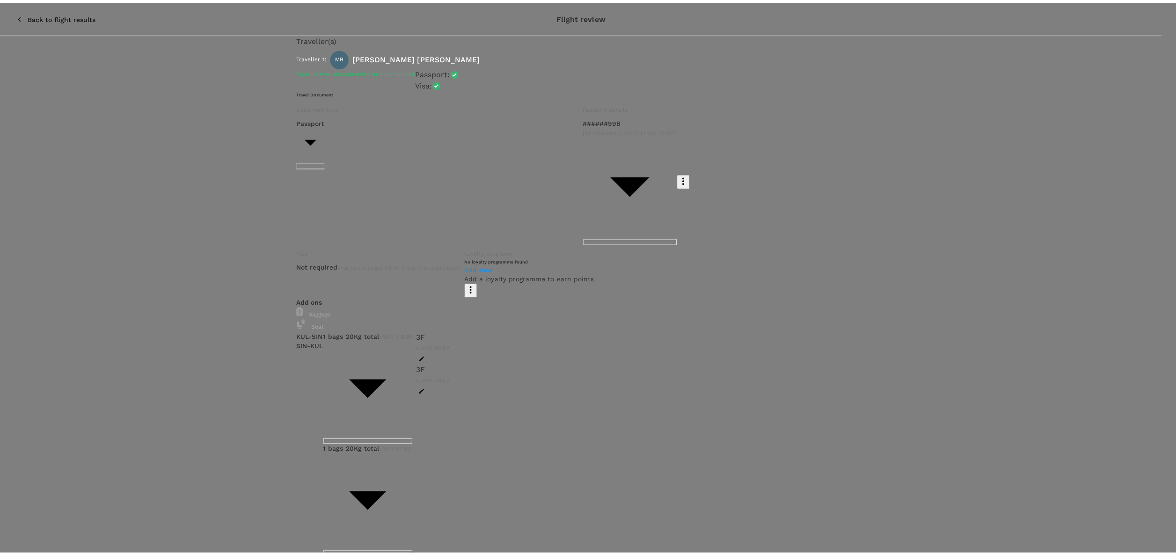
scroll to position [0, 0]
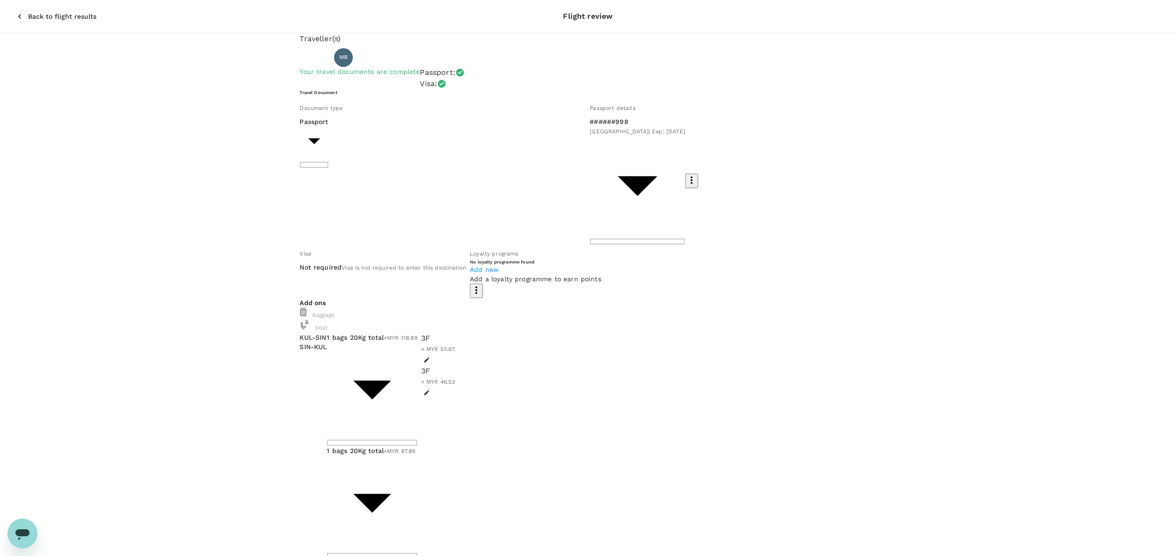
click at [989, 268] on div "Traveller(s) Traveller 1 : MB Mohd Hairi Bin Adris Your travel documents are co…" at bounding box center [588, 471] width 1176 height 876
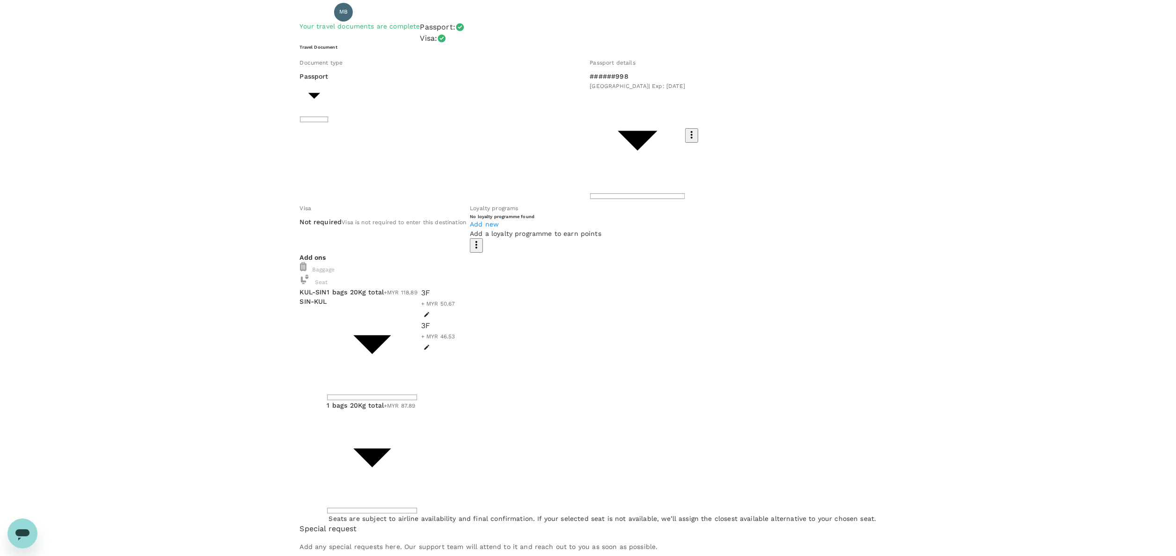
scroll to position [81, 0]
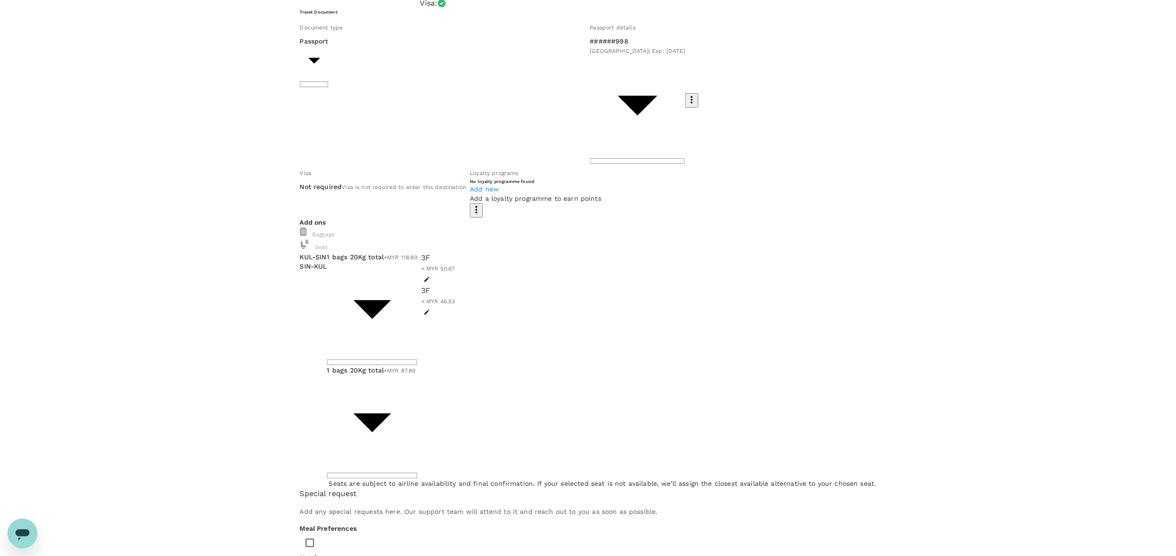
checkbox input "true"
type textarea "d"
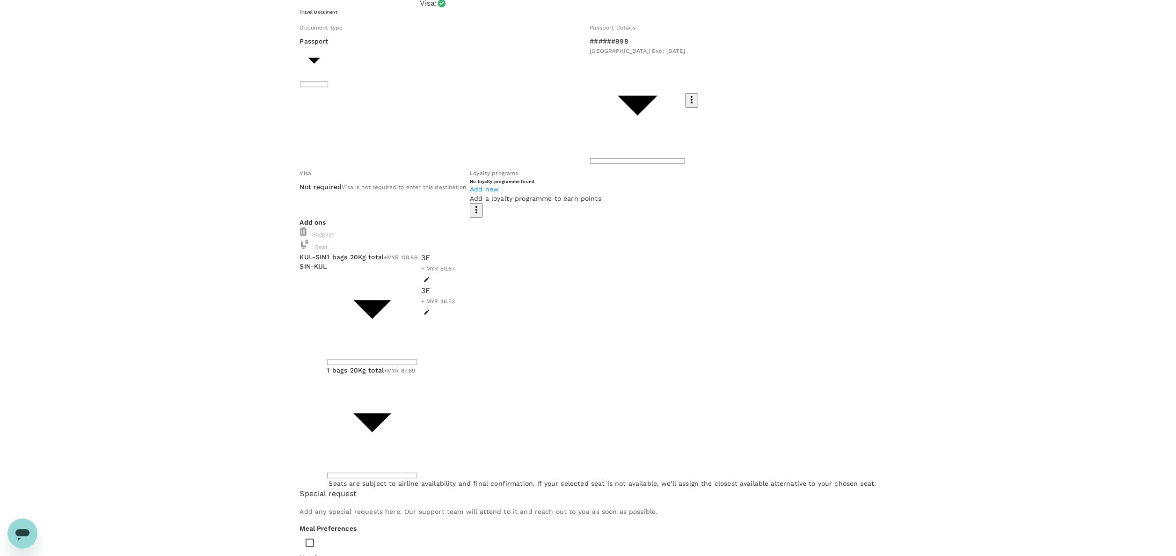
type textarea "D"
type textarea "N"
type textarea "T"
paste textarea "Roasted Chicken with Black Pepper Sauce"
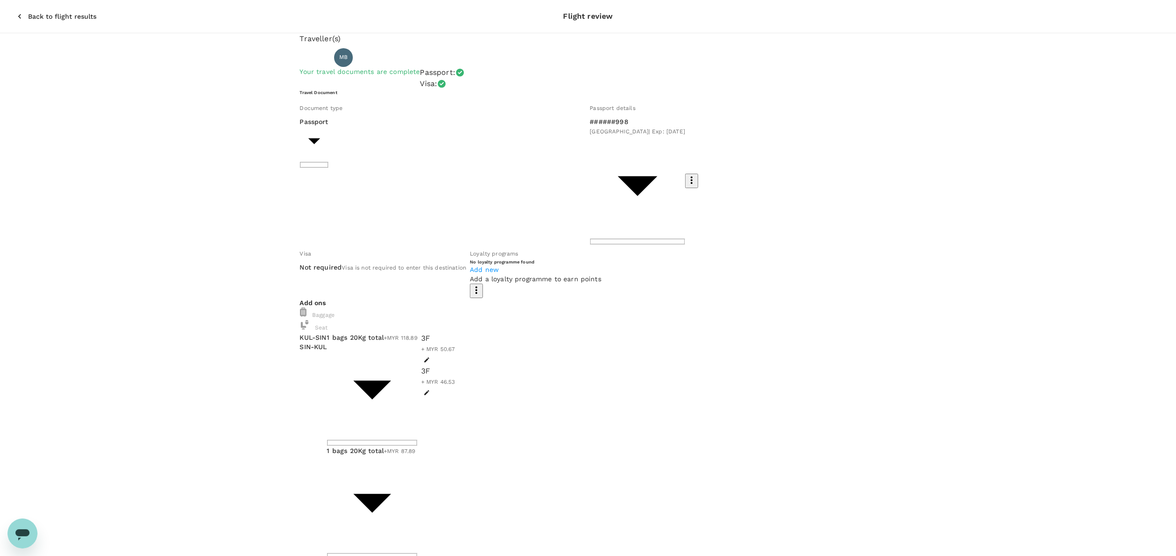
type textarea "Request for Roasted Chicken with Black Pepper Sauce + Americano"
